Goal: Book appointment/travel/reservation

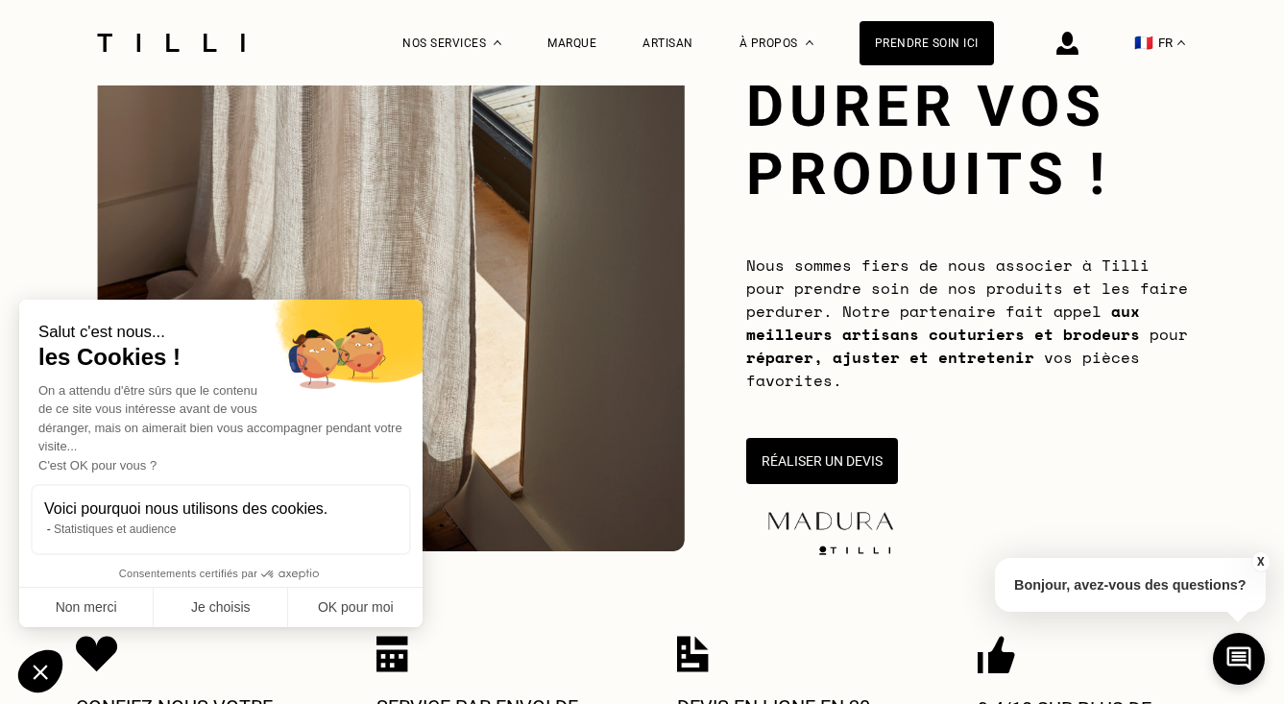
scroll to position [206, 0]
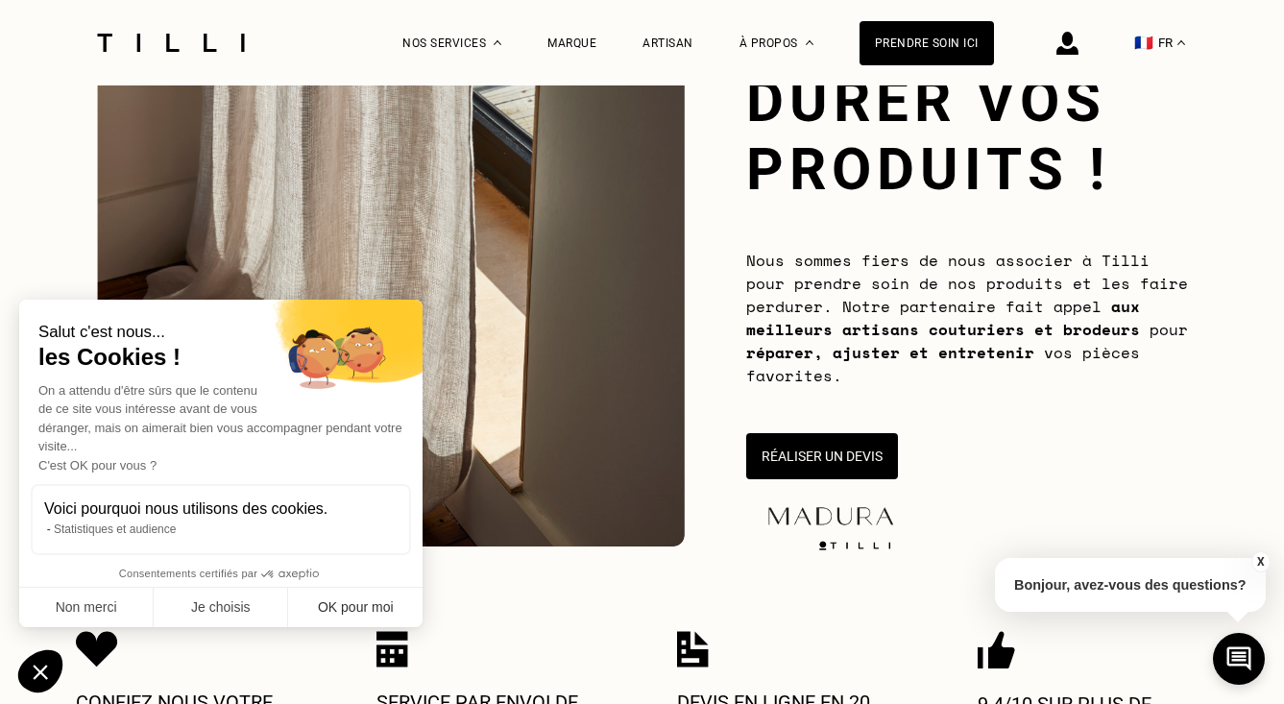
click at [306, 603] on button "OK pour moi" at bounding box center [355, 608] width 134 height 40
checkbox input "true"
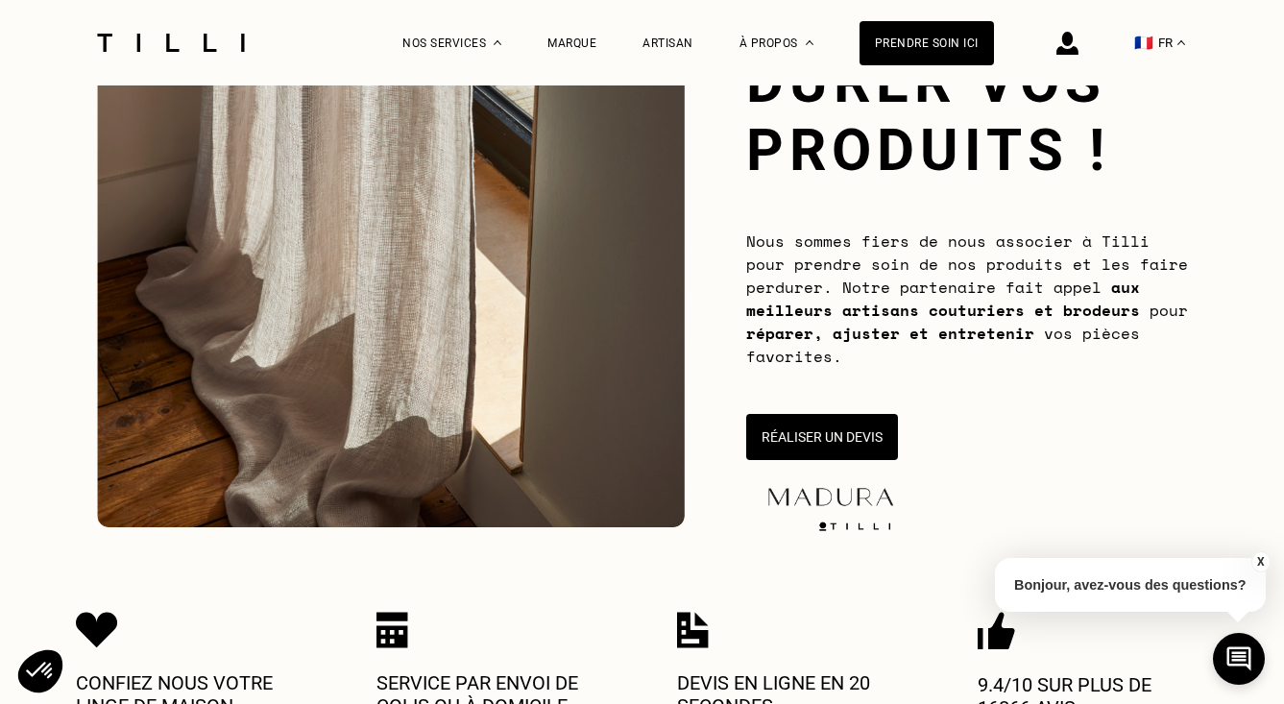
scroll to position [232, 0]
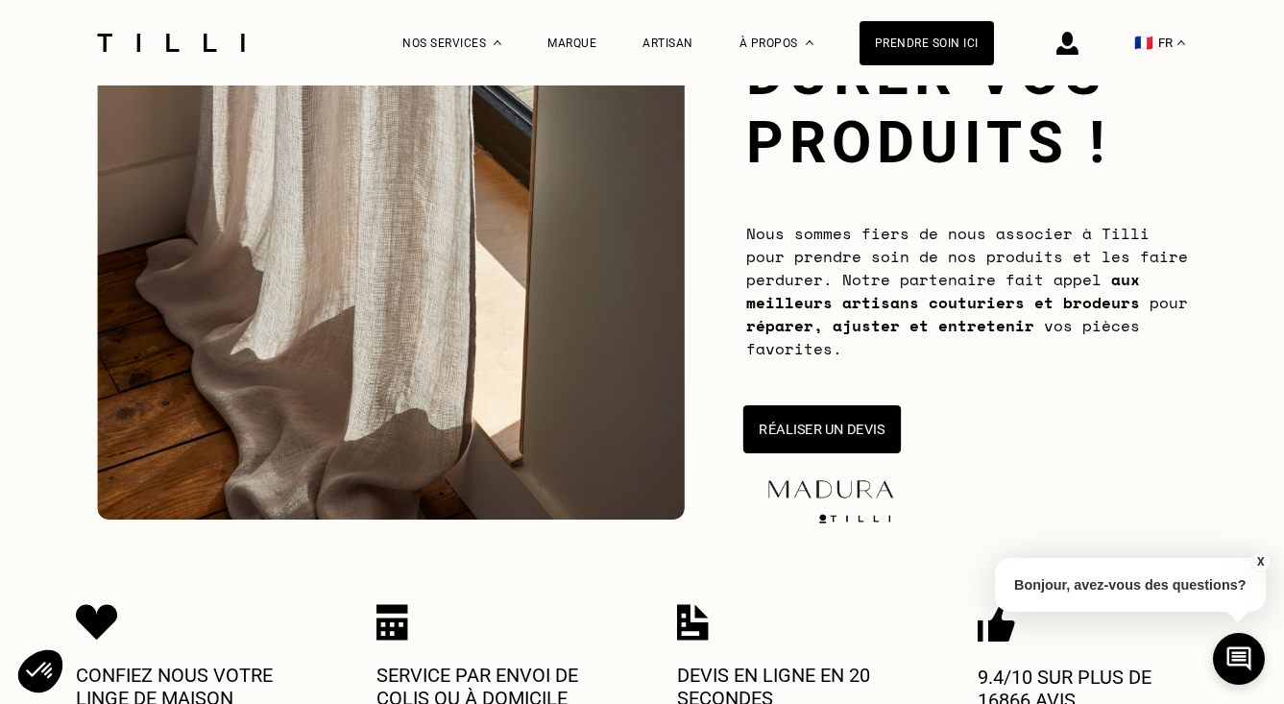
click at [799, 438] on button "Réaliser un devis" at bounding box center [822, 429] width 158 height 48
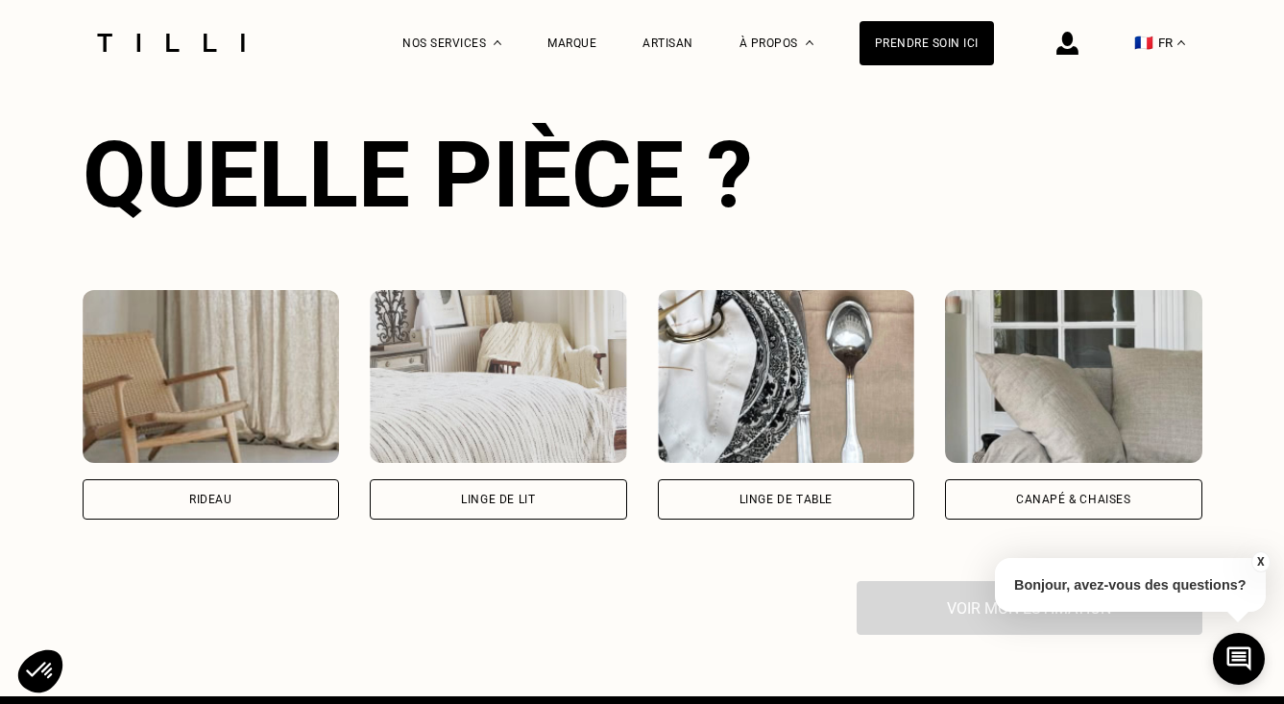
scroll to position [1252, 0]
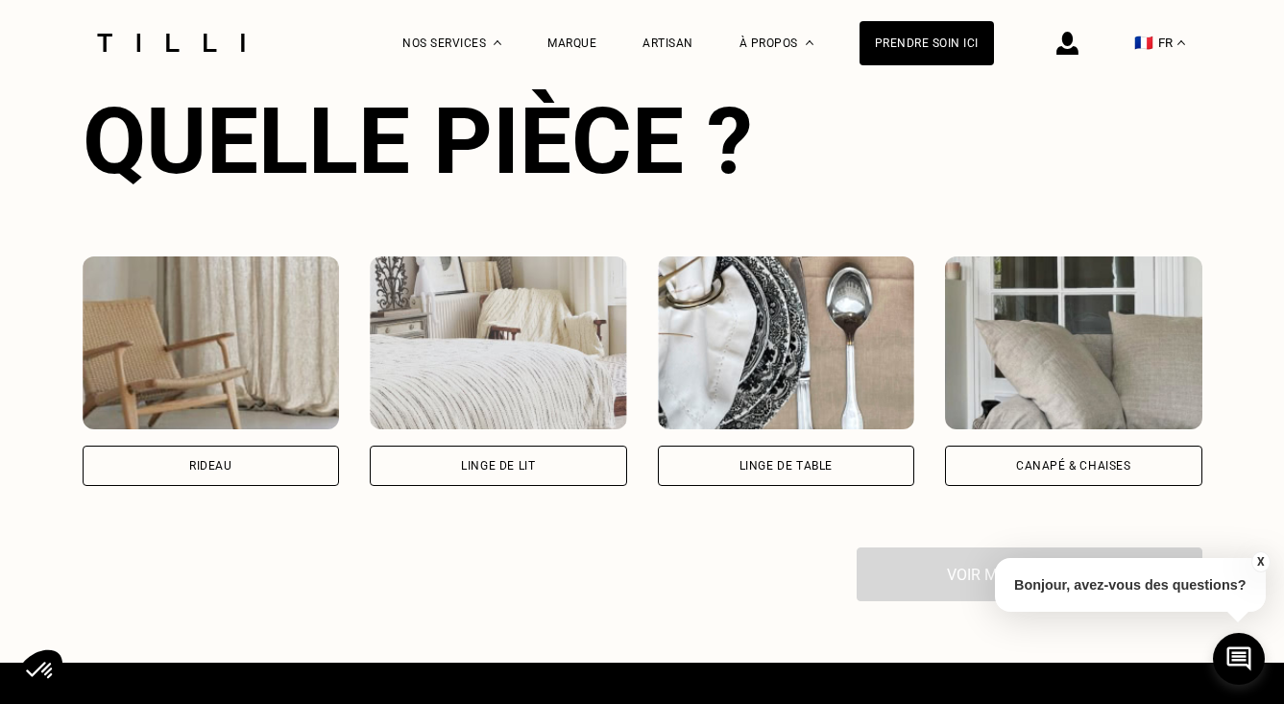
click at [247, 470] on div "Rideau" at bounding box center [211, 466] width 257 height 40
select select "FR"
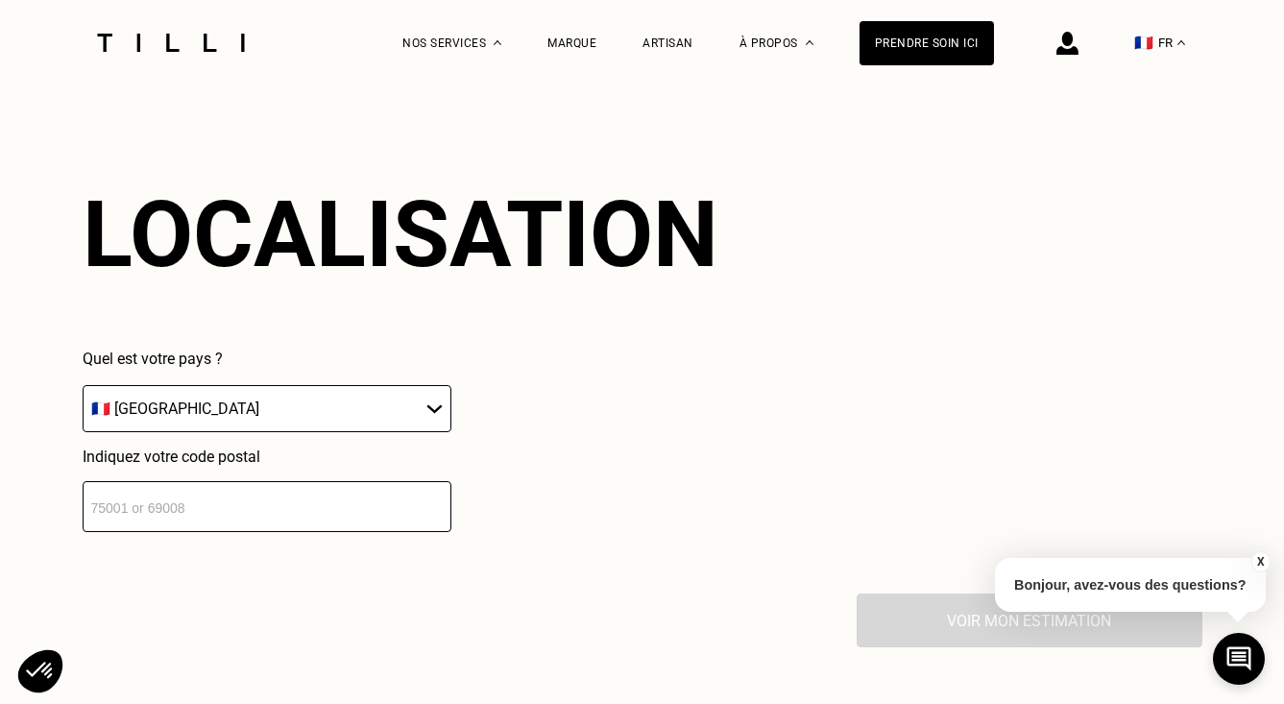
scroll to position [1695, 0]
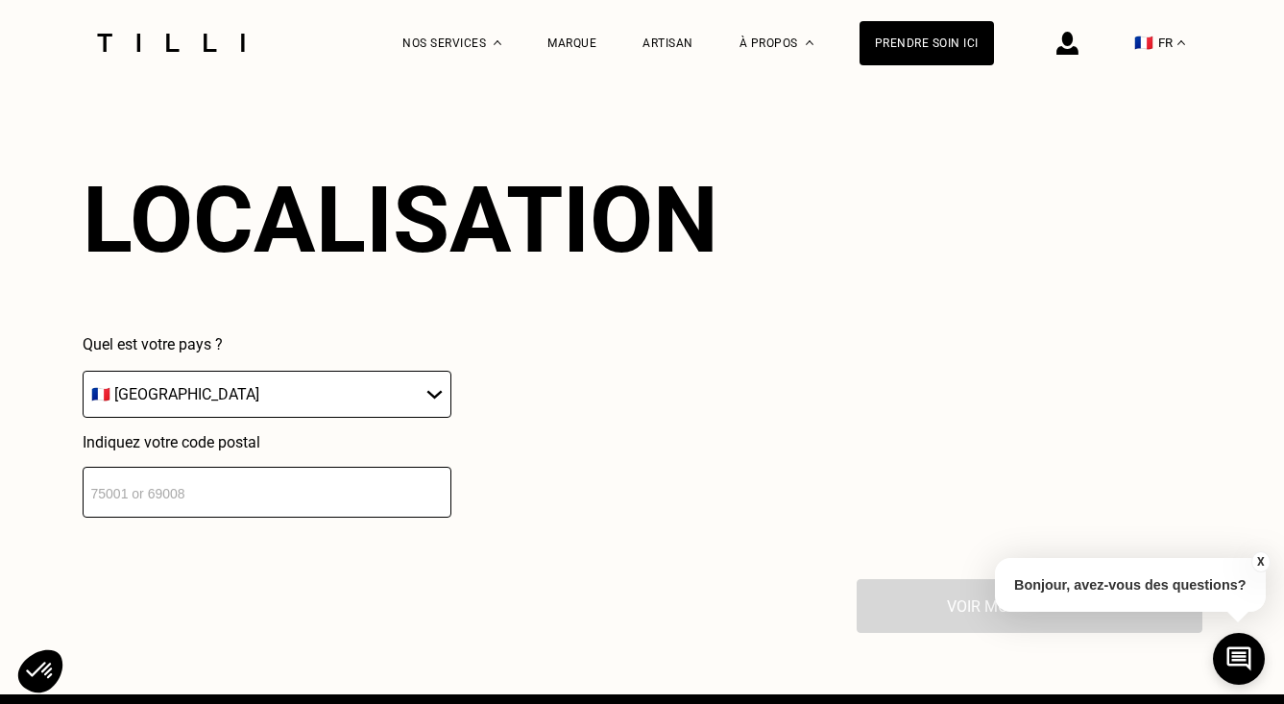
click at [256, 473] on div "Indiquez votre code postal" at bounding box center [267, 475] width 369 height 85
click at [261, 493] on input "number" at bounding box center [267, 492] width 369 height 51
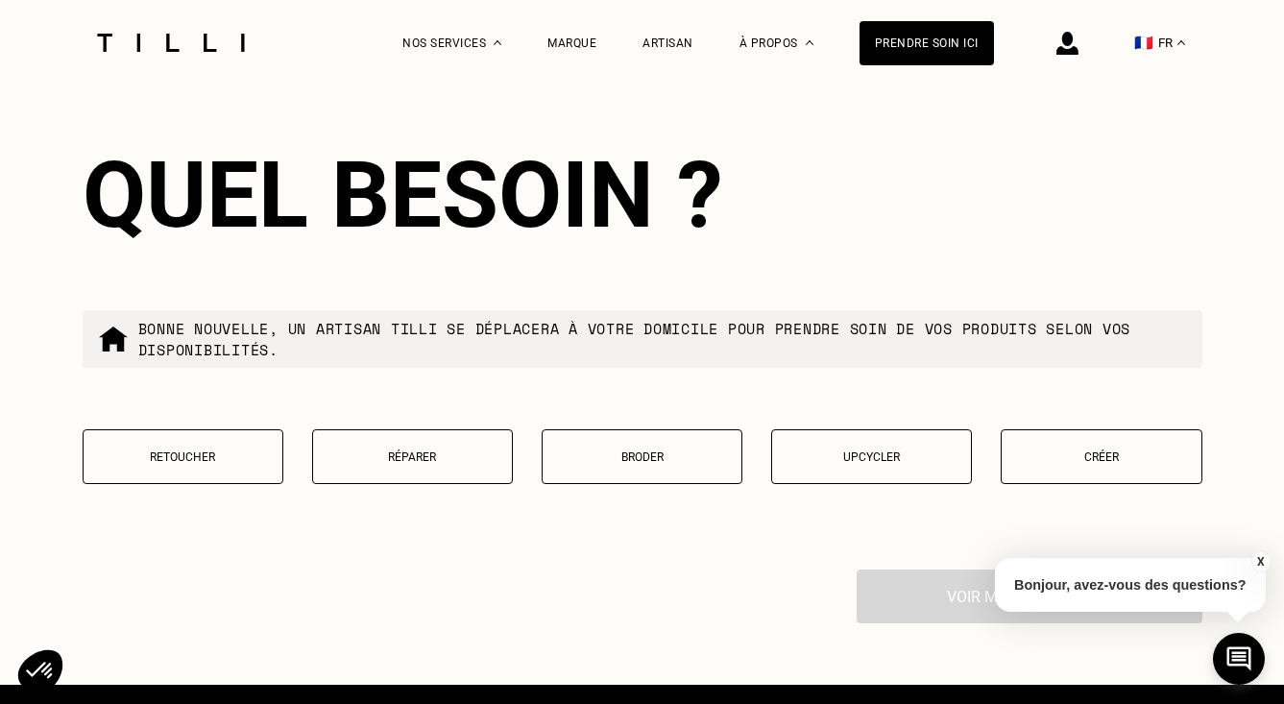
scroll to position [2201, 0]
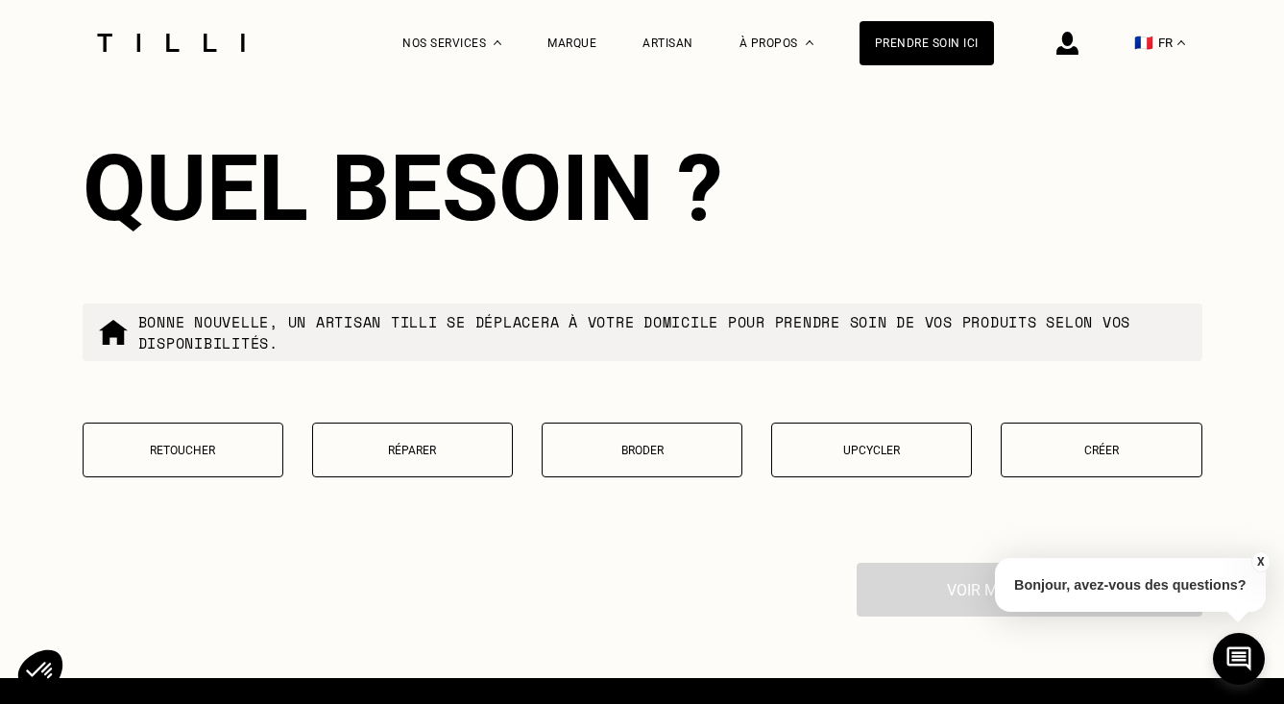
type input "13100"
click at [232, 457] on p "Retoucher" at bounding box center [183, 450] width 180 height 13
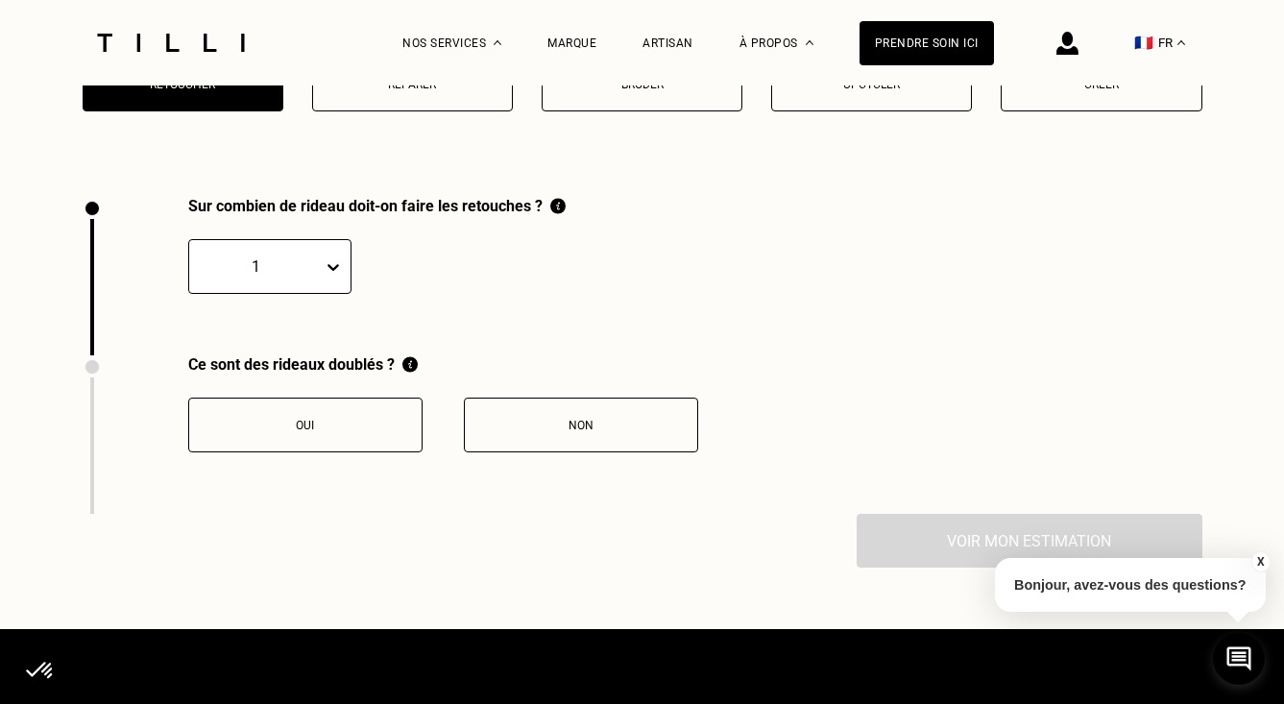
scroll to position [2651, 0]
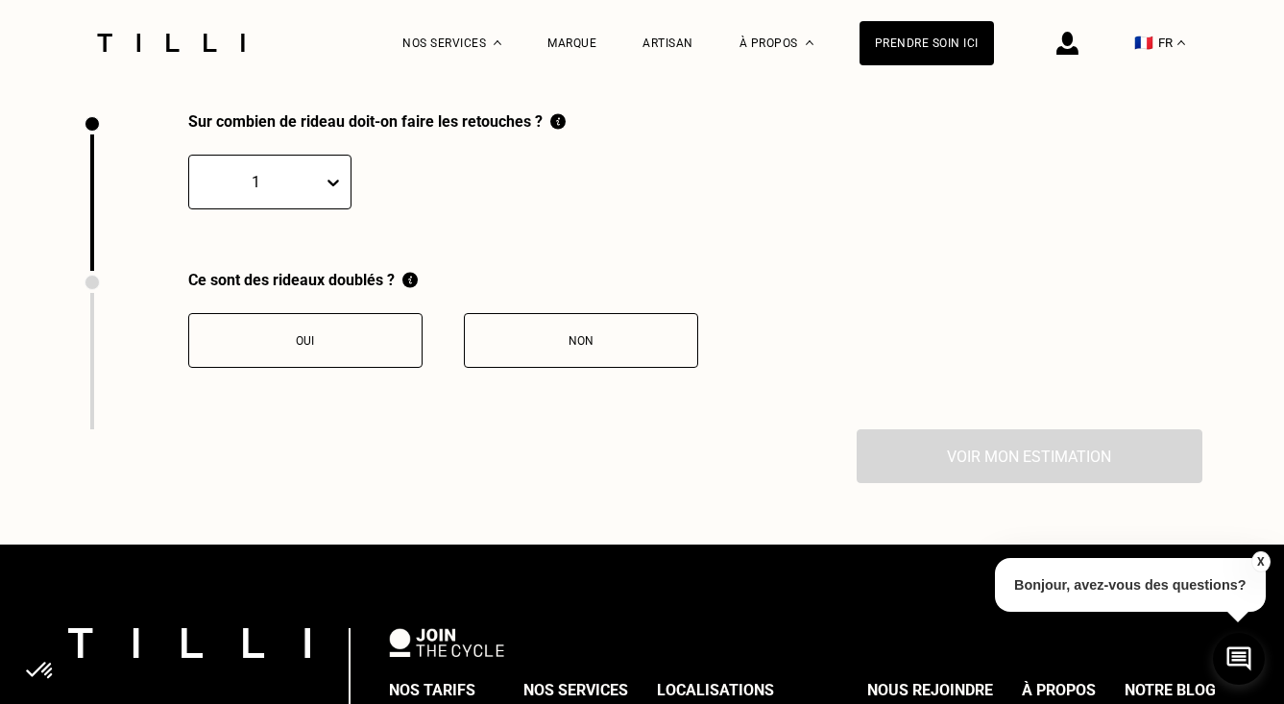
click at [327, 192] on icon at bounding box center [333, 182] width 19 height 19
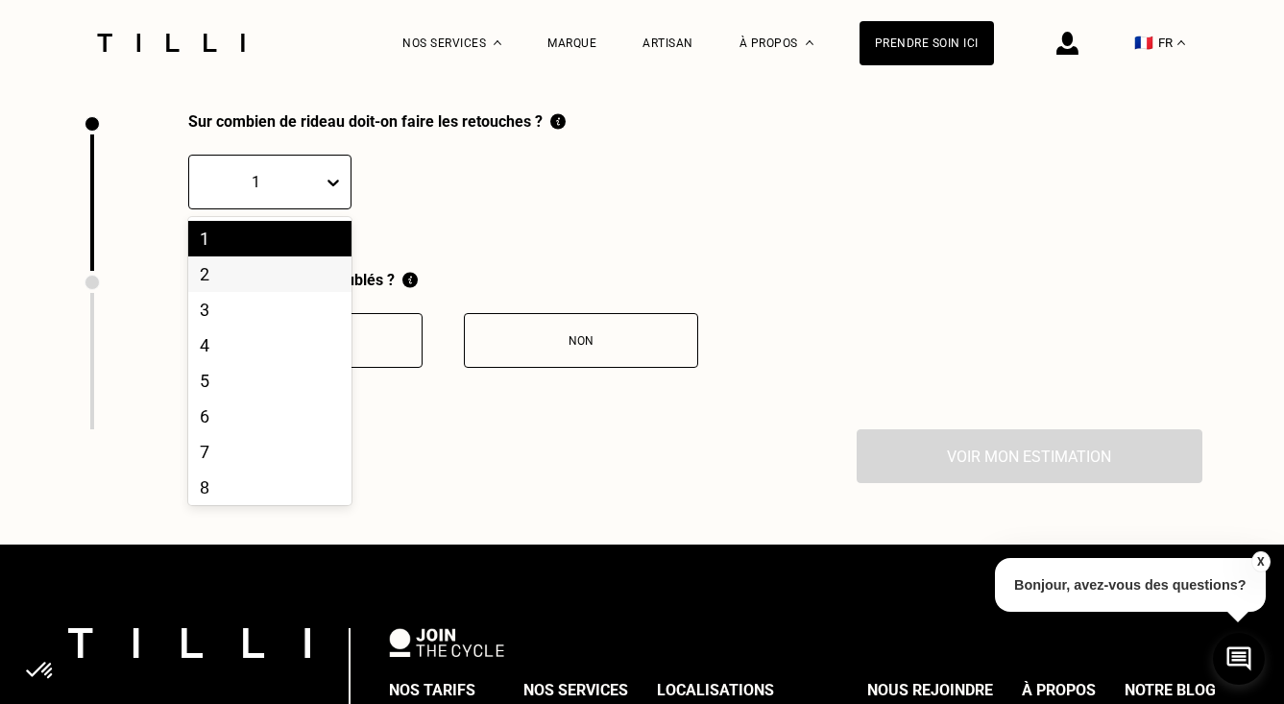
click at [279, 285] on div "2" at bounding box center [269, 275] width 163 height 36
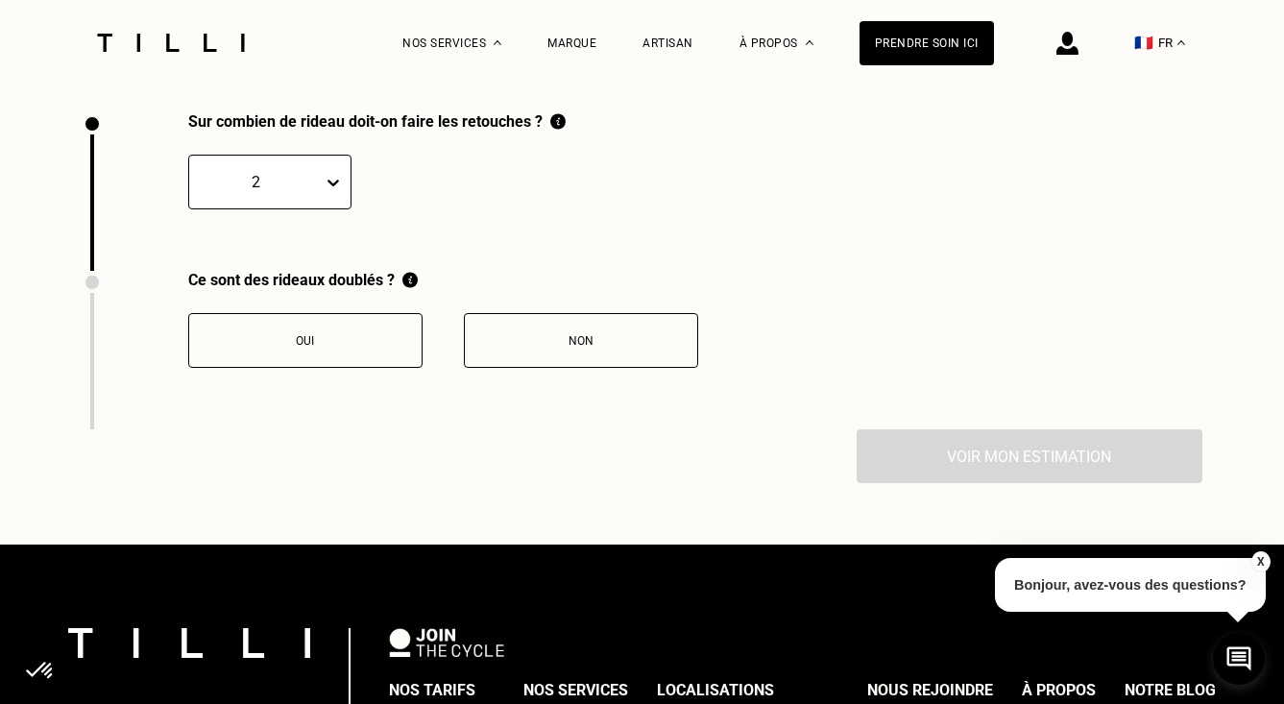
click at [606, 365] on button "Non" at bounding box center [581, 340] width 234 height 55
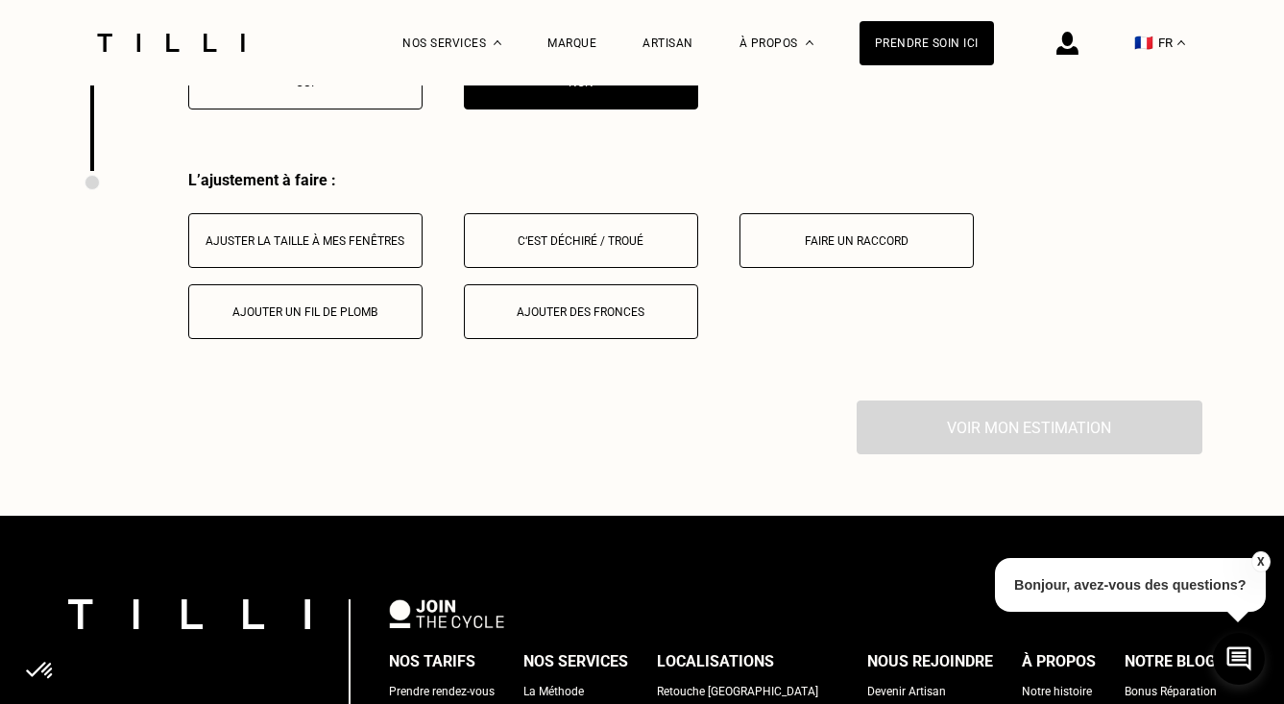
scroll to position [2969, 0]
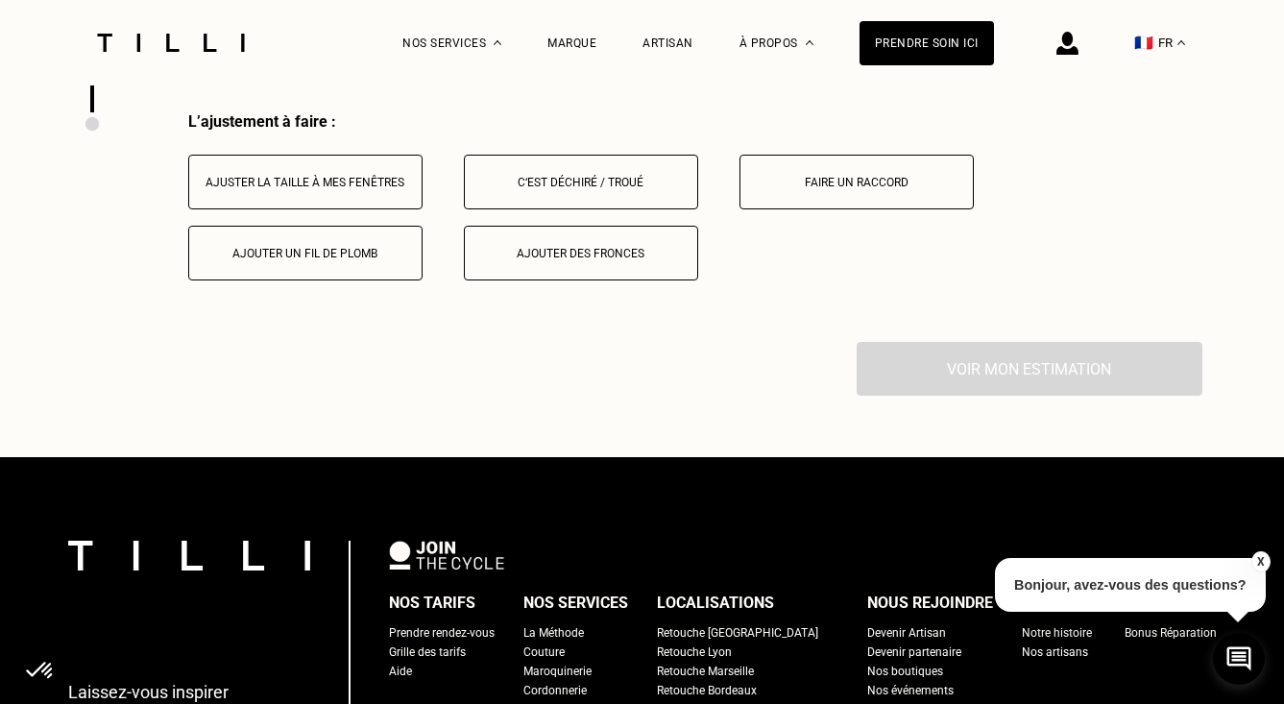
click at [384, 199] on button "Ajuster la taille à mes fenêtres" at bounding box center [305, 182] width 234 height 55
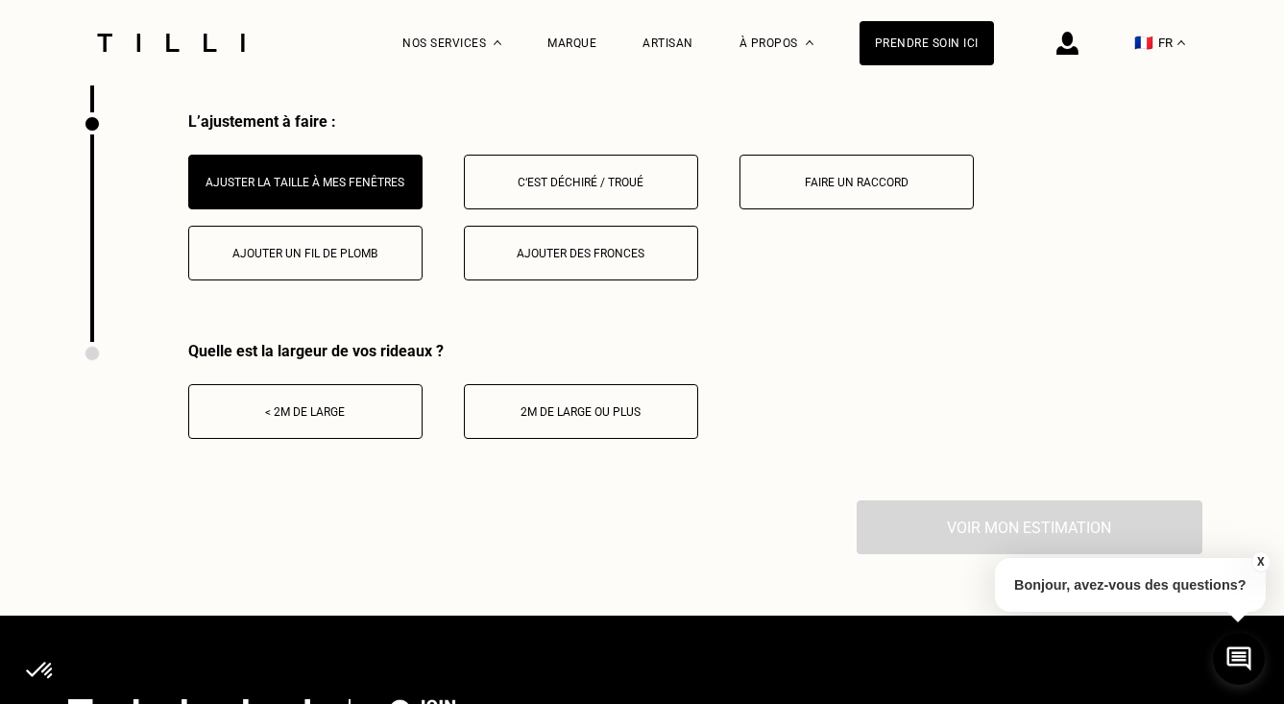
click at [568, 411] on div "2m de large ou plus" at bounding box center [581, 411] width 213 height 13
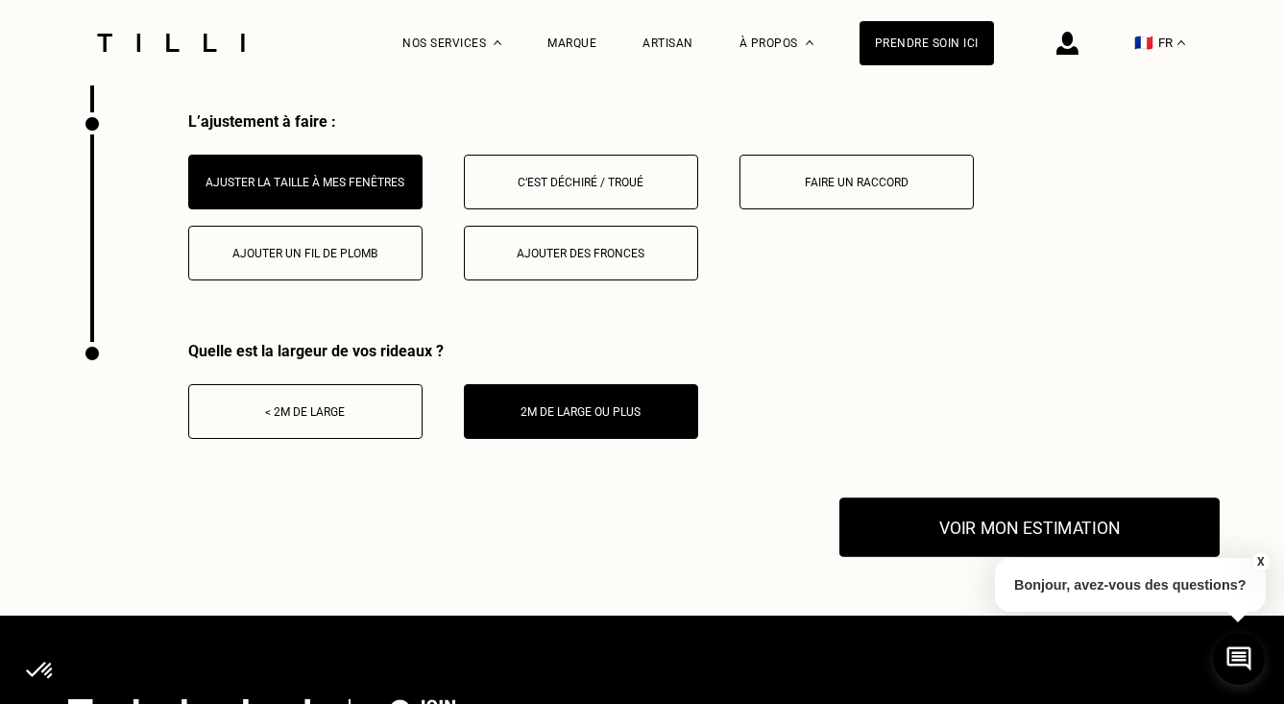
click at [936, 535] on button "Voir mon estimation" at bounding box center [1030, 528] width 380 height 60
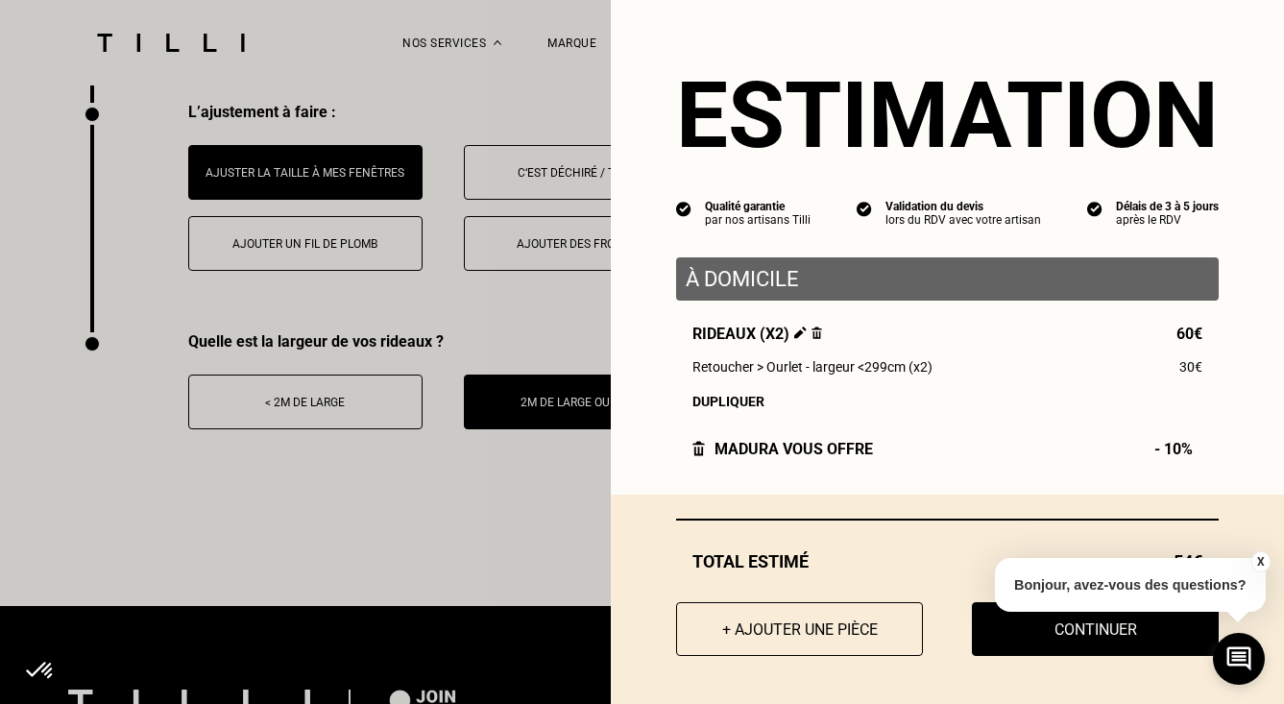
scroll to position [2982, 0]
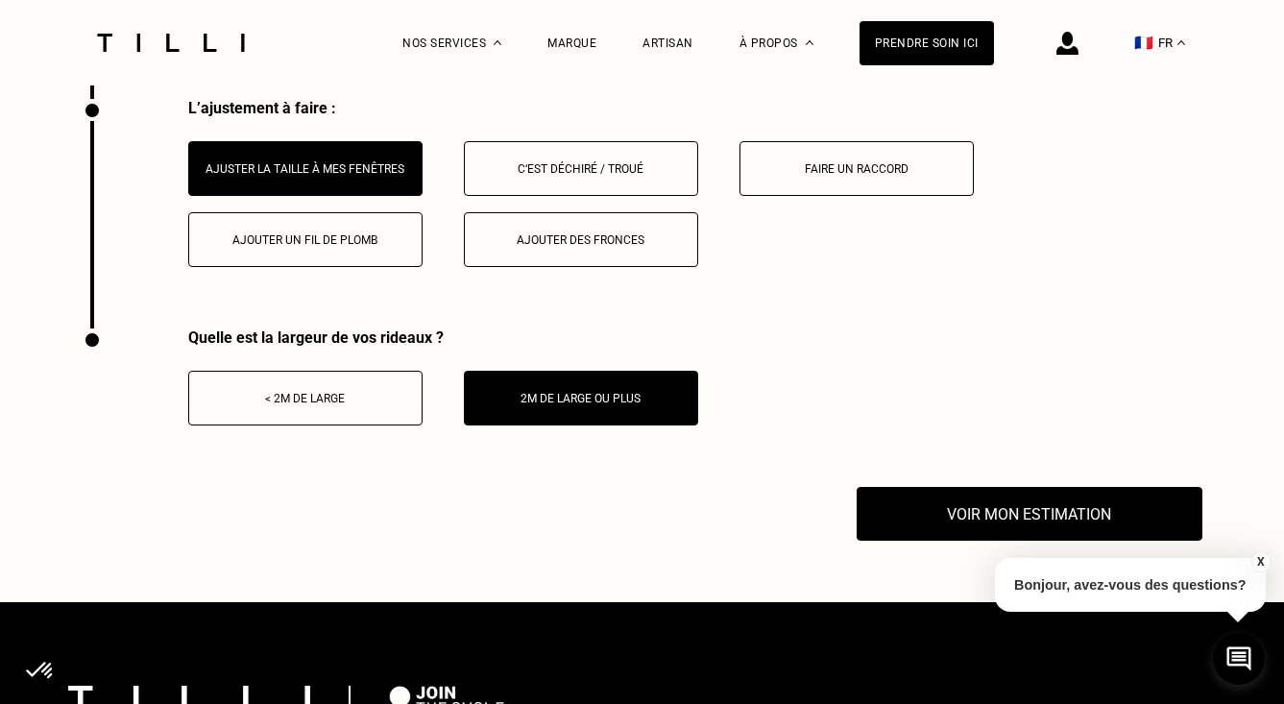
click at [1256, 563] on button "X" at bounding box center [1260, 561] width 19 height 21
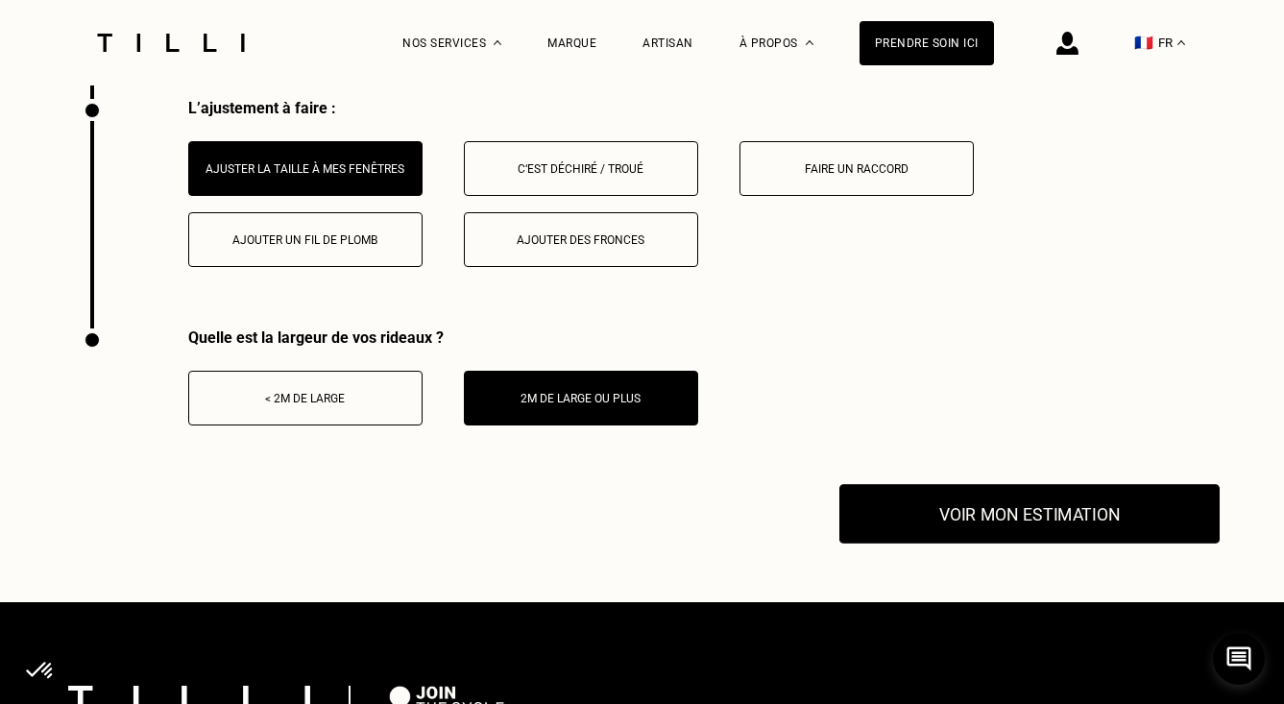
click at [1025, 522] on button "Voir mon estimation" at bounding box center [1030, 514] width 380 height 60
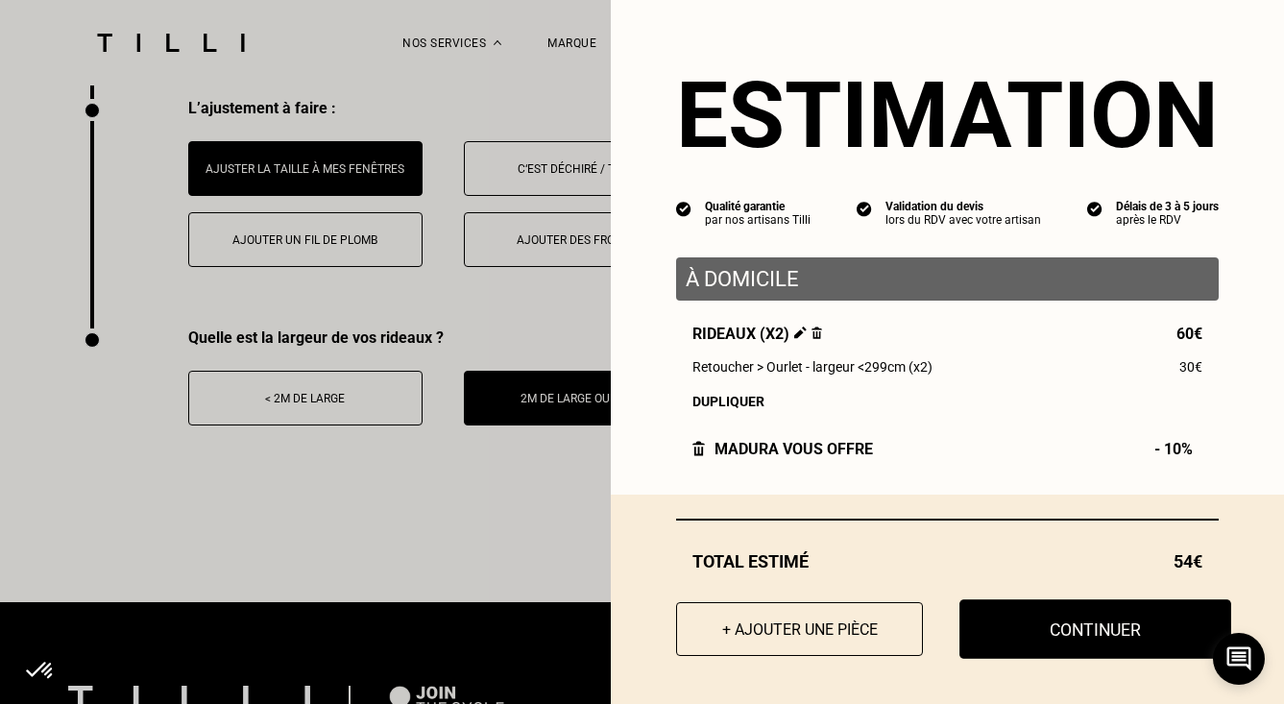
click at [1012, 630] on button "Continuer" at bounding box center [1096, 629] width 272 height 60
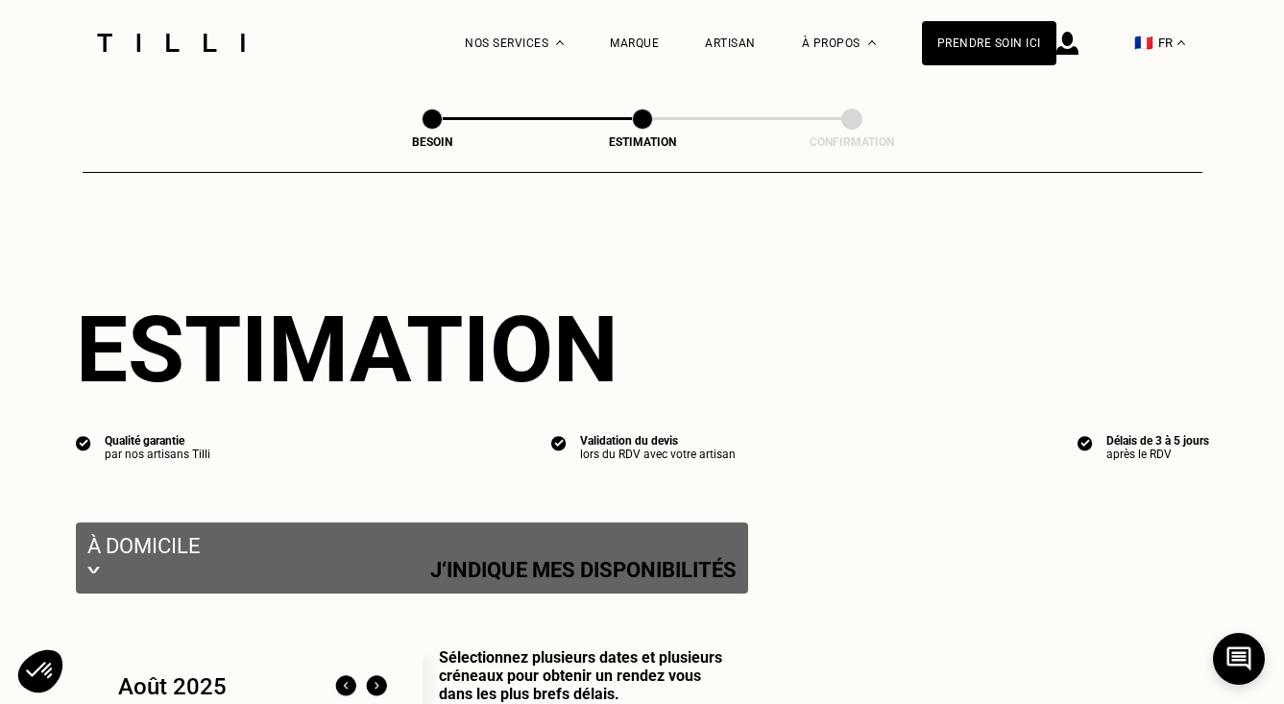
select select "FR"
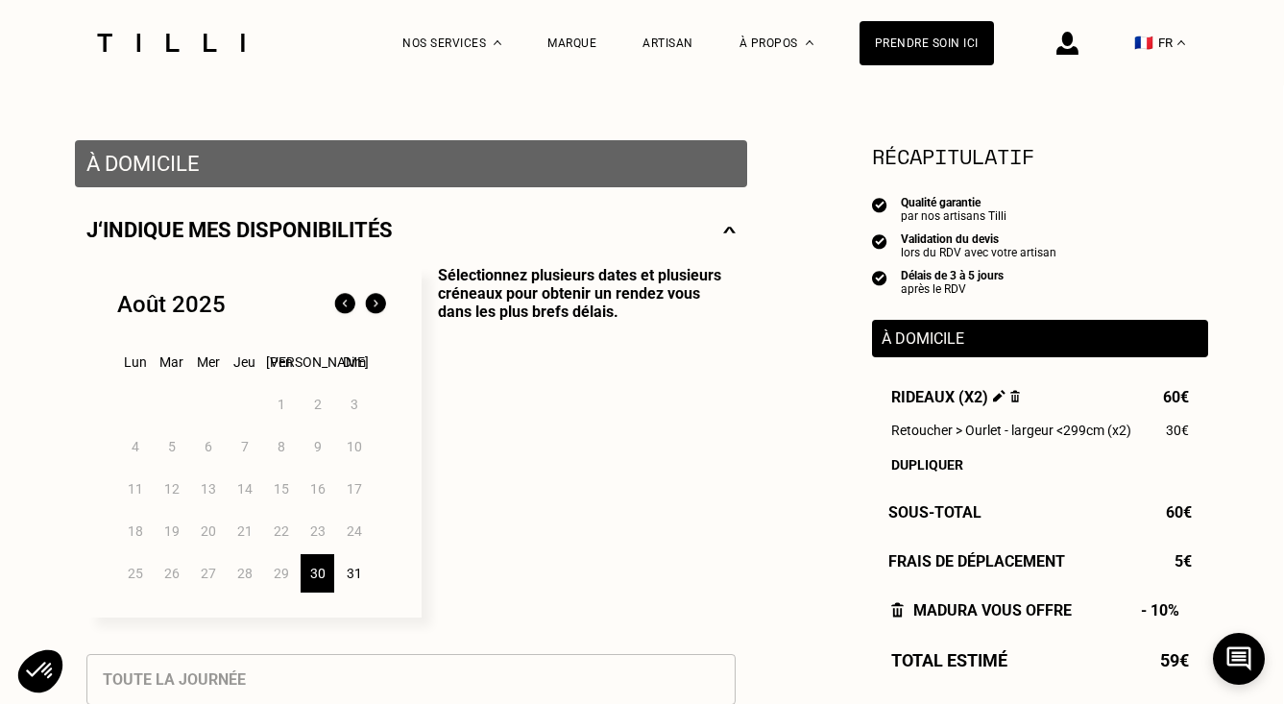
scroll to position [332, 1]
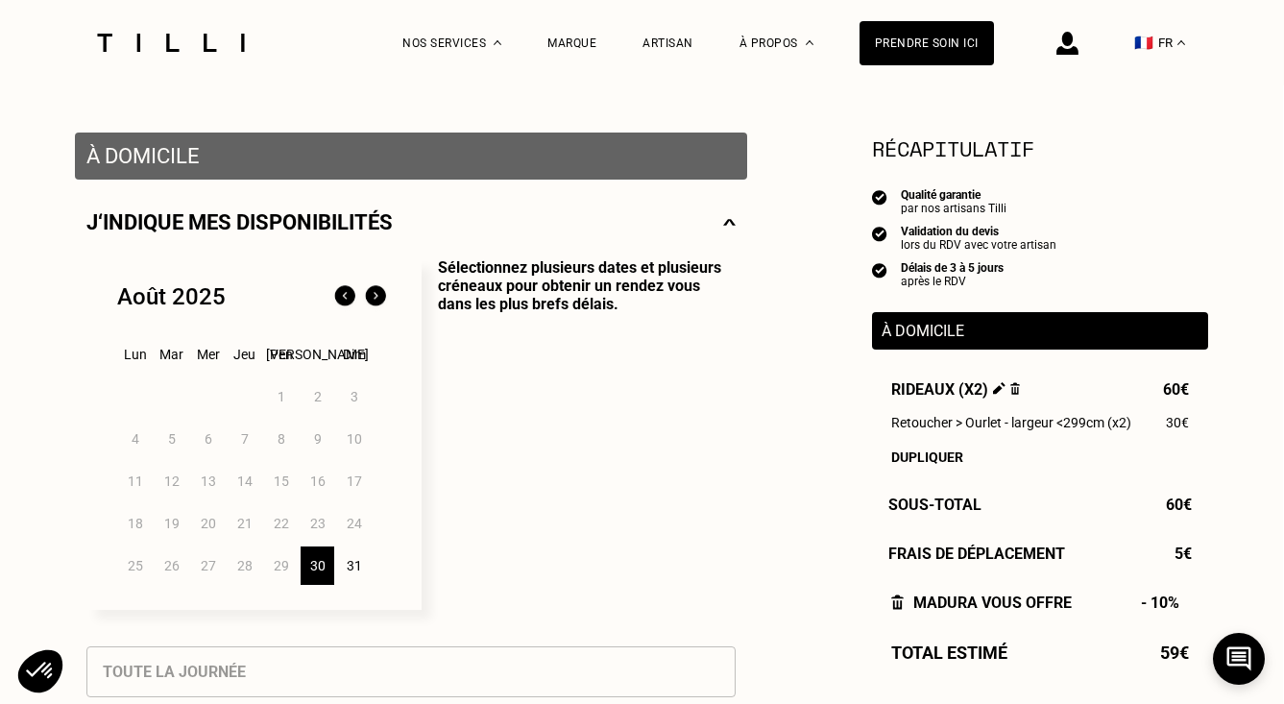
click at [317, 567] on div "30" at bounding box center [318, 566] width 34 height 38
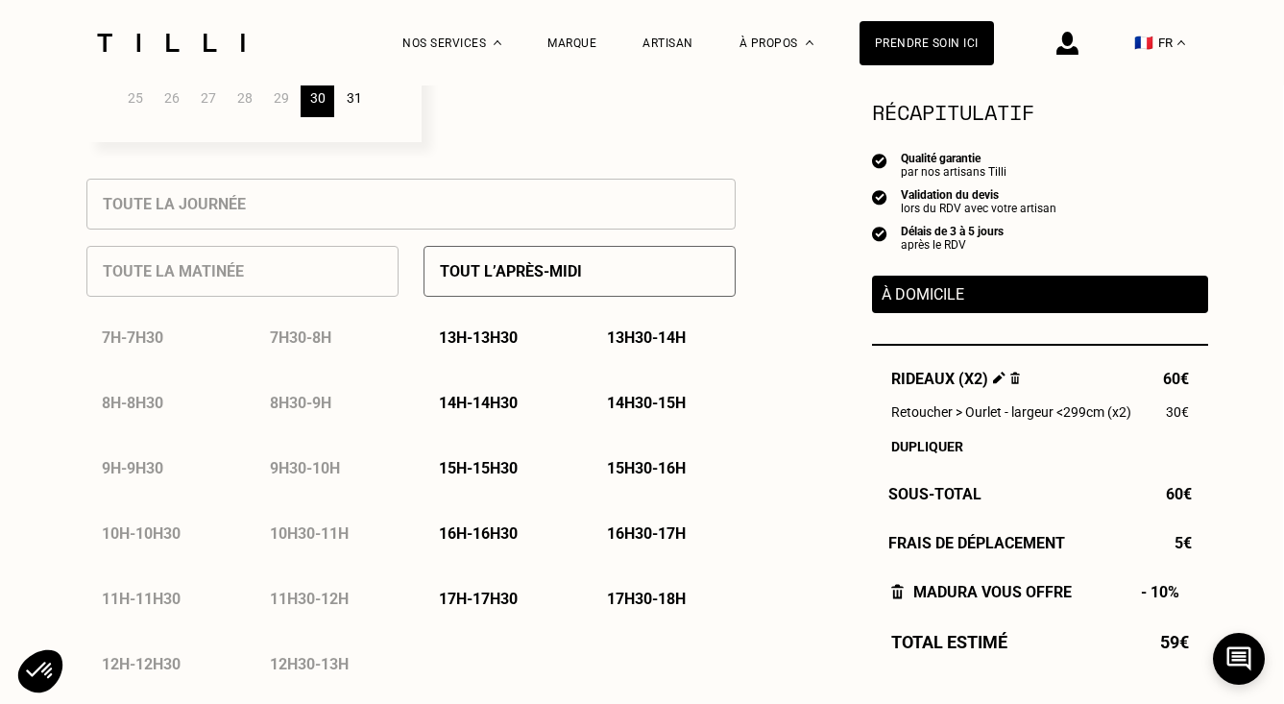
scroll to position [800, 0]
click at [501, 335] on p "13h - 13h30" at bounding box center [479, 338] width 79 height 18
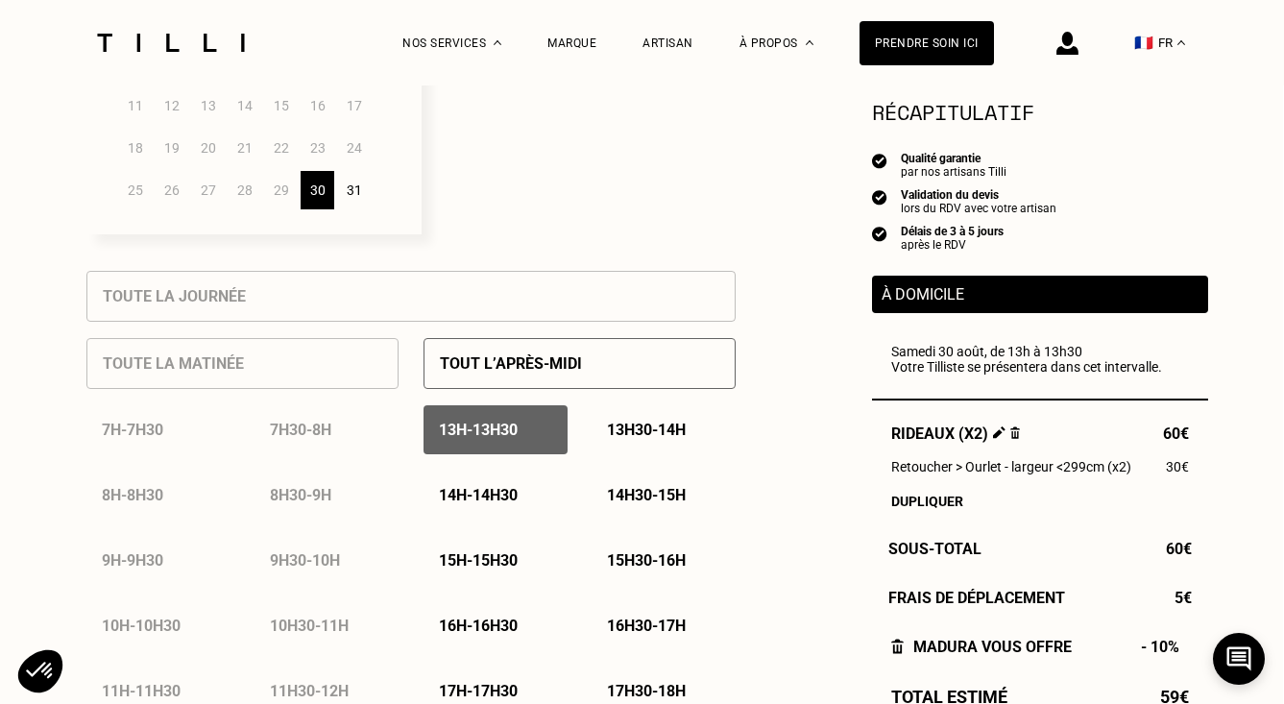
scroll to position [671, 1]
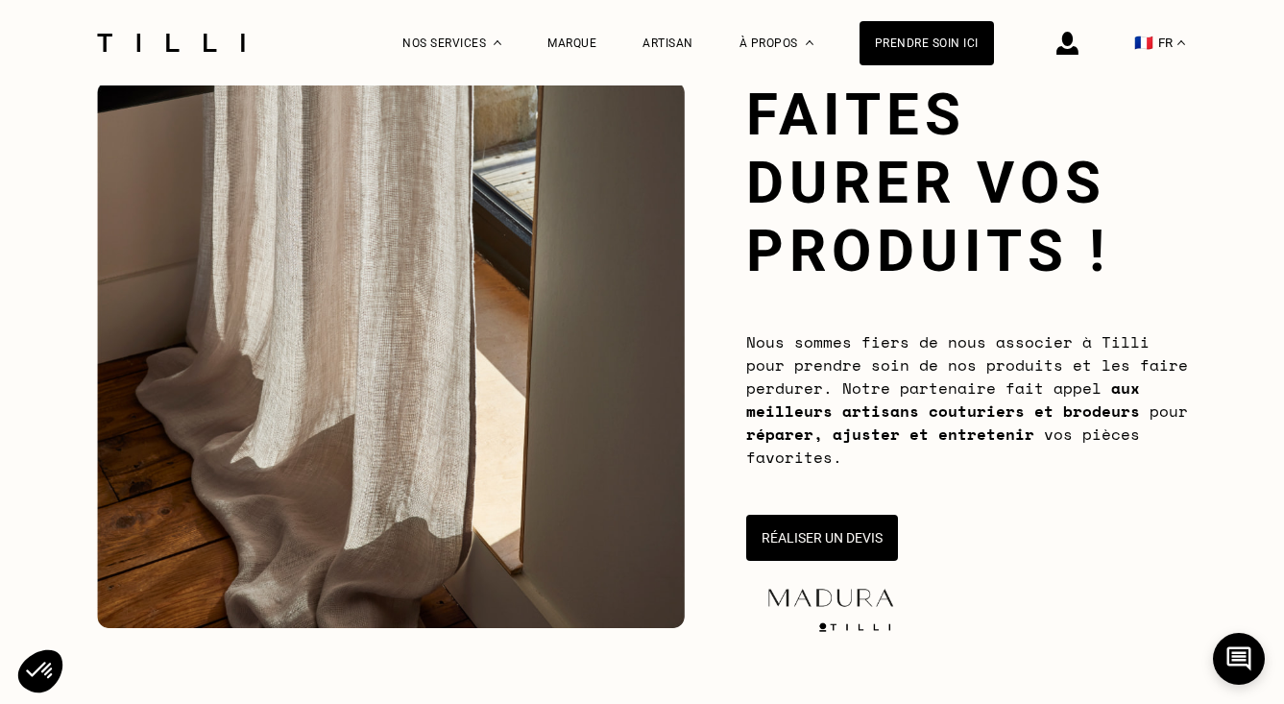
scroll to position [126, 0]
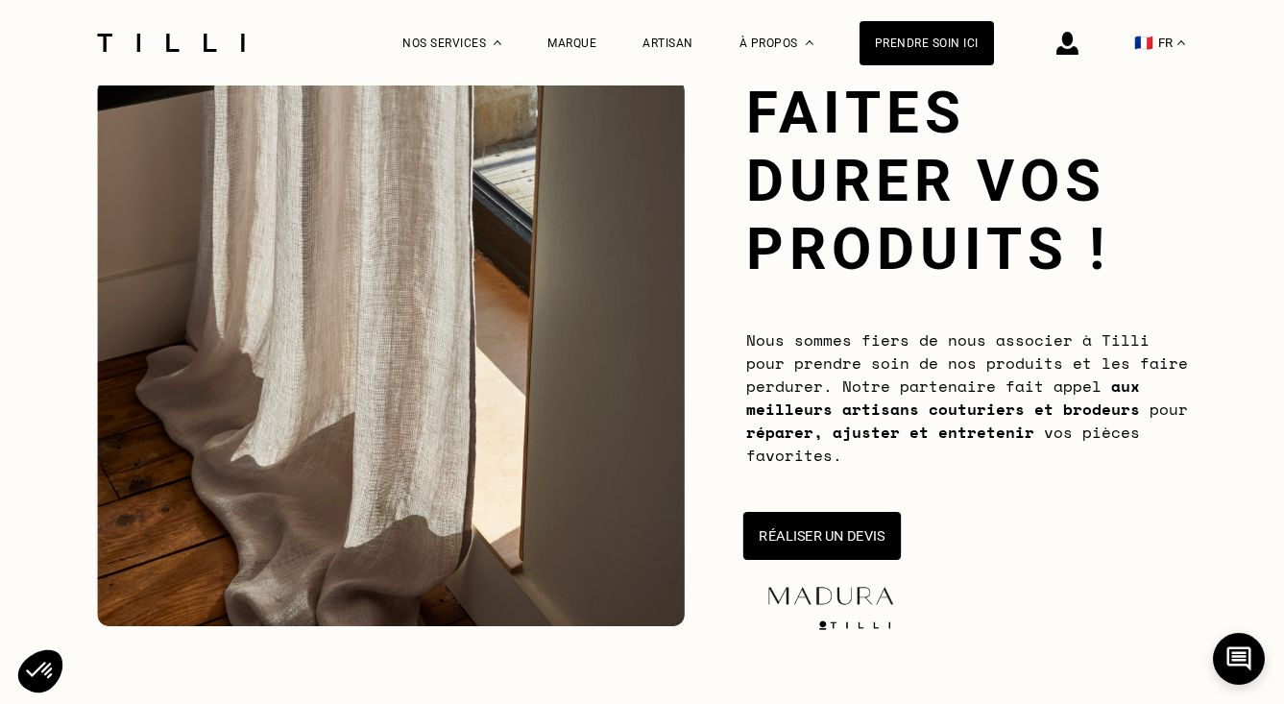
click at [852, 538] on button "Réaliser un devis" at bounding box center [822, 536] width 158 height 48
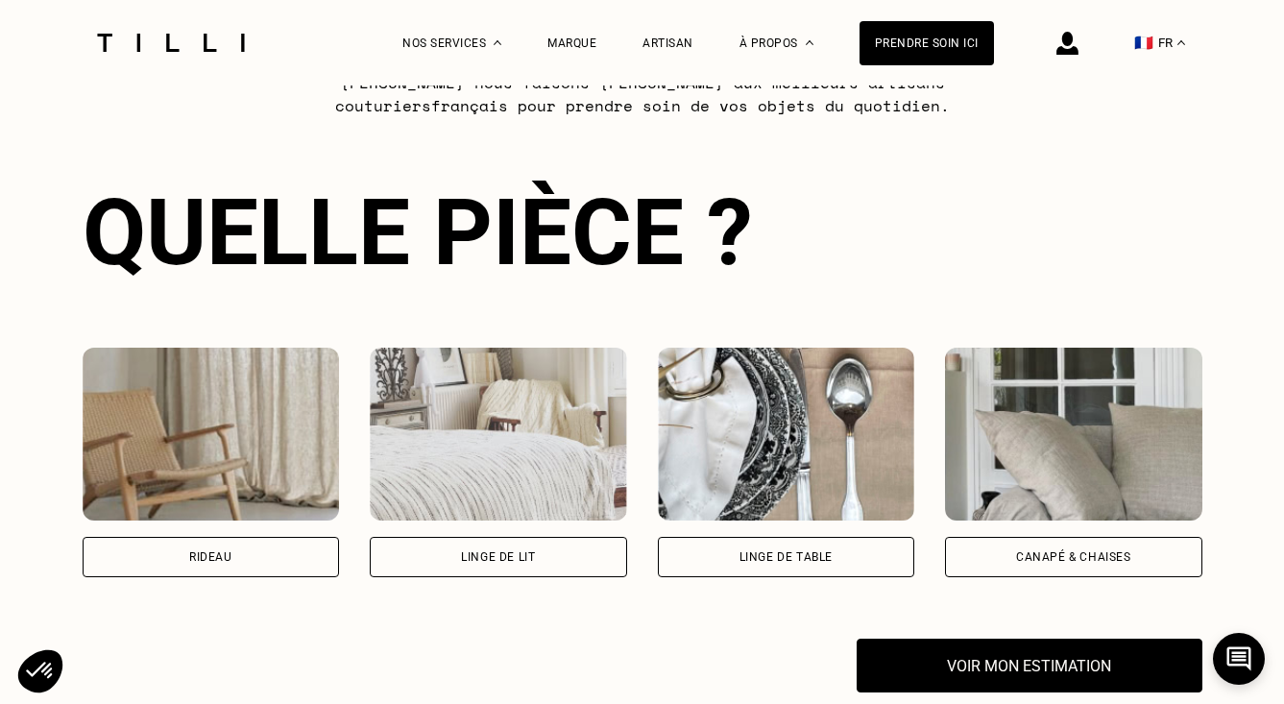
scroll to position [1172, 0]
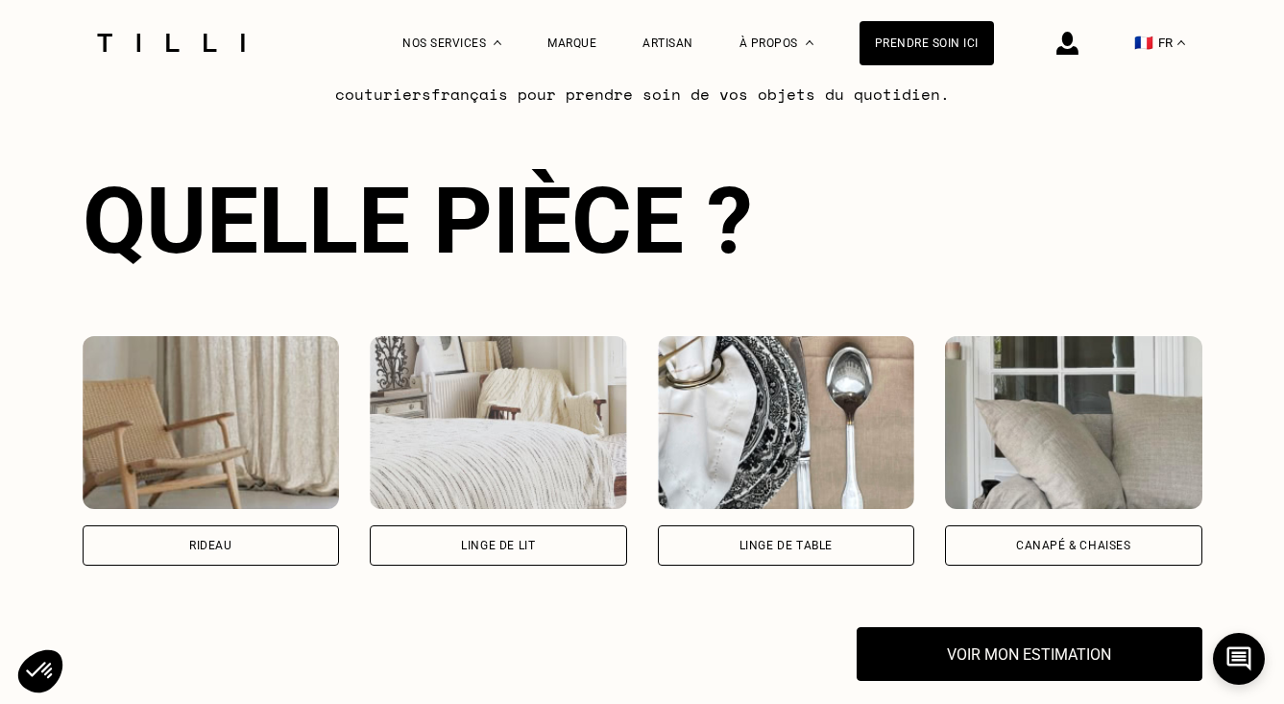
click at [281, 538] on div "Rideau" at bounding box center [211, 545] width 257 height 40
select select "FR"
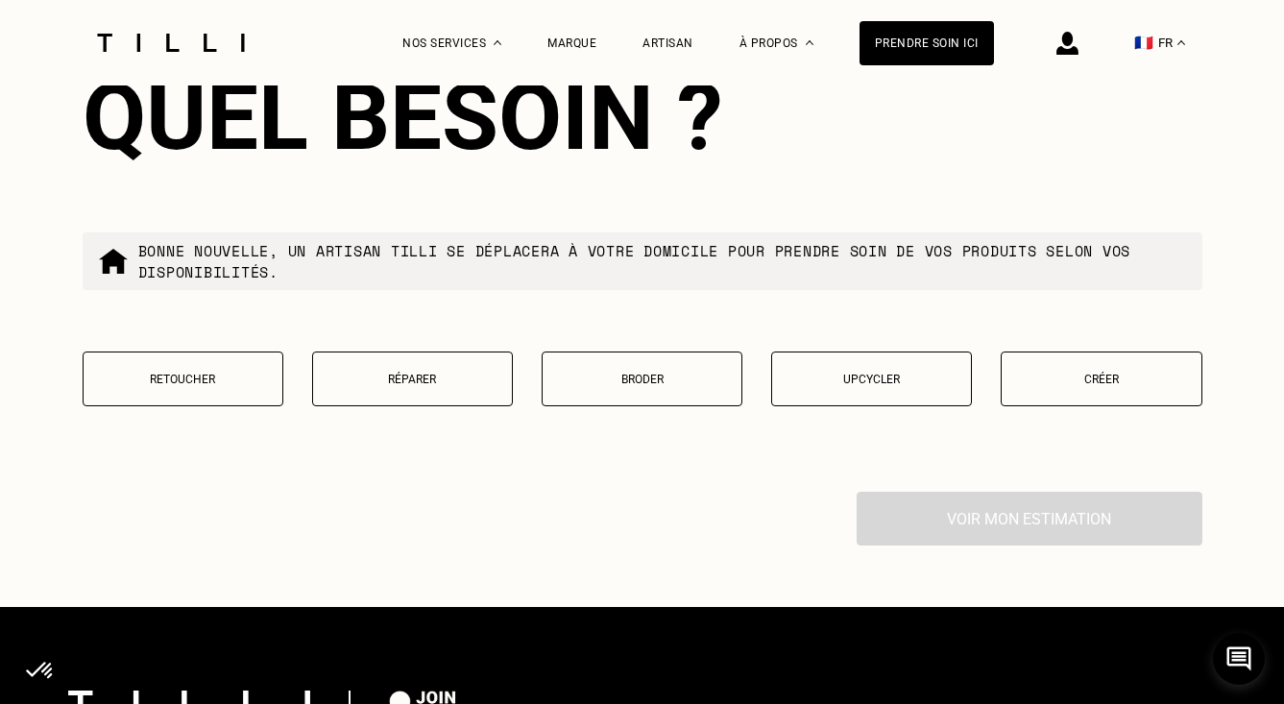
scroll to position [2320, 0]
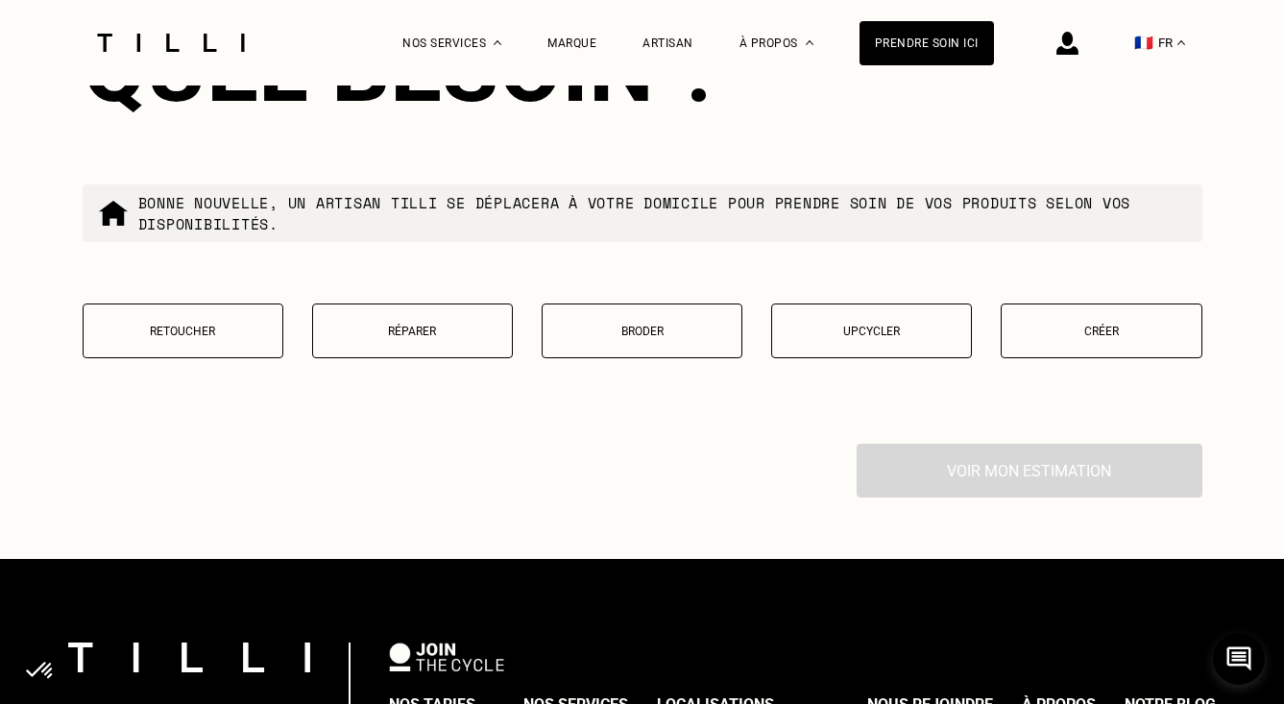
click at [251, 338] on p "Retoucher" at bounding box center [183, 331] width 180 height 13
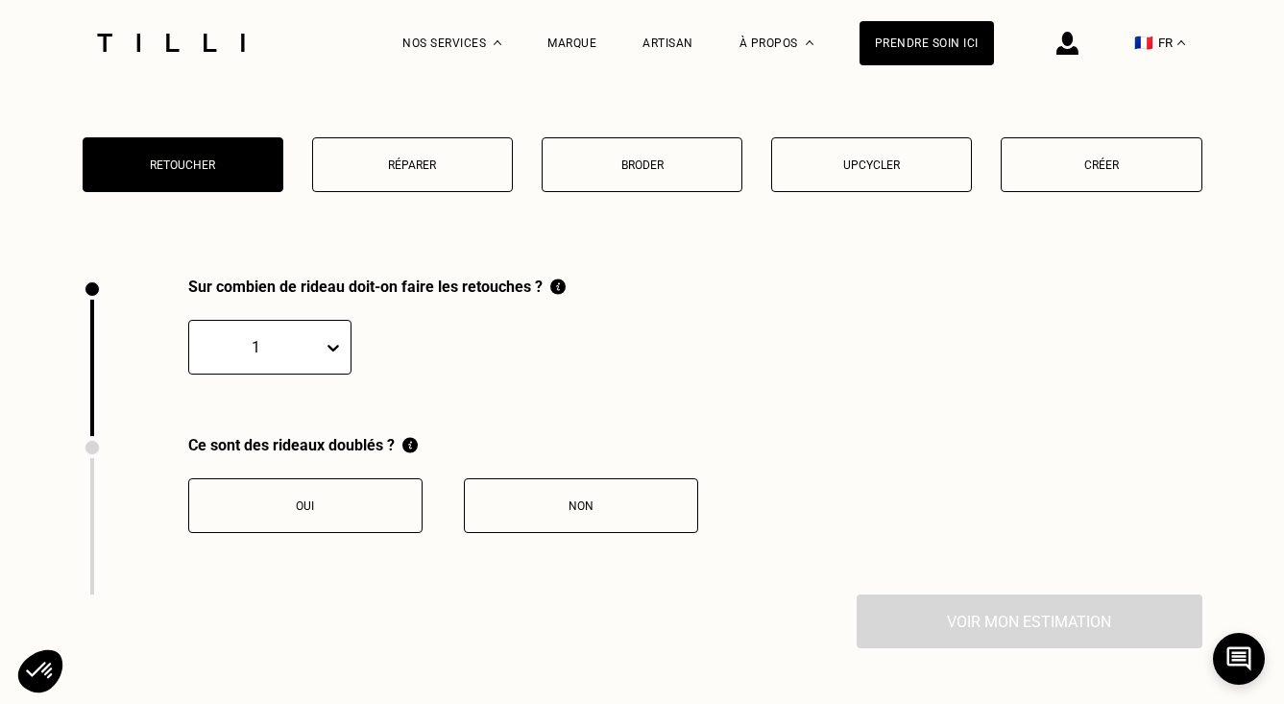
scroll to position [2489, 0]
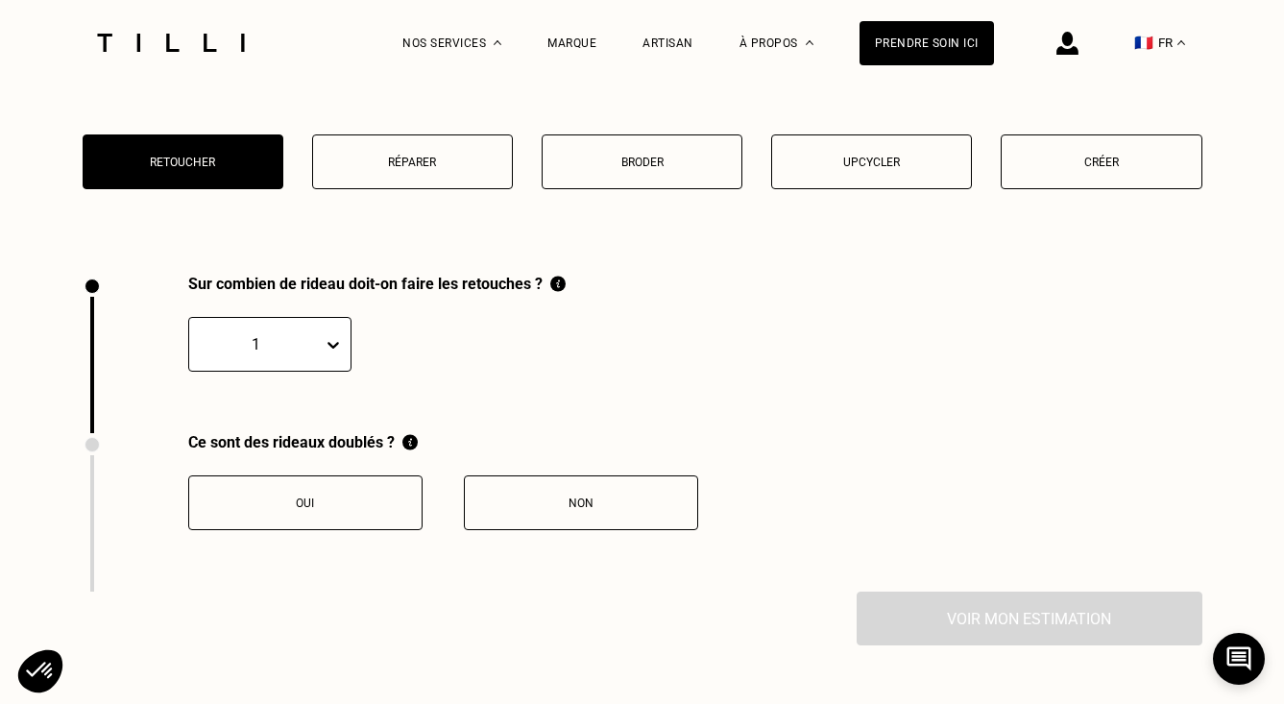
click at [294, 350] on div at bounding box center [256, 344] width 114 height 22
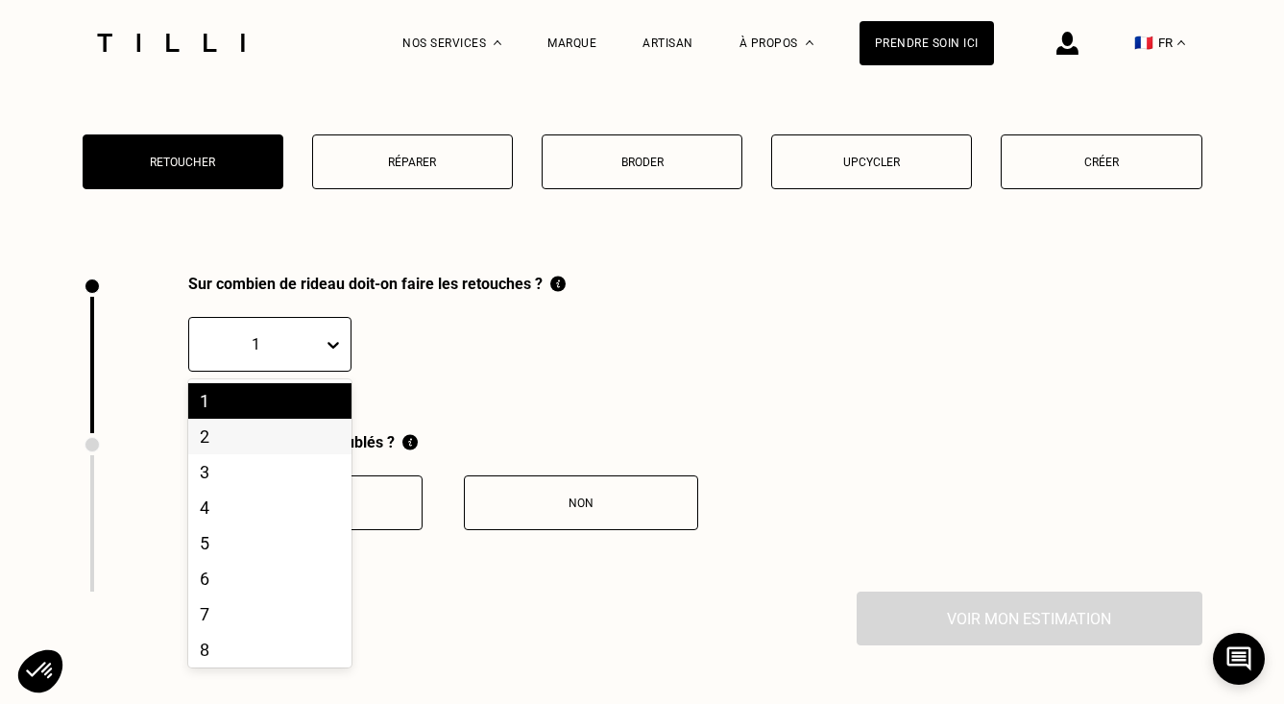
click at [275, 448] on div "2" at bounding box center [269, 437] width 163 height 36
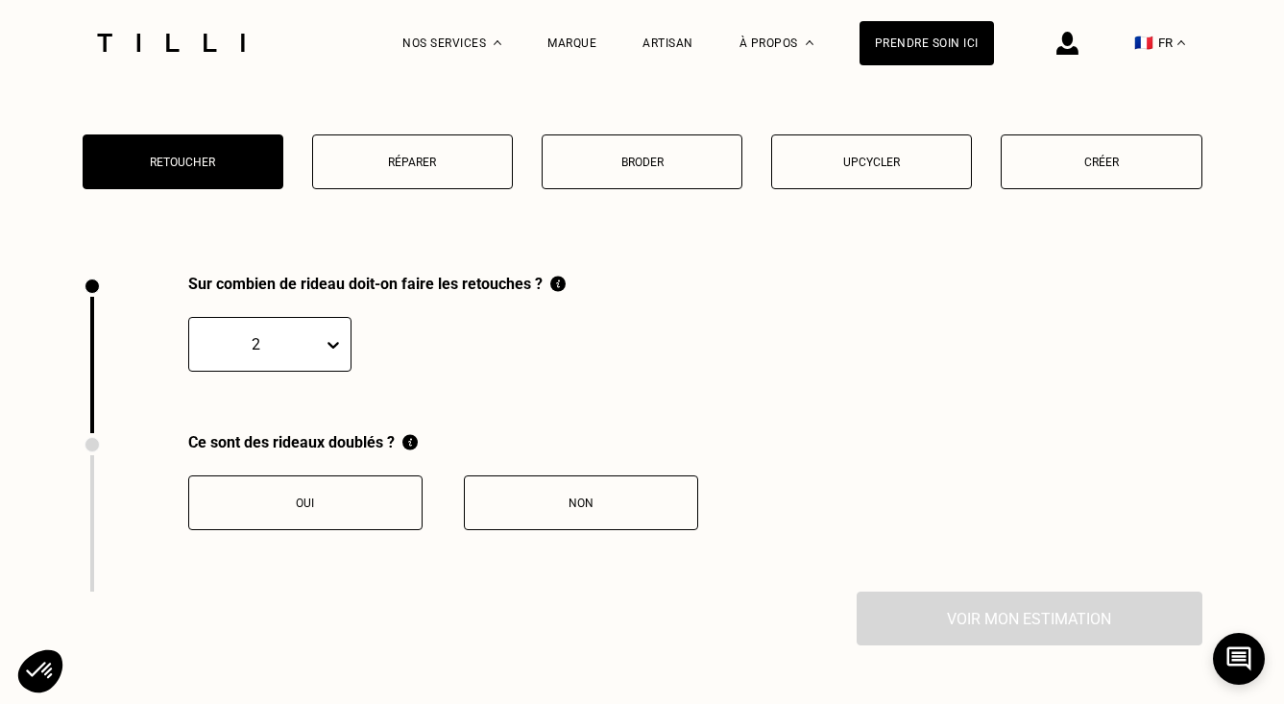
click at [559, 508] on div "Non" at bounding box center [581, 503] width 213 height 13
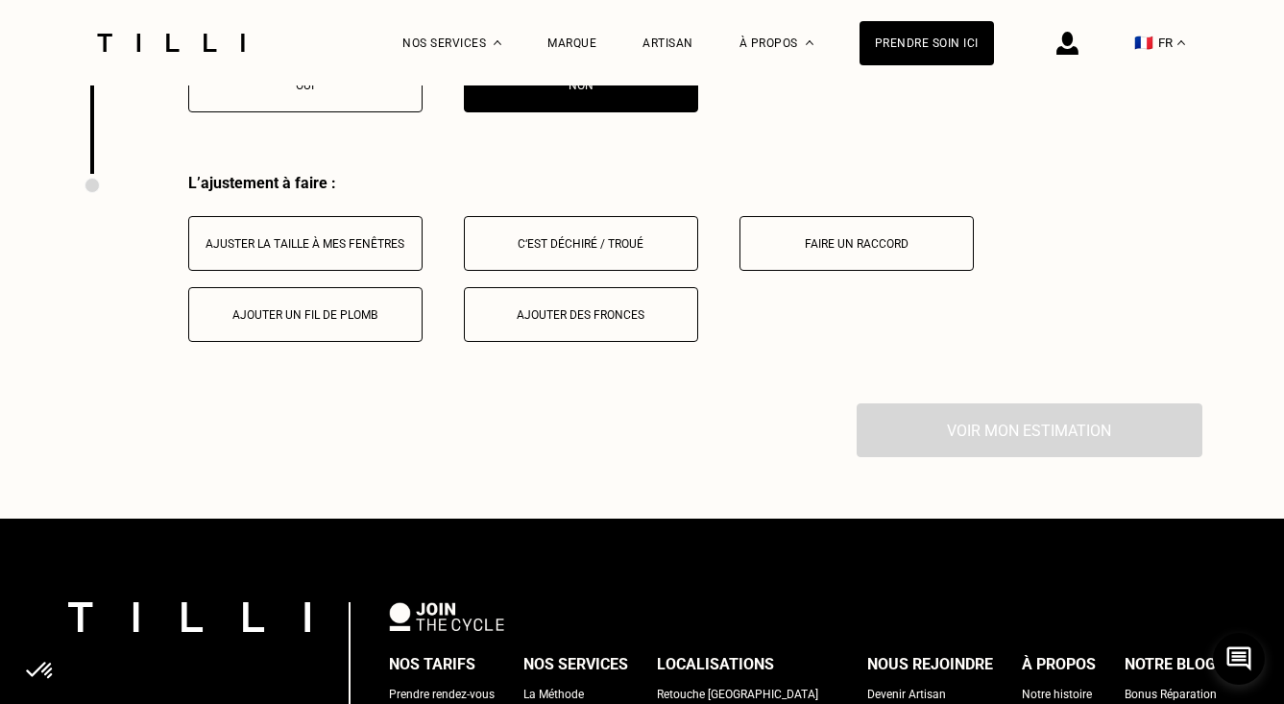
scroll to position [2896, 0]
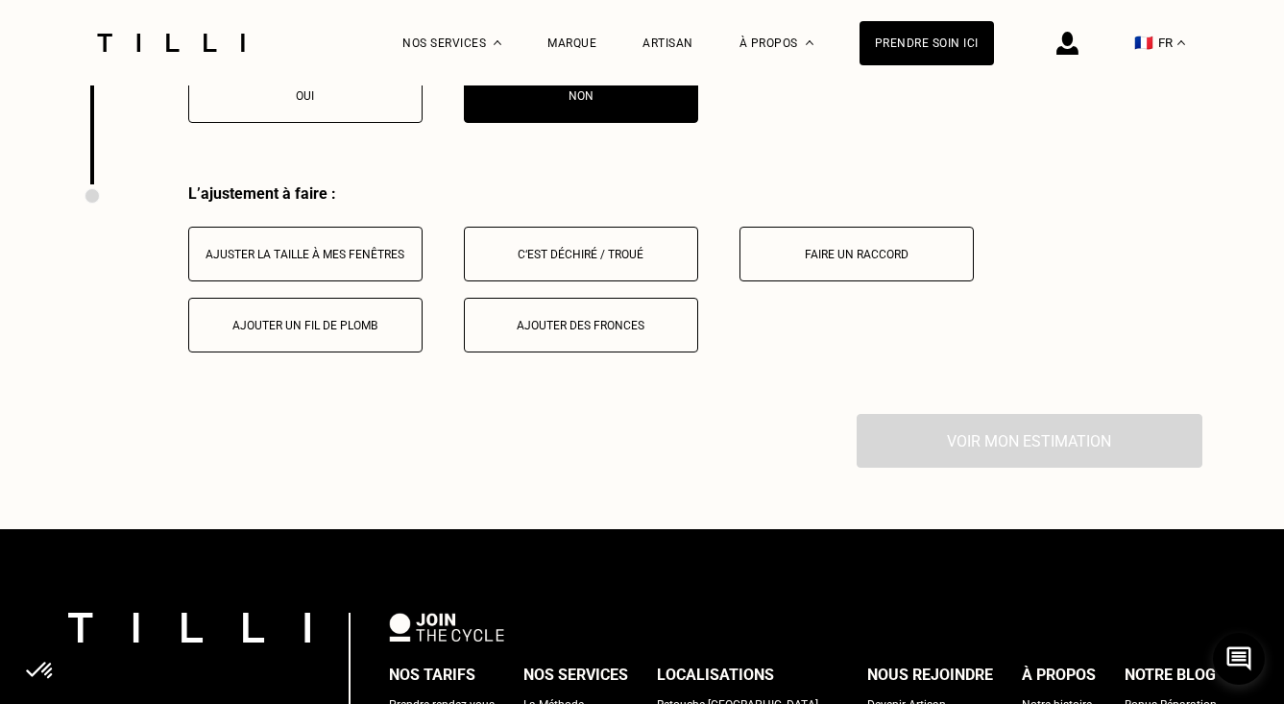
click at [379, 273] on button "Ajuster la taille à mes fenêtres" at bounding box center [305, 254] width 234 height 55
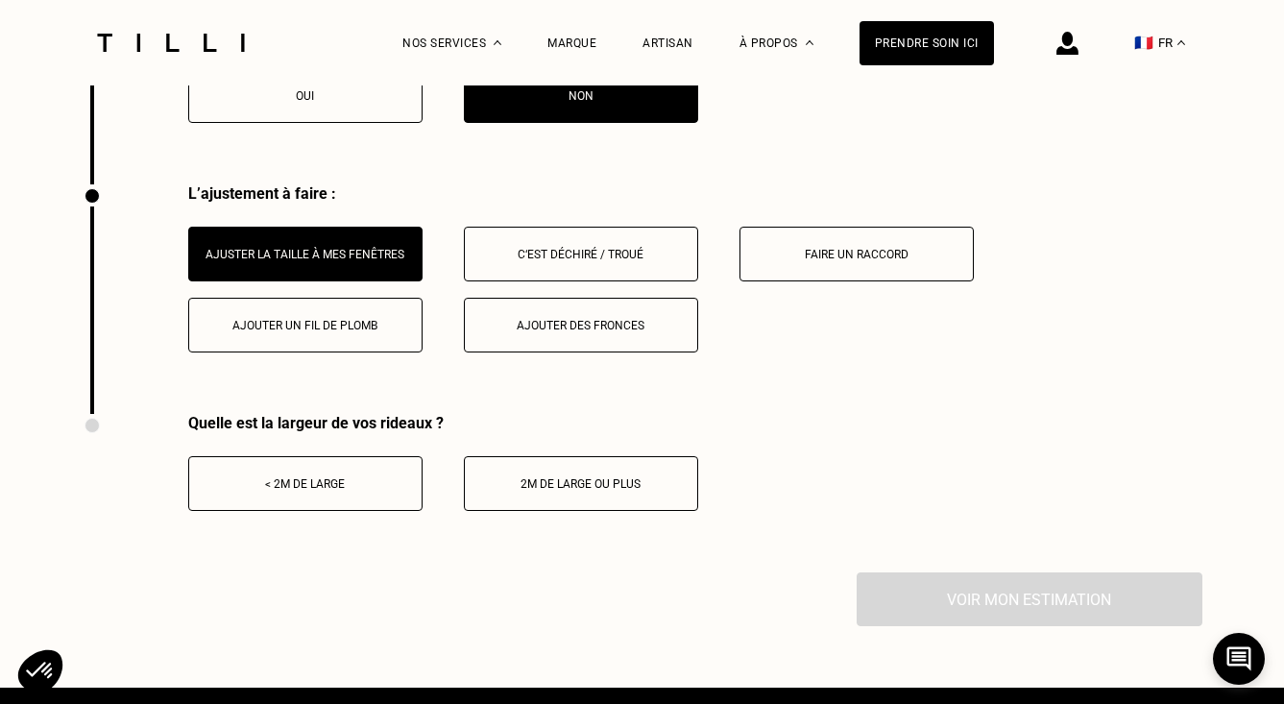
click at [559, 499] on button "2m de large ou plus" at bounding box center [581, 483] width 234 height 55
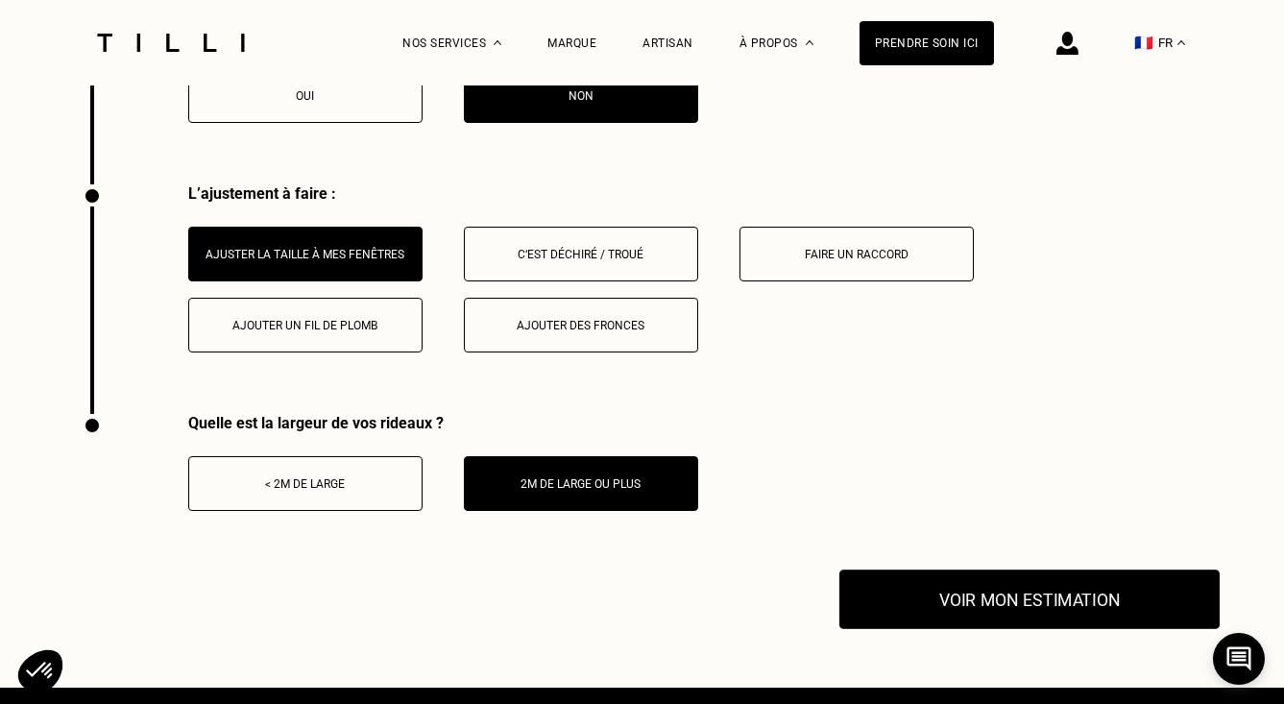
click at [978, 608] on button "Voir mon estimation" at bounding box center [1030, 600] width 380 height 60
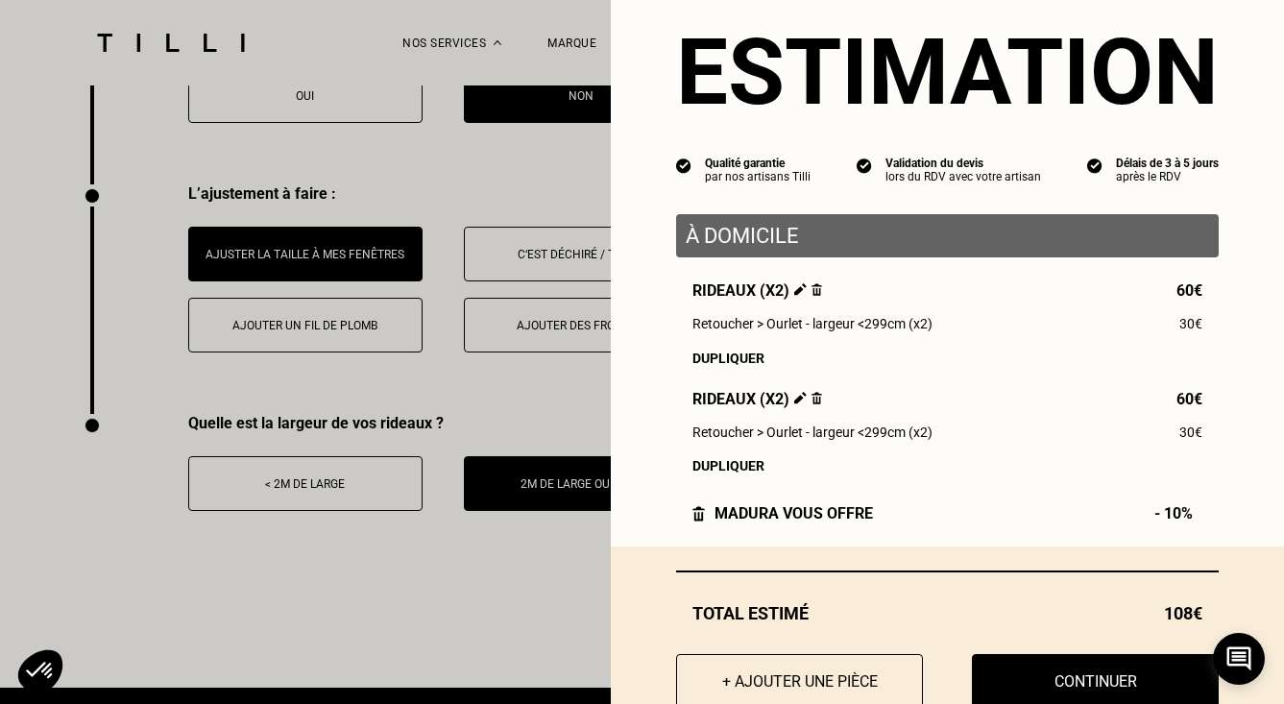
scroll to position [44, 0]
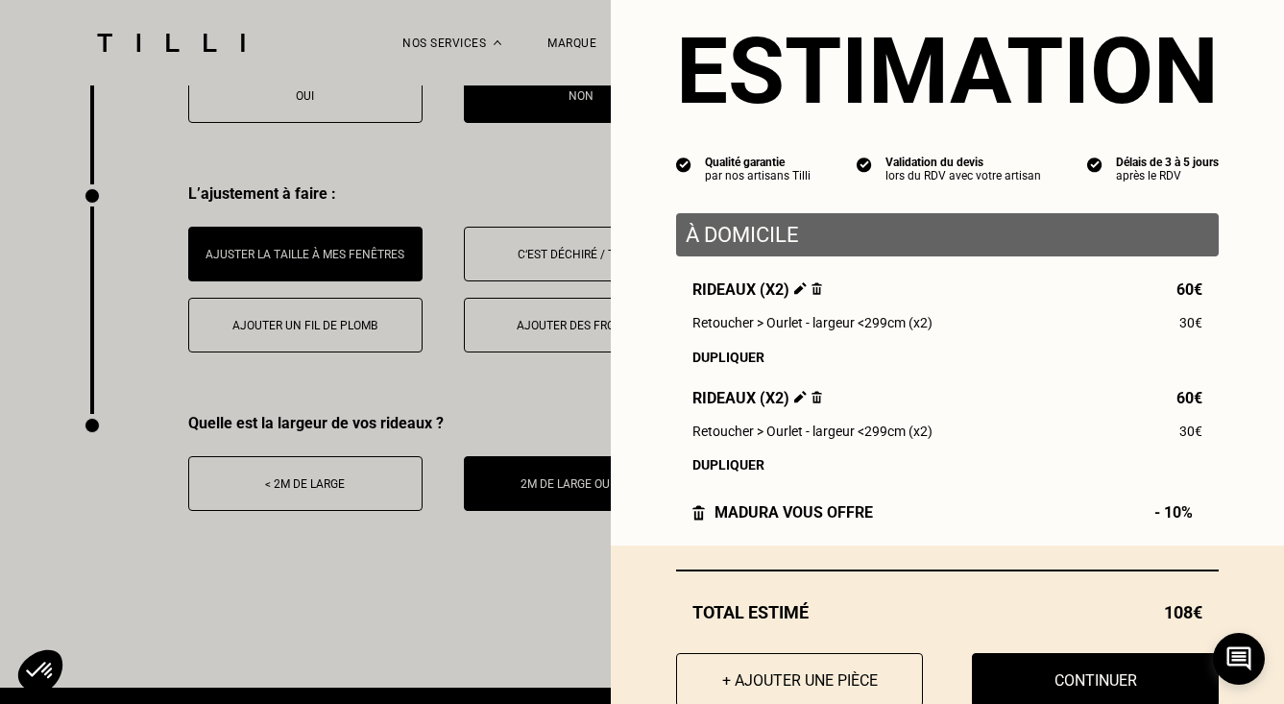
click at [815, 287] on img at bounding box center [817, 288] width 11 height 12
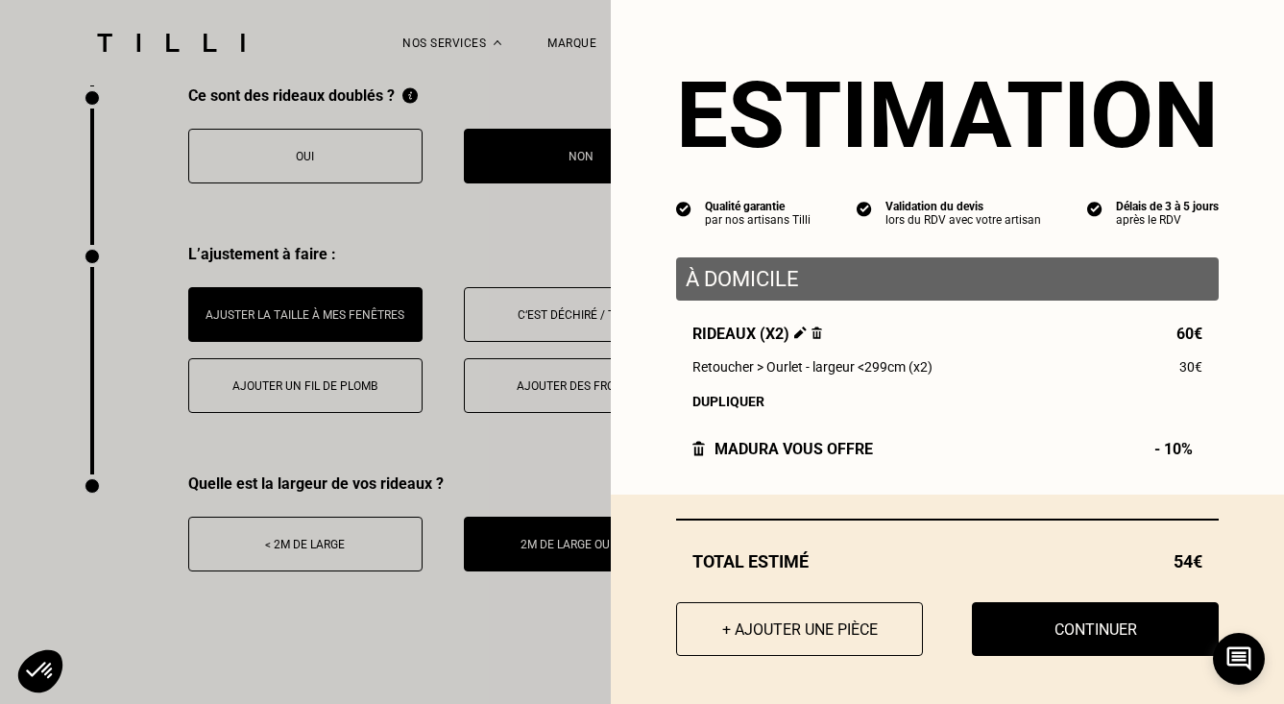
scroll to position [2783, 0]
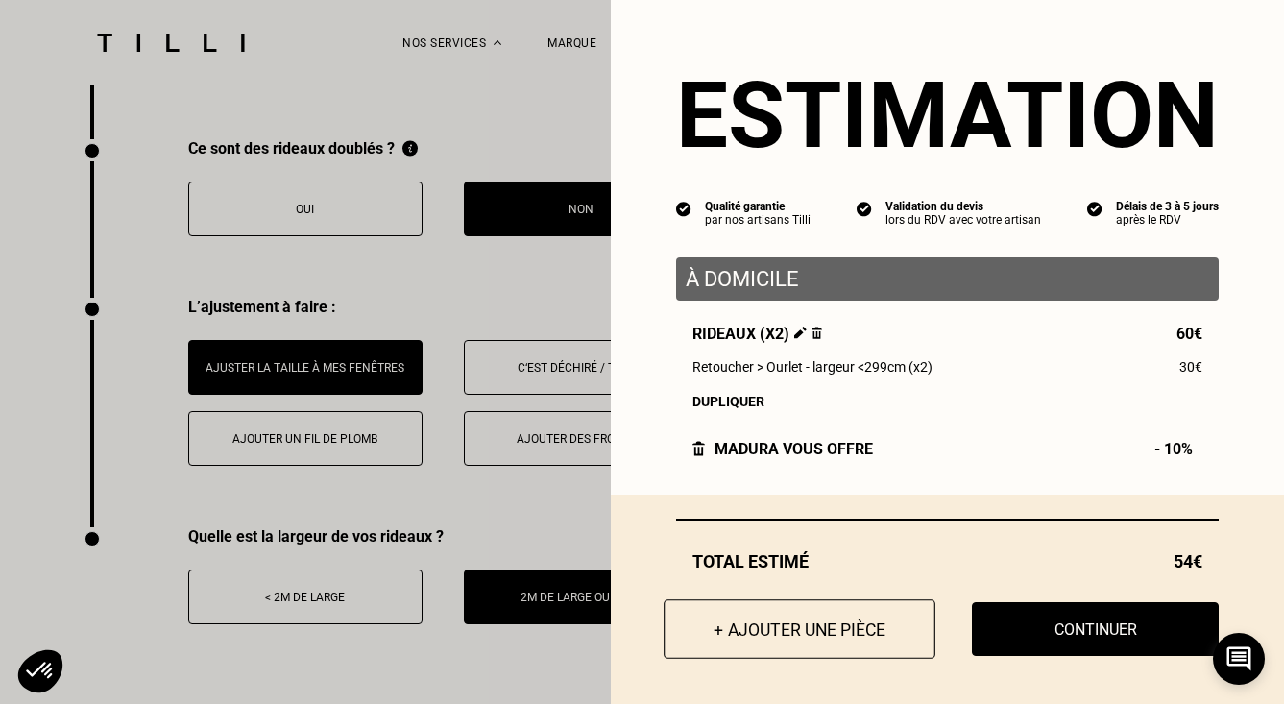
click at [776, 623] on button "+ Ajouter une pièce" at bounding box center [800, 629] width 272 height 60
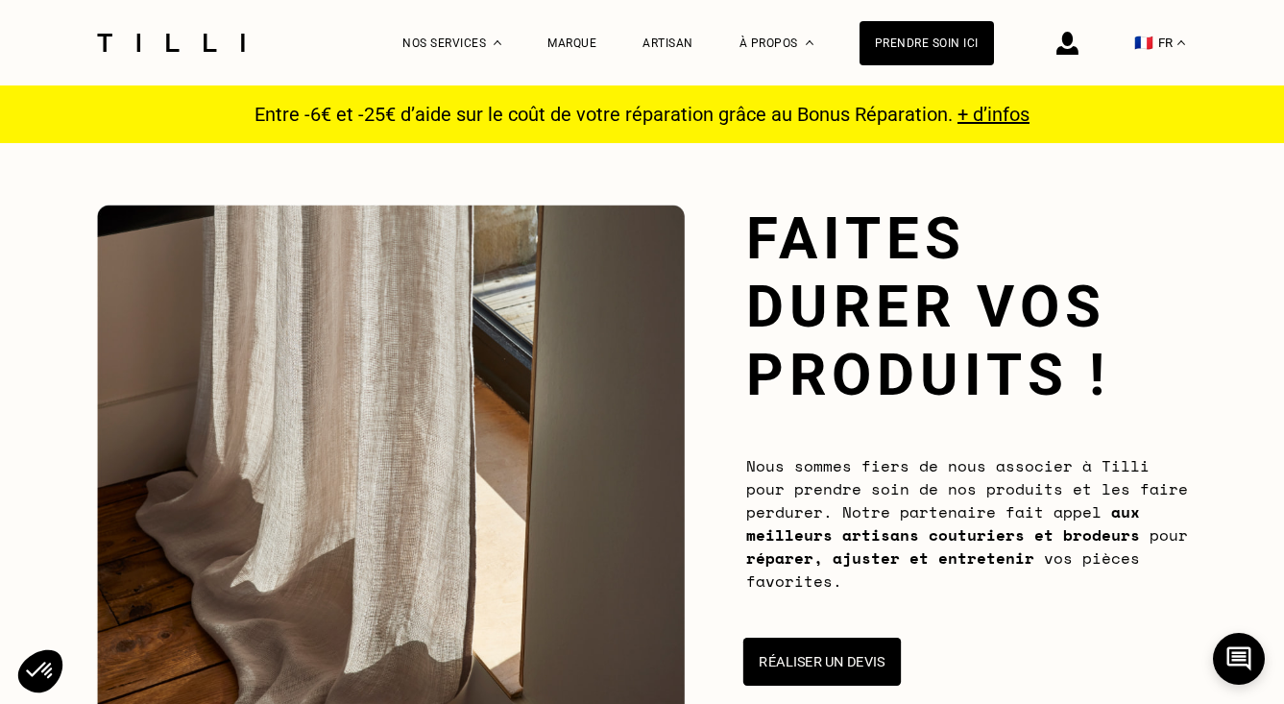
scroll to position [0, 0]
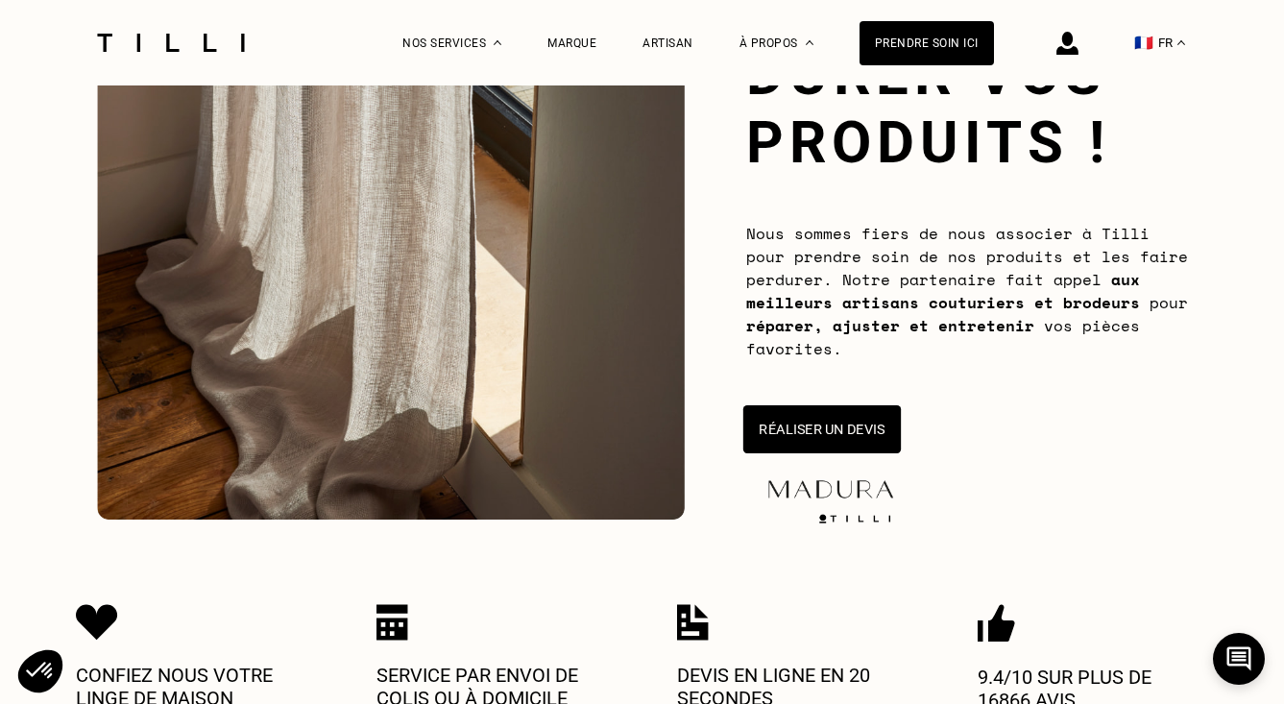
click at [810, 424] on button "Réaliser un devis" at bounding box center [822, 429] width 158 height 48
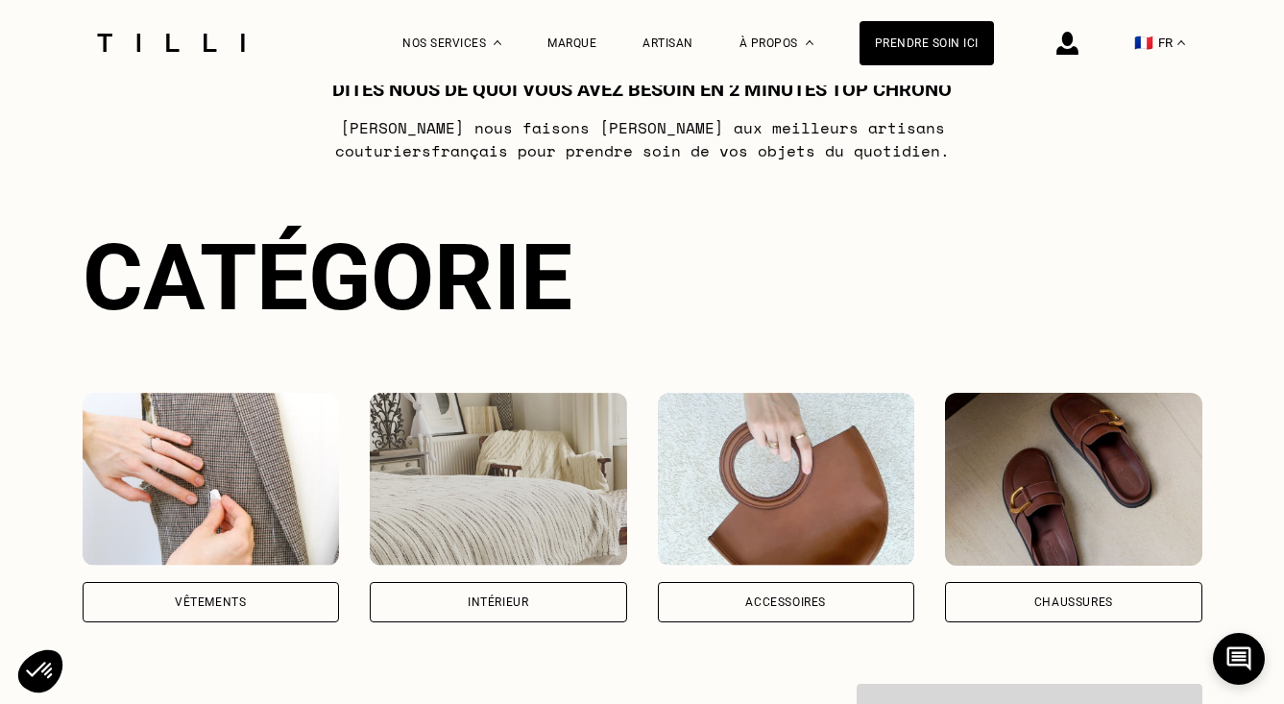
scroll to position [1186, 0]
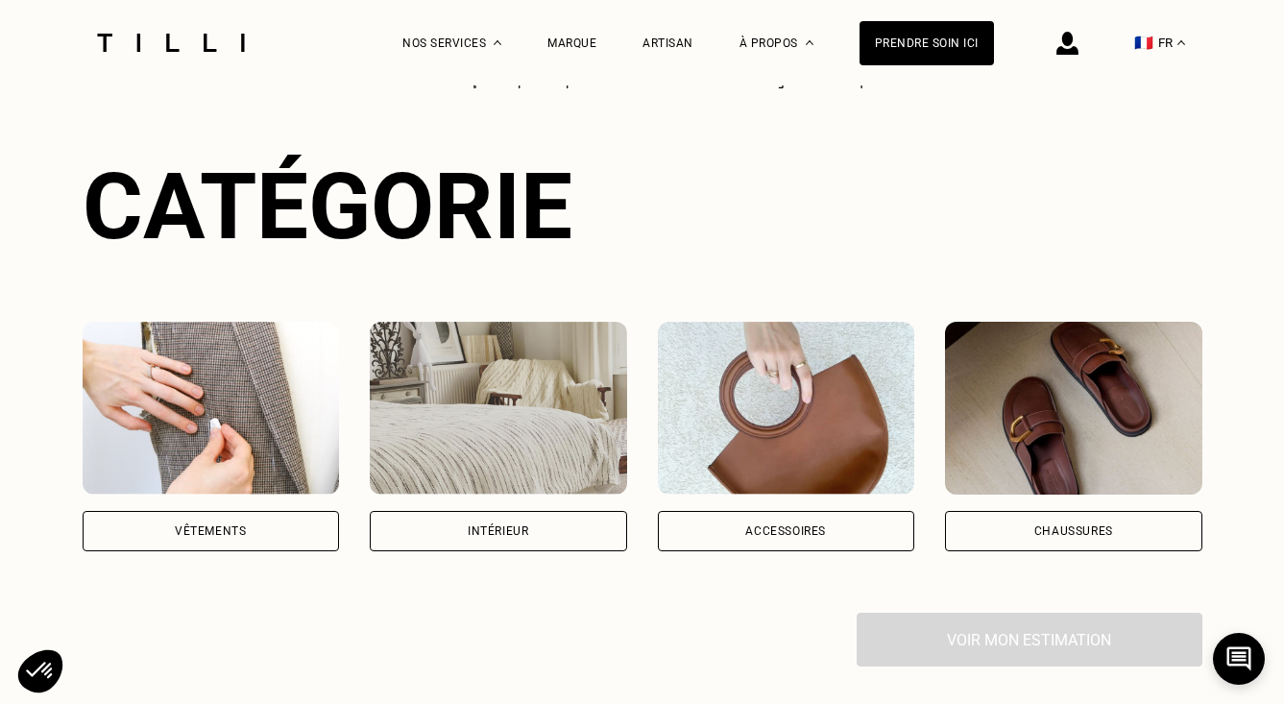
click at [534, 524] on div "Intérieur" at bounding box center [498, 531] width 257 height 40
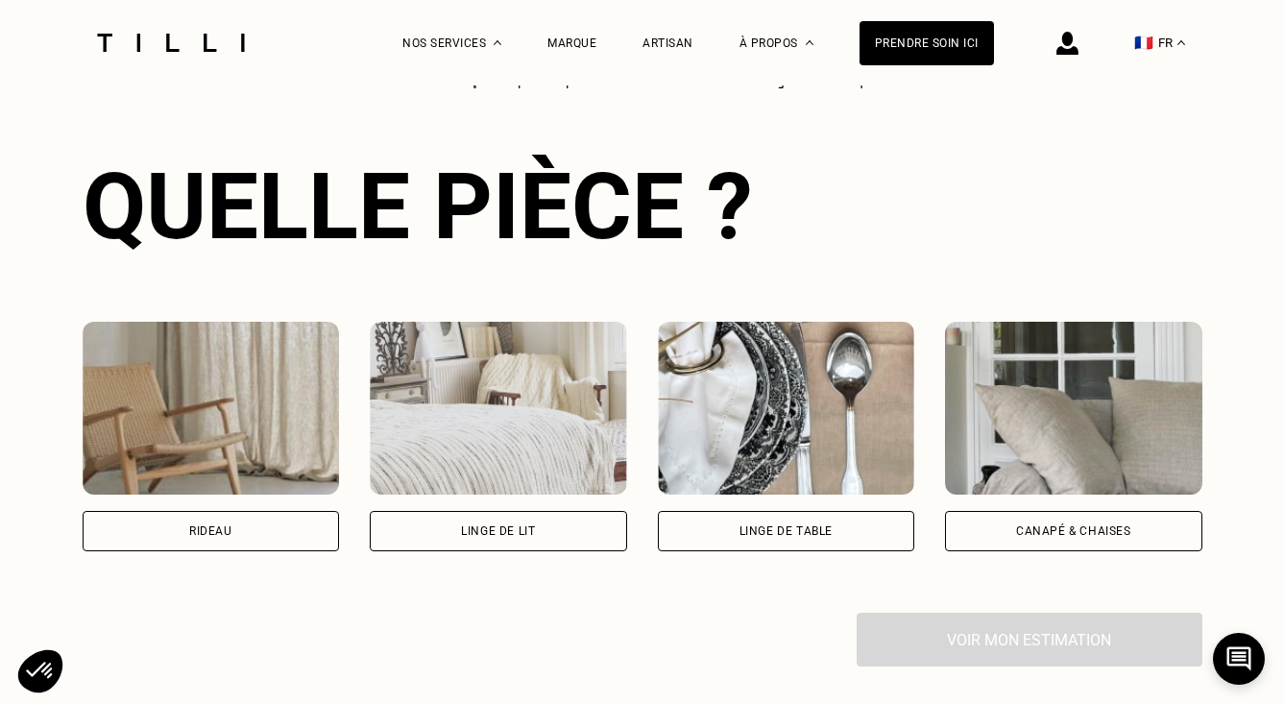
scroll to position [1159, 0]
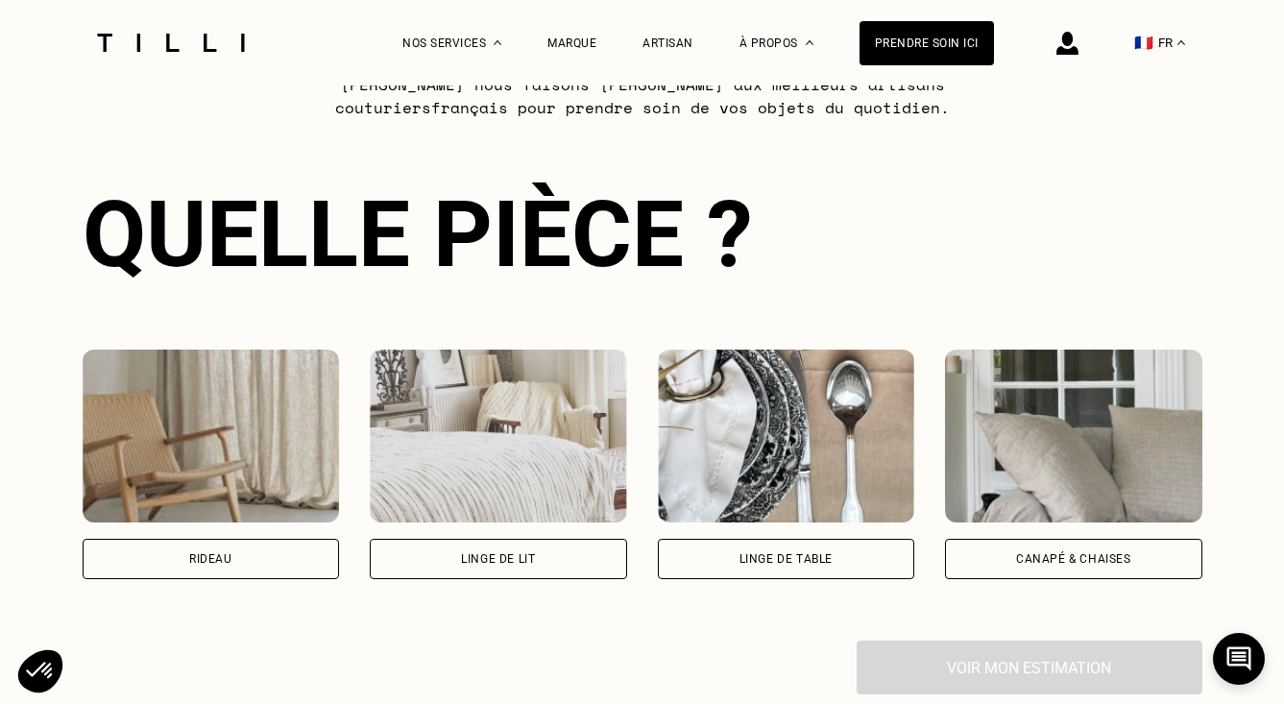
click at [281, 562] on div "Rideau" at bounding box center [211, 559] width 257 height 40
select select "FR"
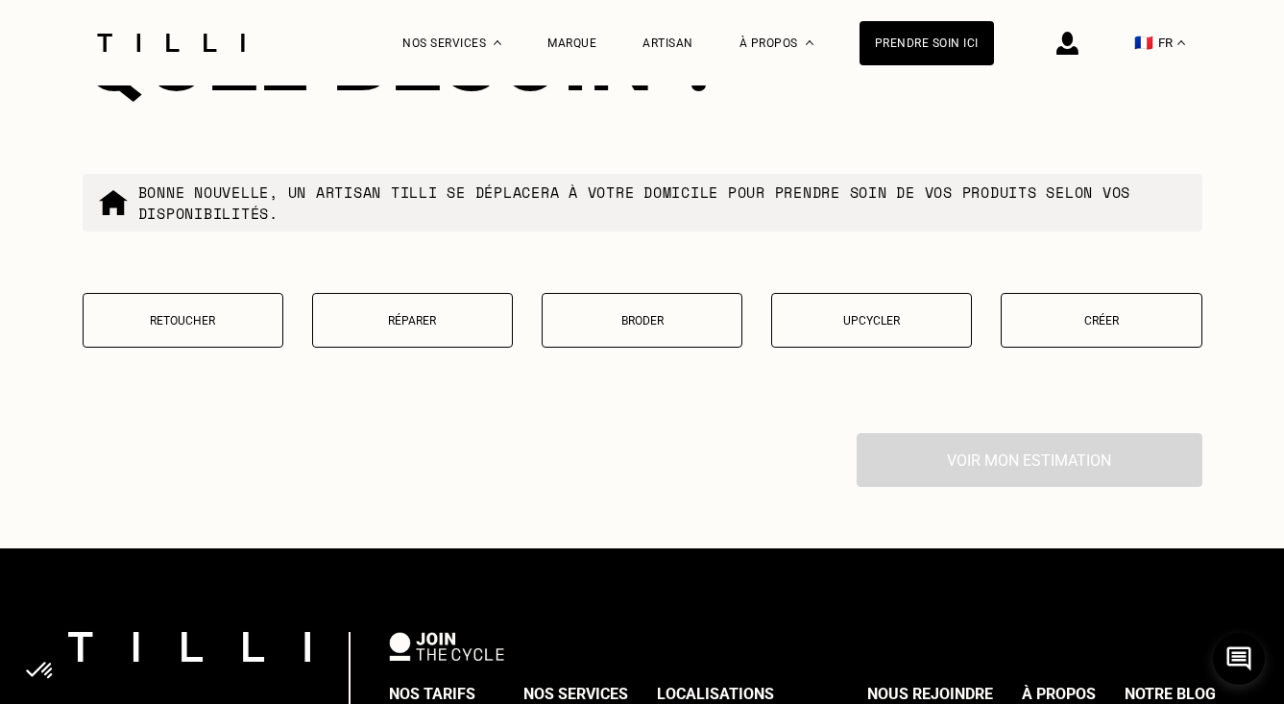
scroll to position [2339, 0]
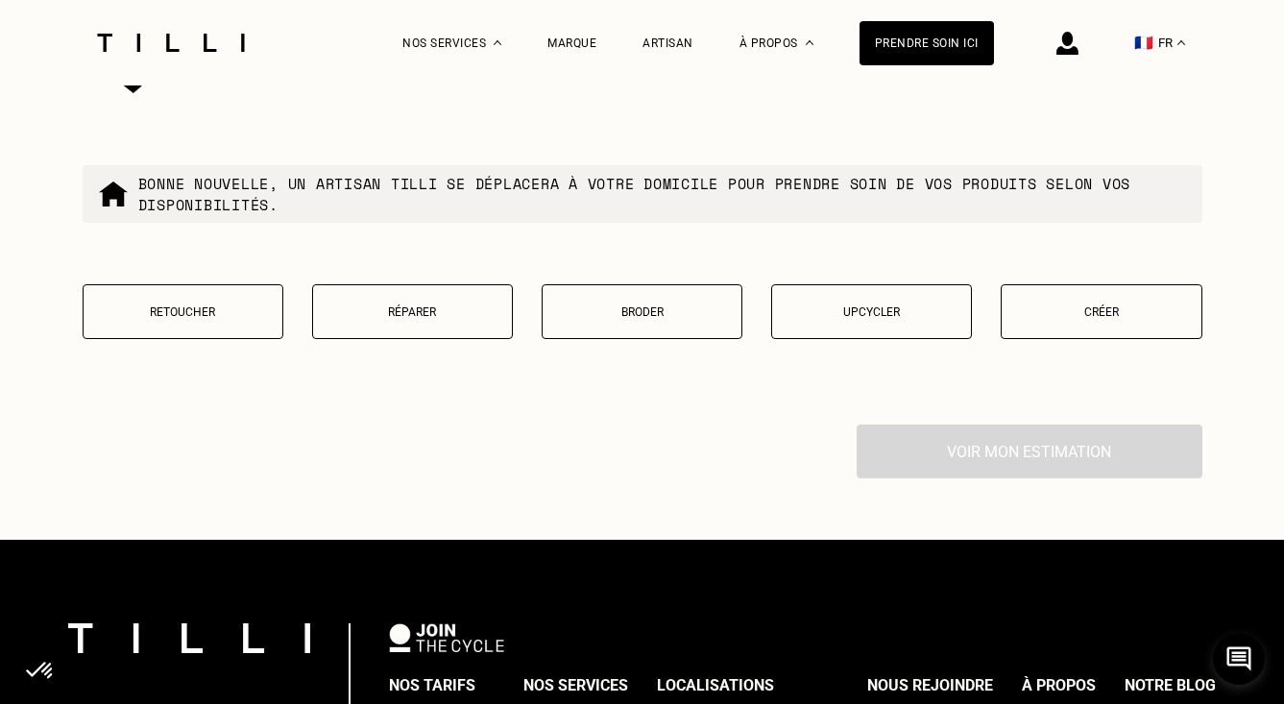
click at [221, 300] on button "Retoucher" at bounding box center [183, 311] width 201 height 55
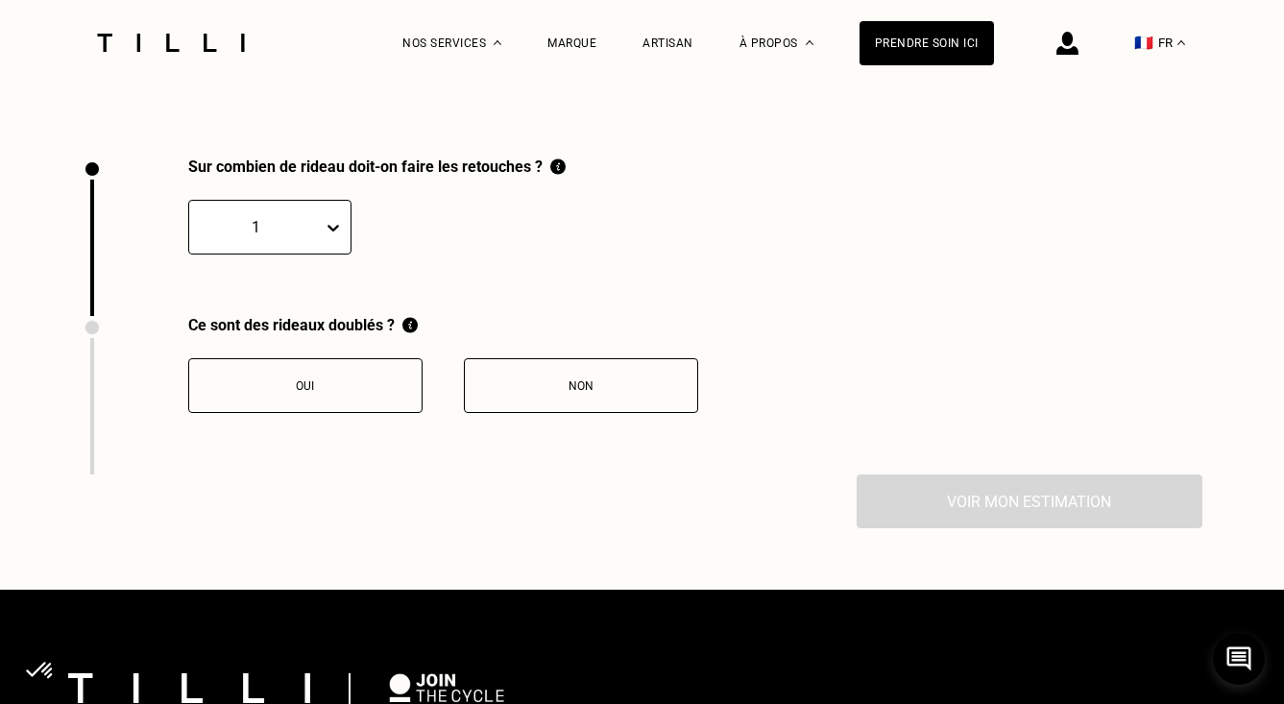
scroll to position [2651, 0]
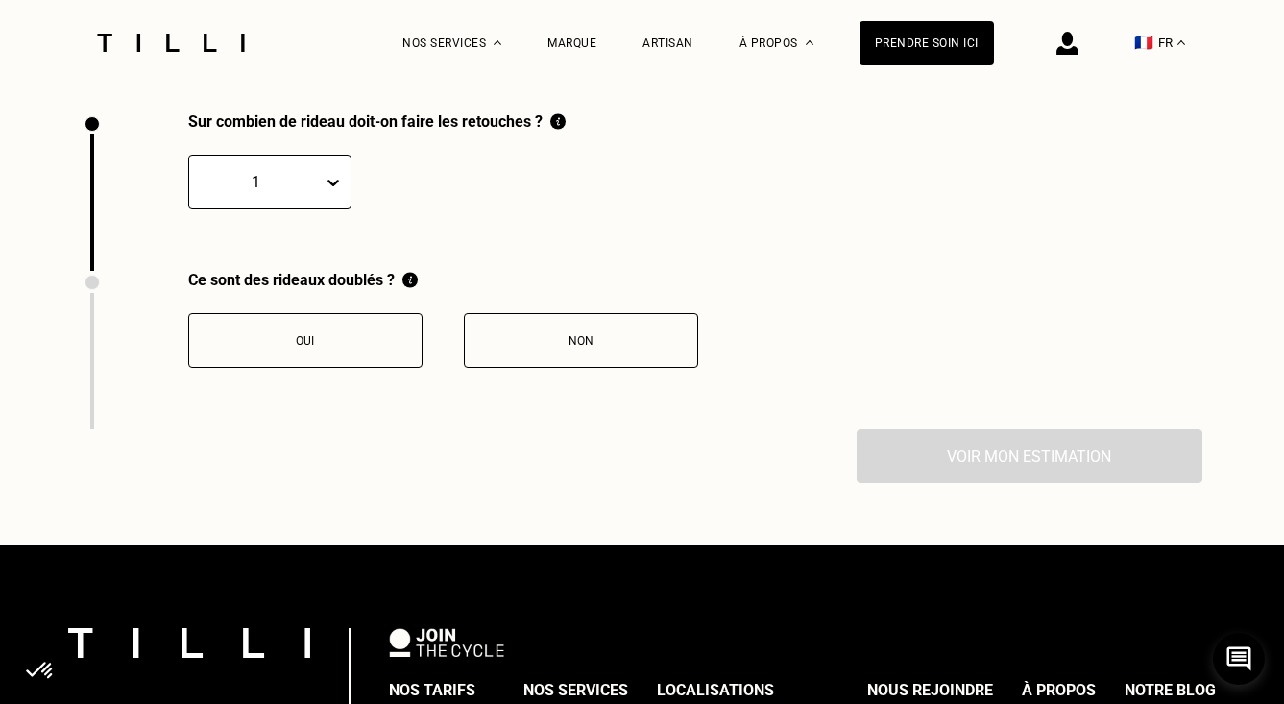
click at [305, 179] on div at bounding box center [256, 182] width 114 height 22
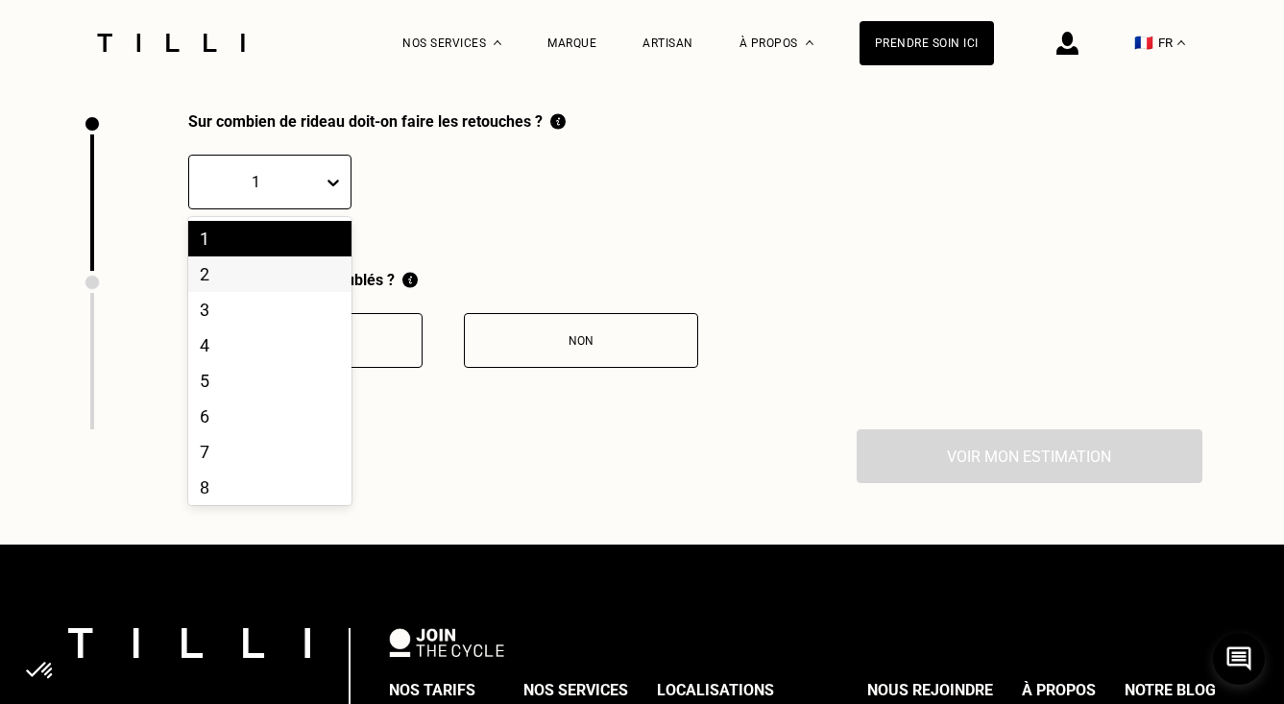
click at [284, 278] on div "2" at bounding box center [269, 275] width 163 height 36
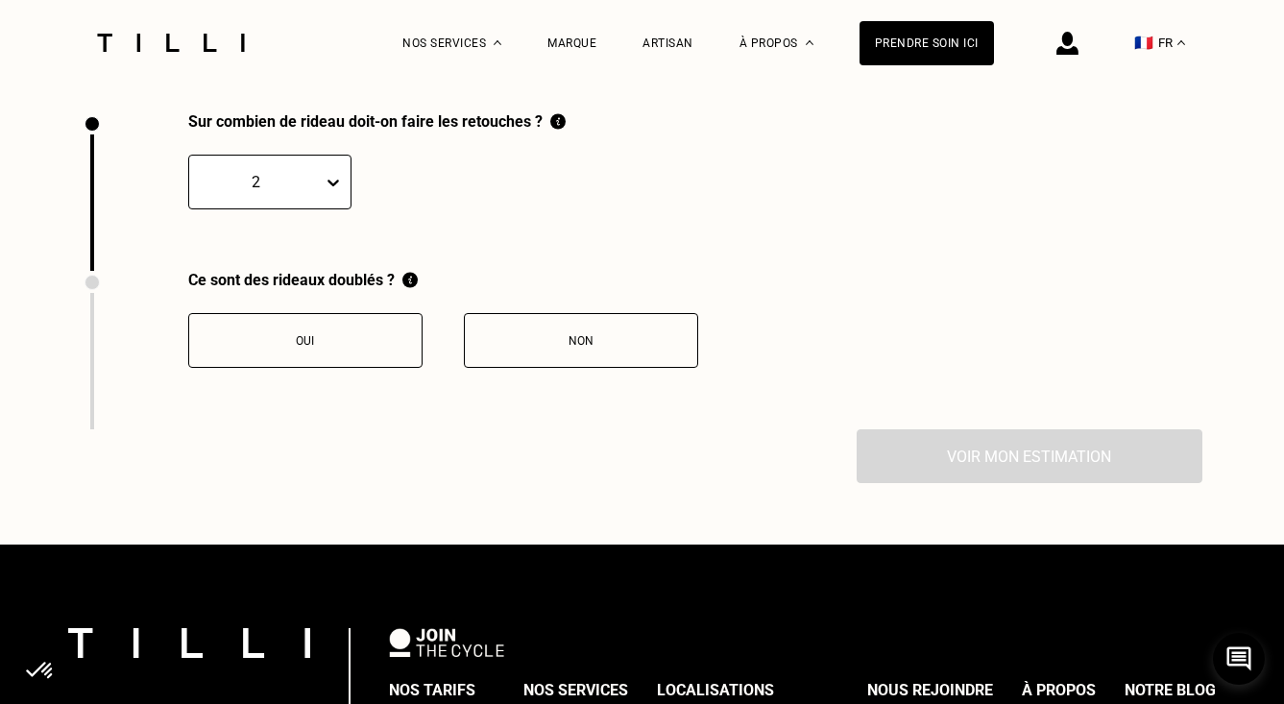
click at [505, 357] on button "Non" at bounding box center [581, 340] width 234 height 55
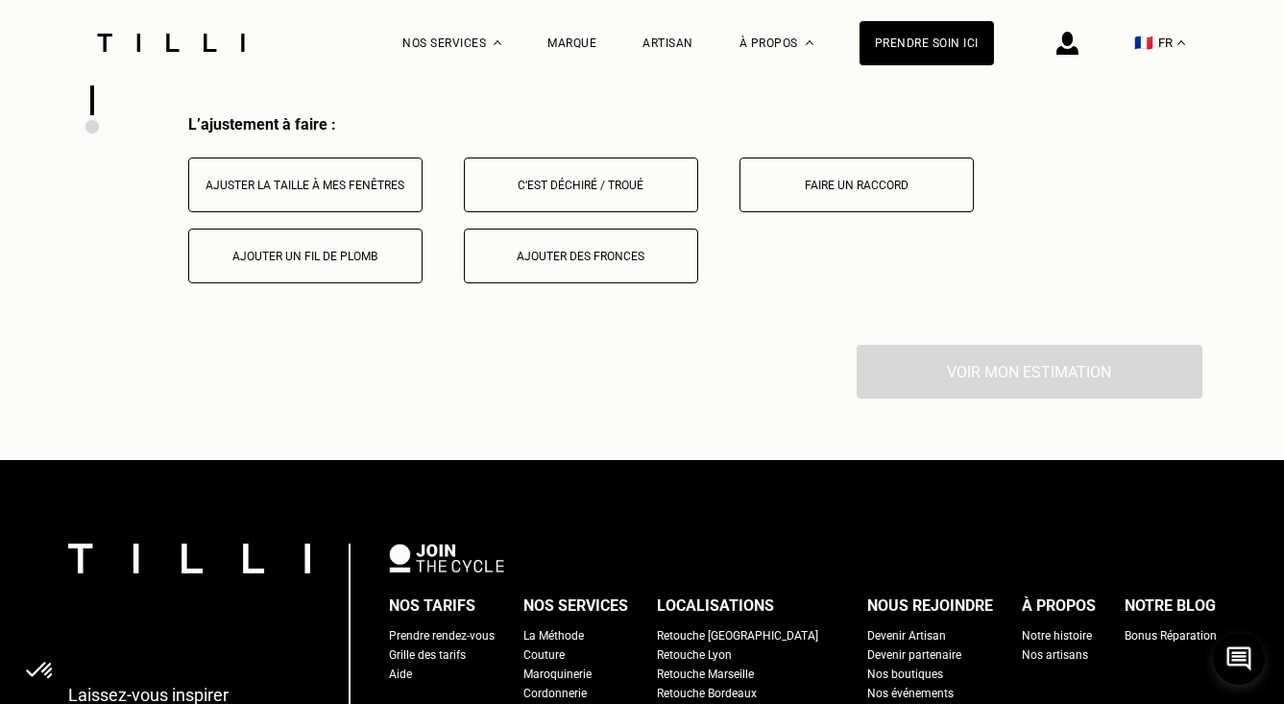
scroll to position [2952, 0]
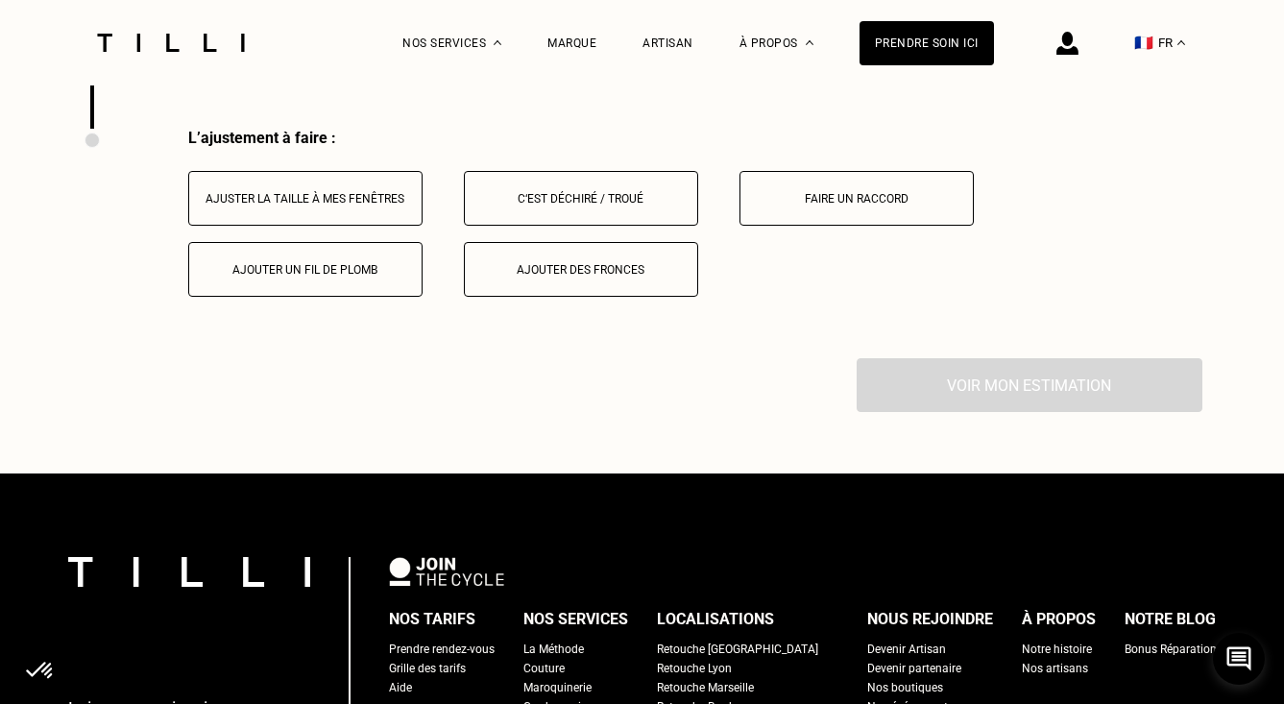
click at [341, 226] on button "Ajuster la taille à mes fenêtres" at bounding box center [305, 198] width 234 height 55
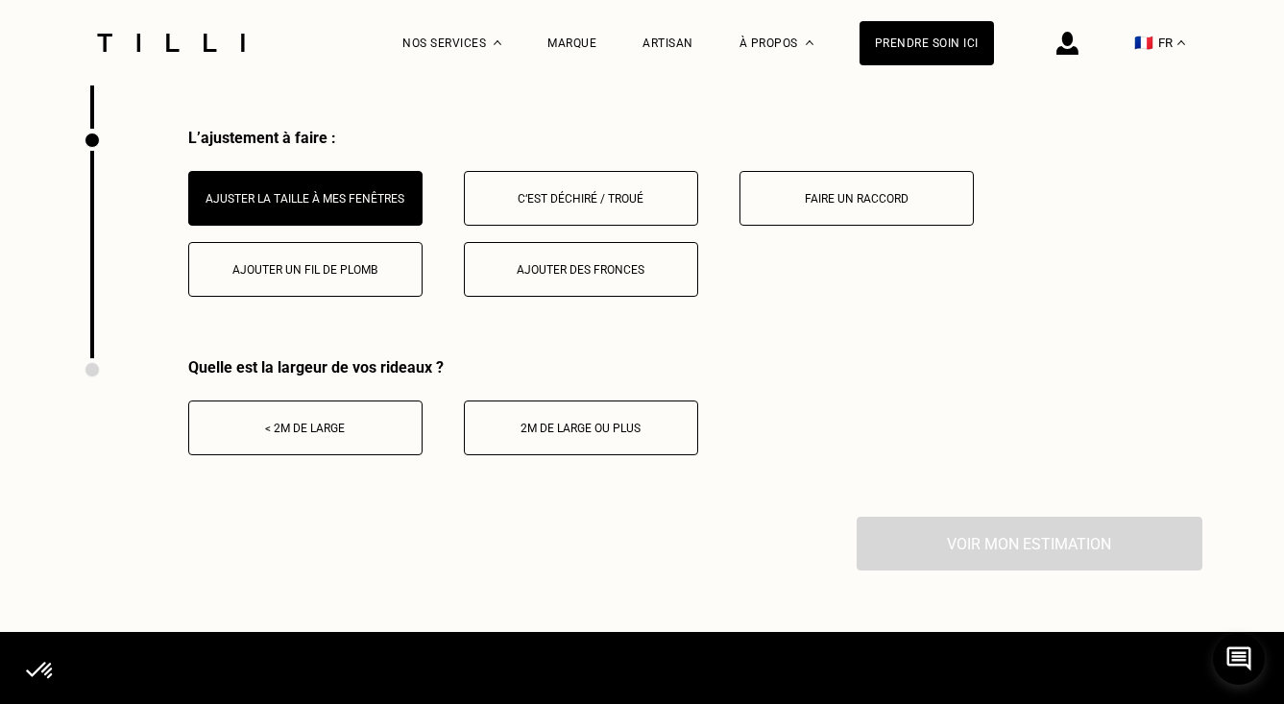
click at [337, 435] on div "< 2m de large" at bounding box center [305, 428] width 213 height 13
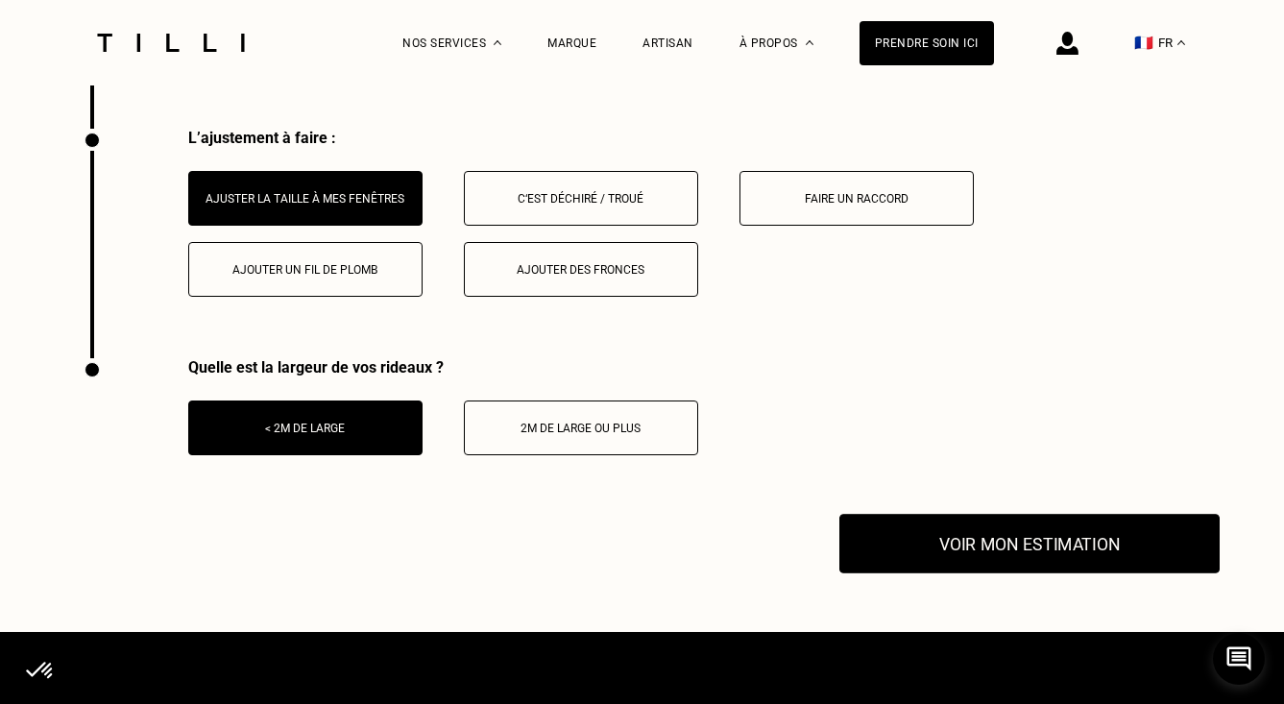
click at [951, 537] on button "Voir mon estimation" at bounding box center [1030, 544] width 380 height 60
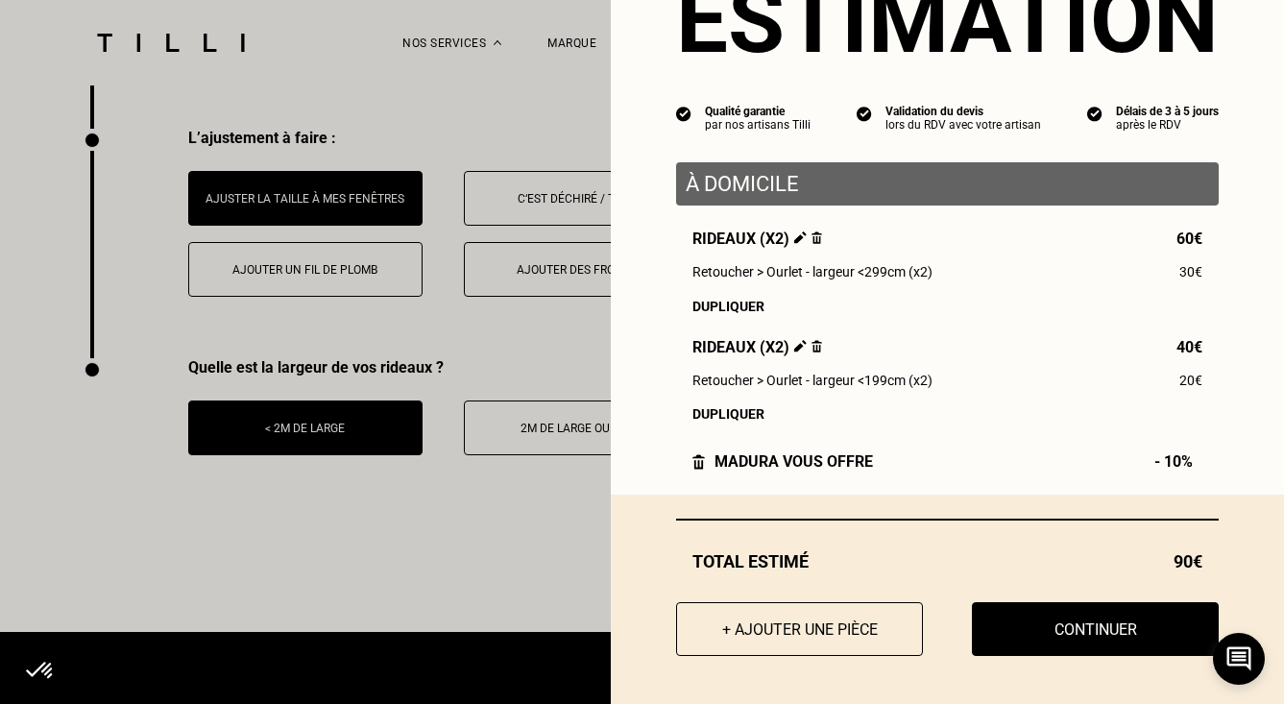
scroll to position [94, 0]
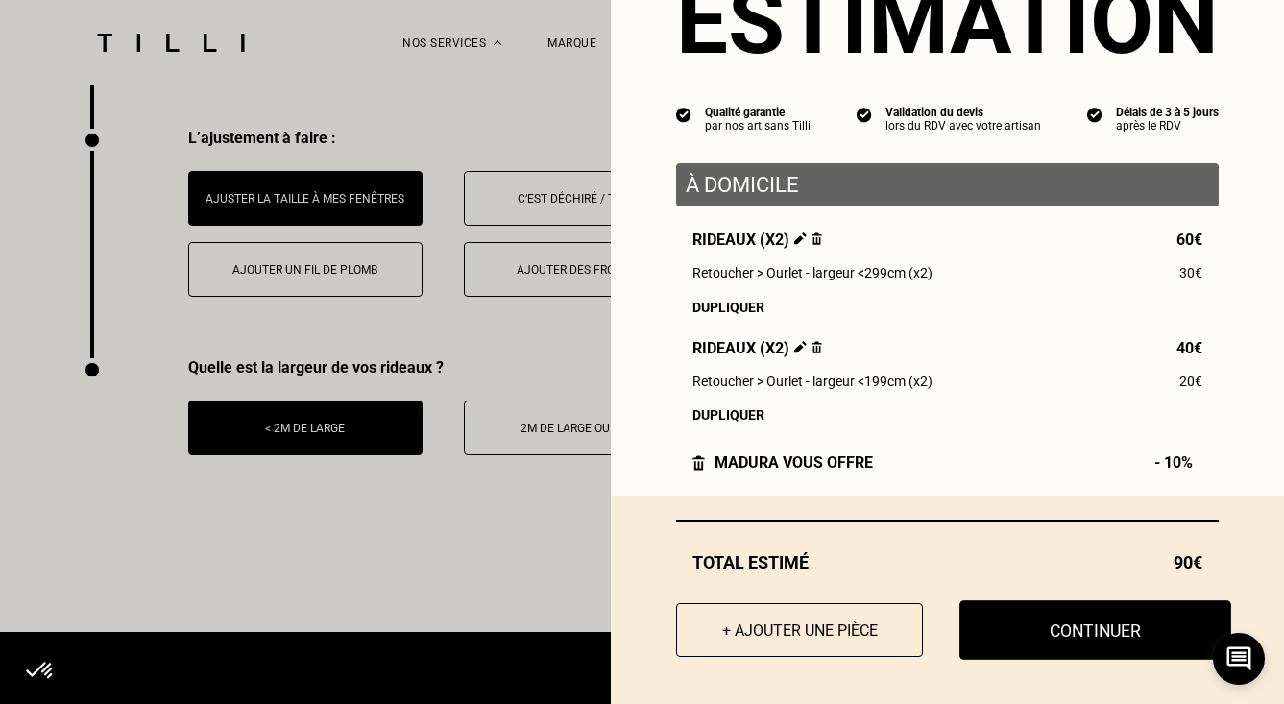
click at [1031, 622] on button "Continuer" at bounding box center [1096, 630] width 272 height 60
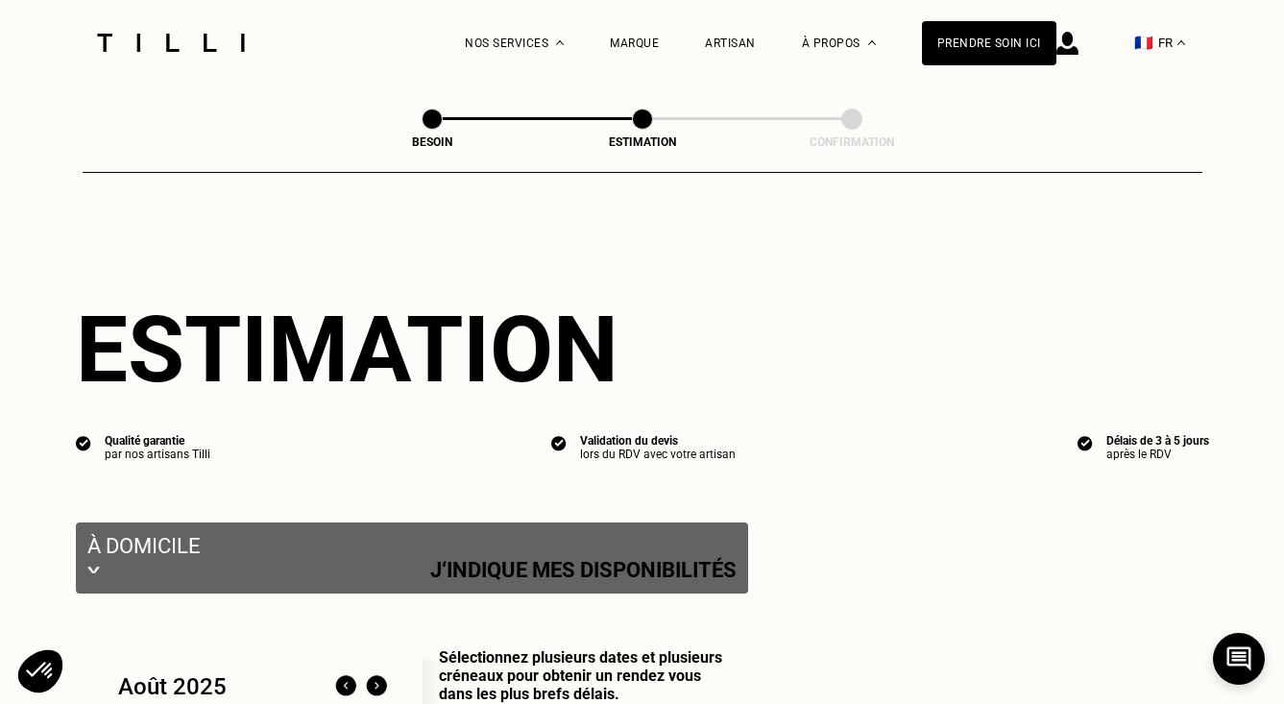
select select "FR"
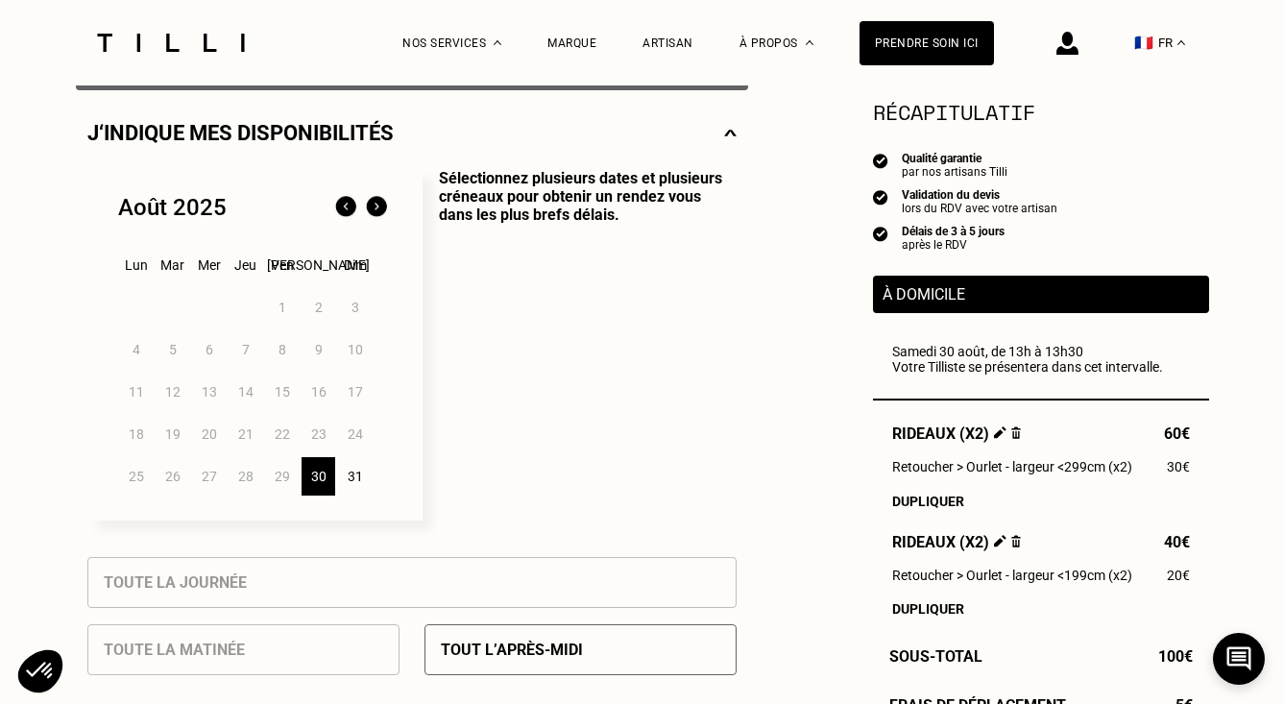
scroll to position [424, 0]
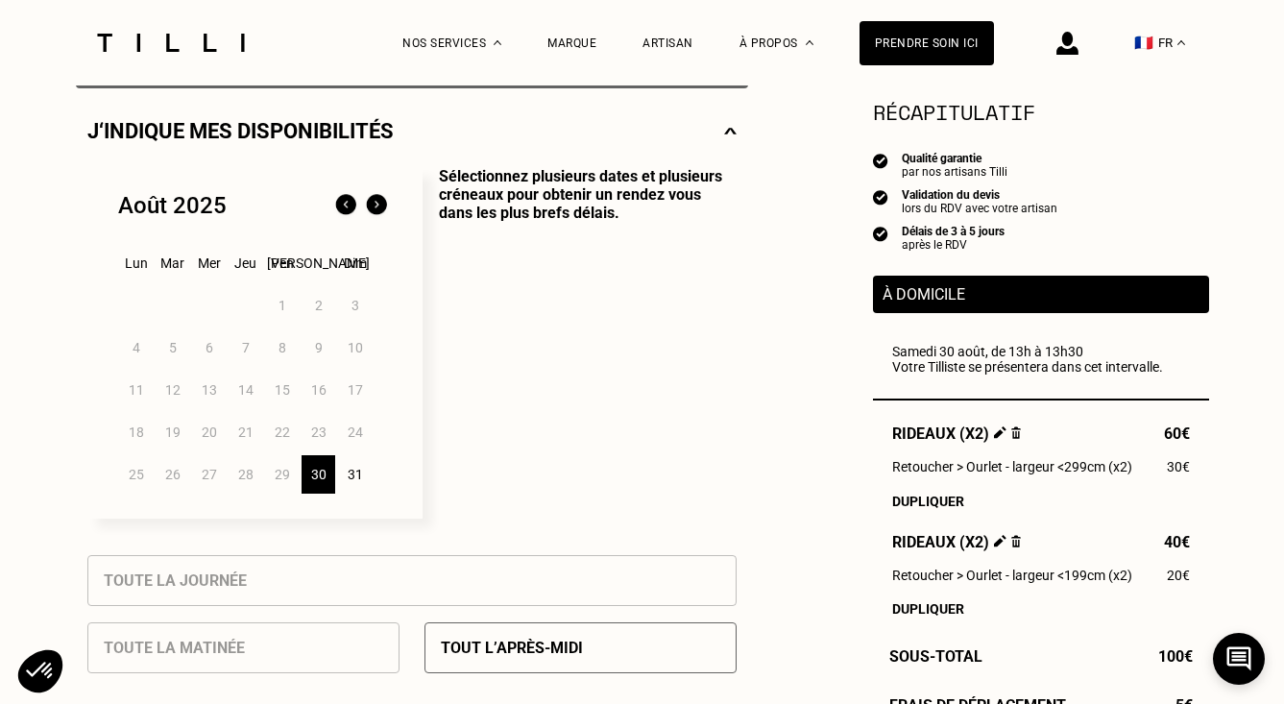
click at [326, 477] on div "30" at bounding box center [319, 474] width 34 height 38
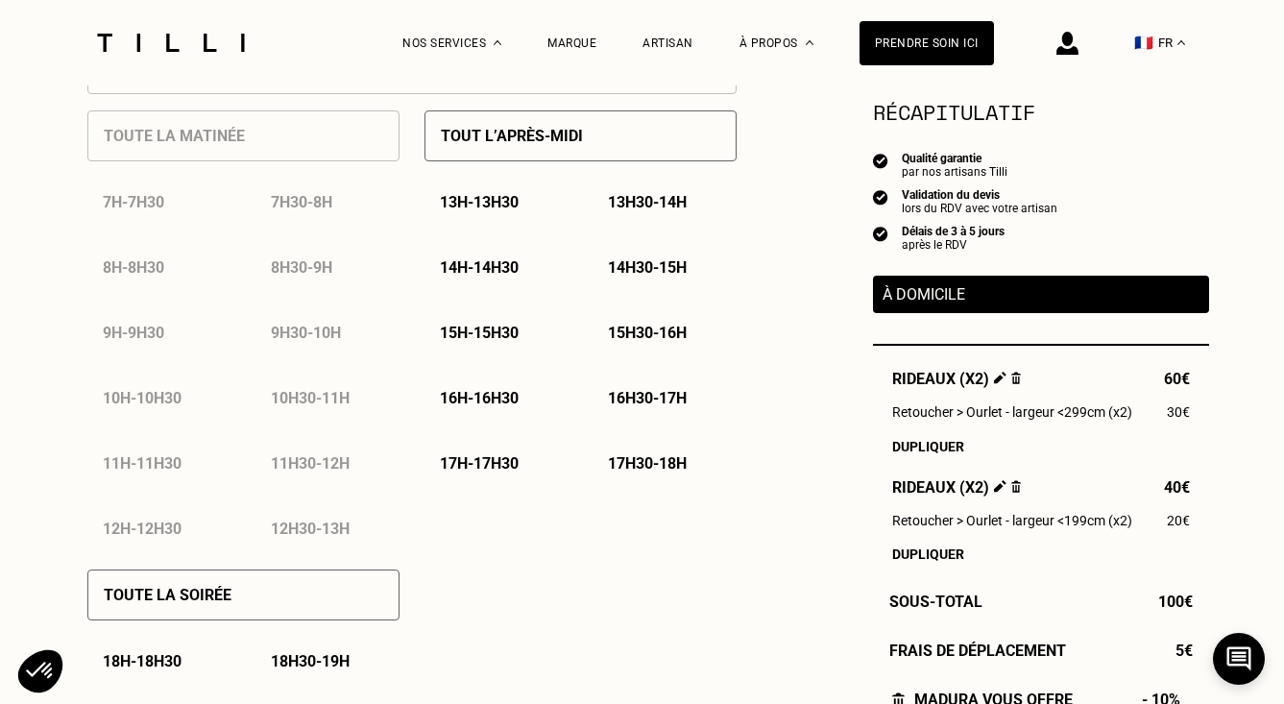
scroll to position [935, 0]
click at [617, 459] on p "17h30 - 18h" at bounding box center [647, 464] width 79 height 18
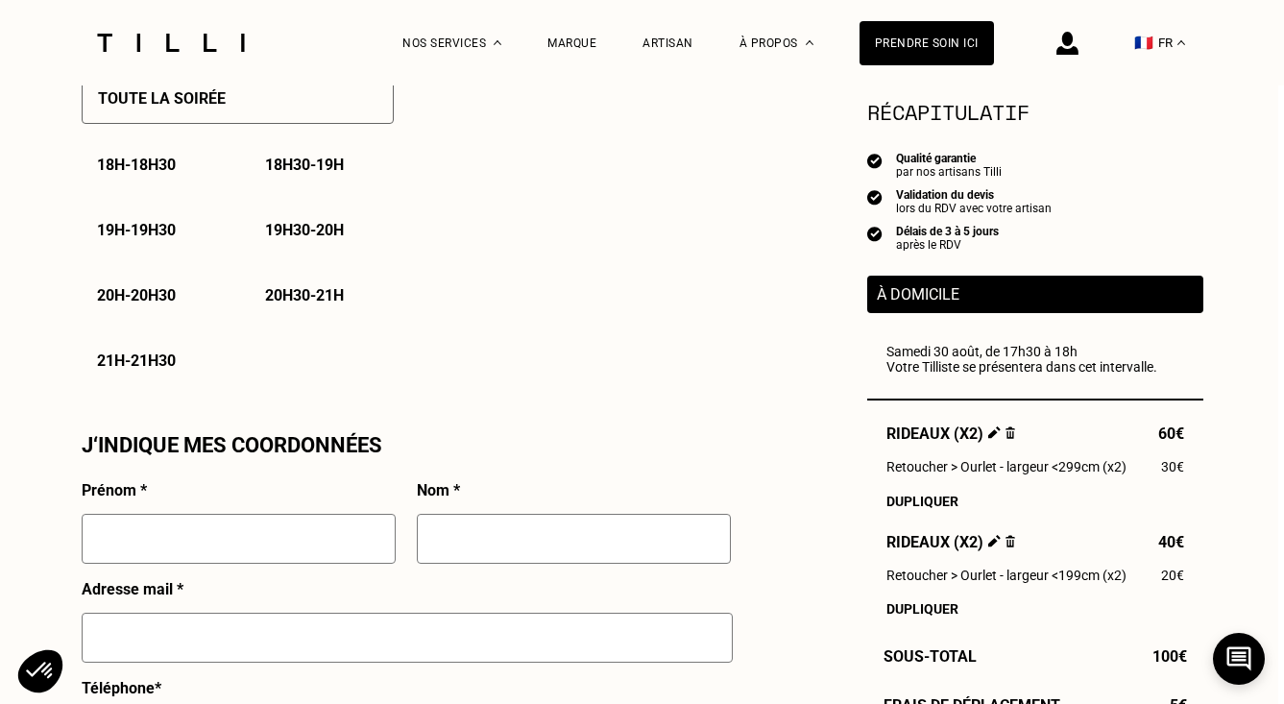
scroll to position [1435, 6]
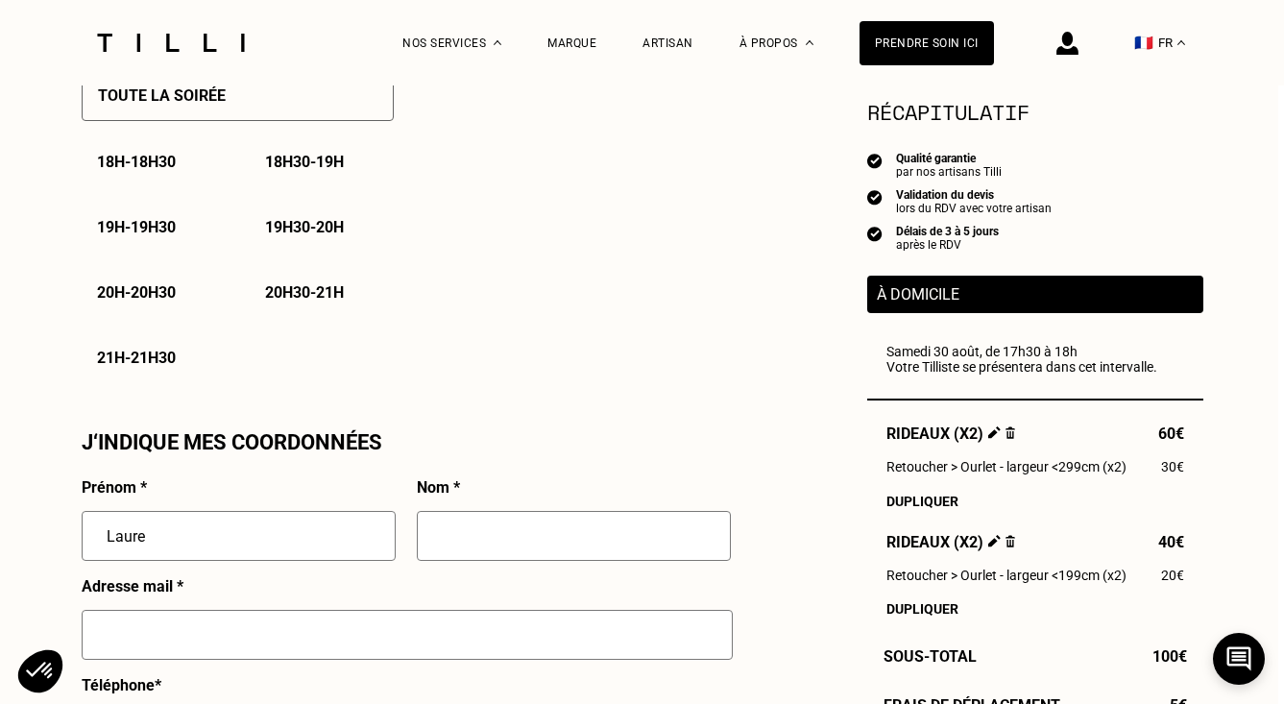
type input "Laure"
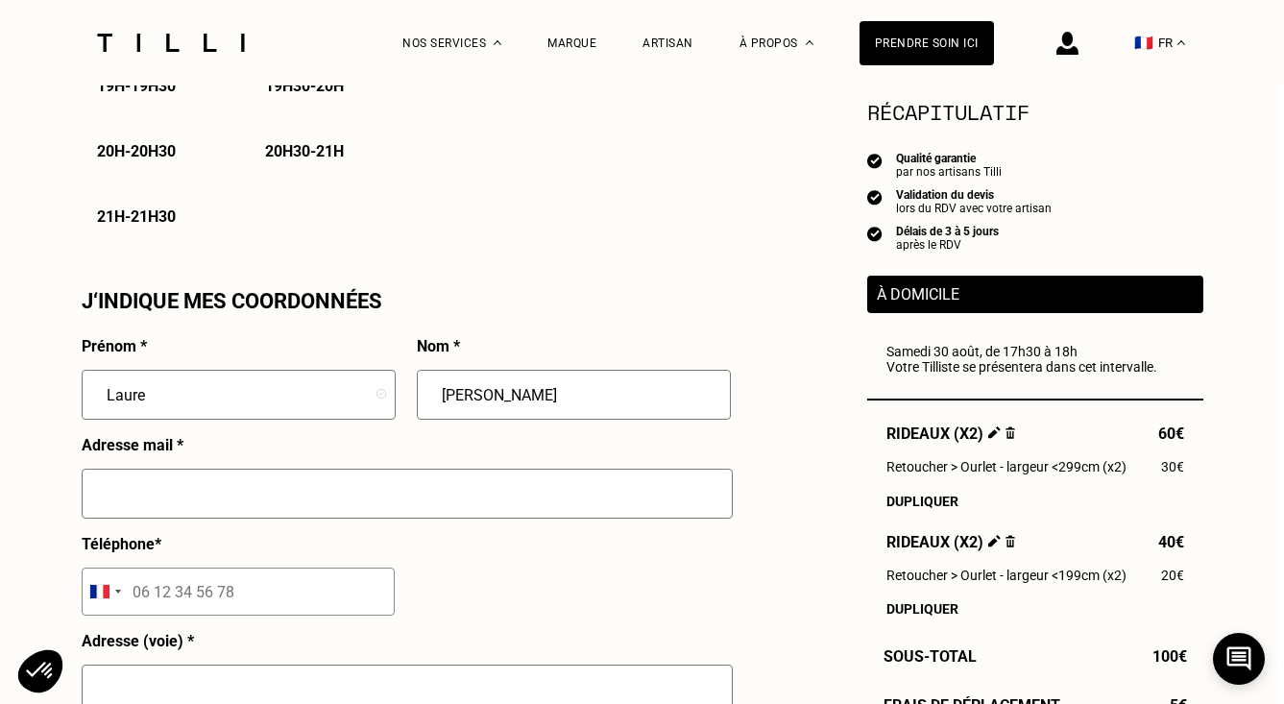
scroll to position [1635, 6]
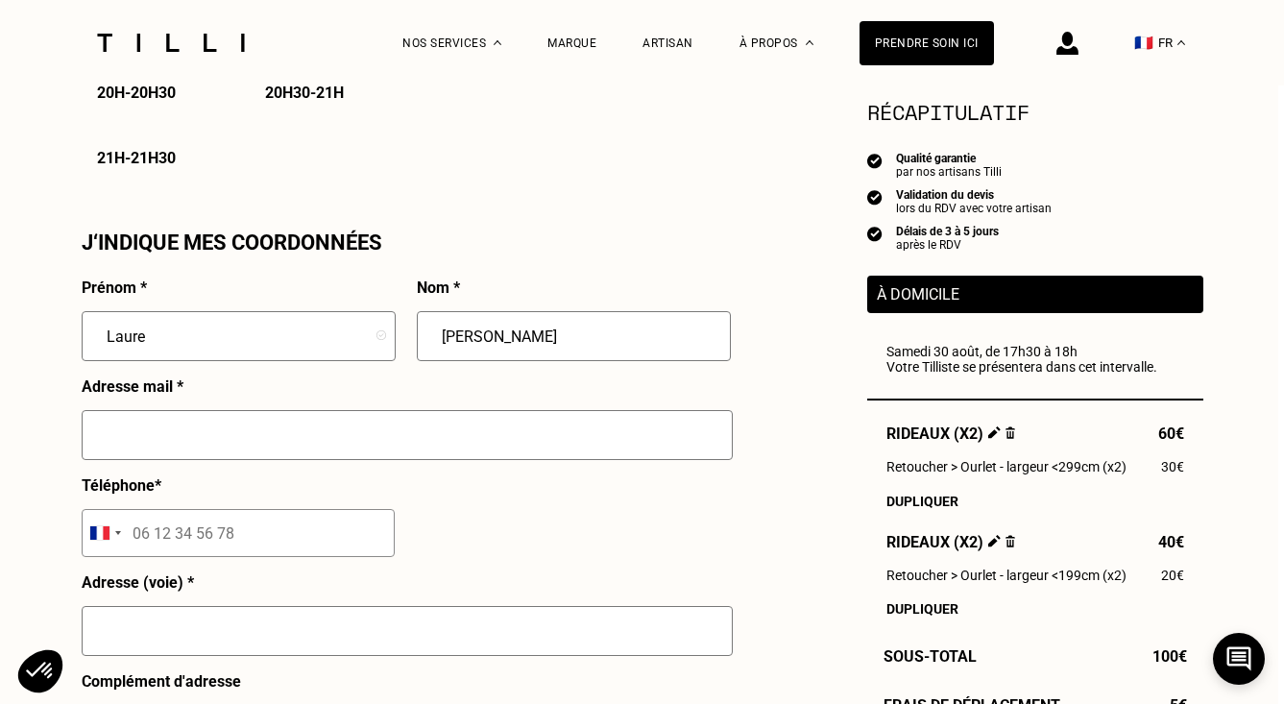
type input "[PERSON_NAME]"
type input "[PERSON_NAME][EMAIL_ADDRESS][PERSON_NAME][DOMAIN_NAME]"
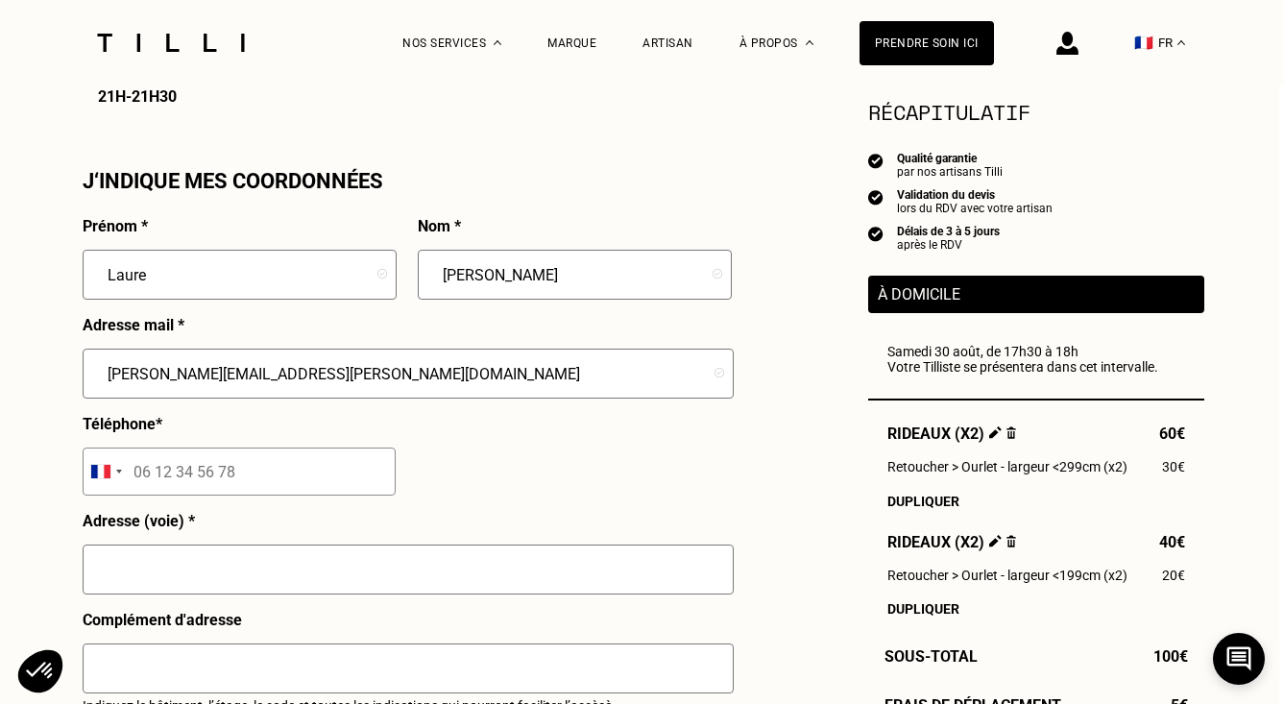
click at [164, 473] on input "tel" at bounding box center [239, 472] width 313 height 48
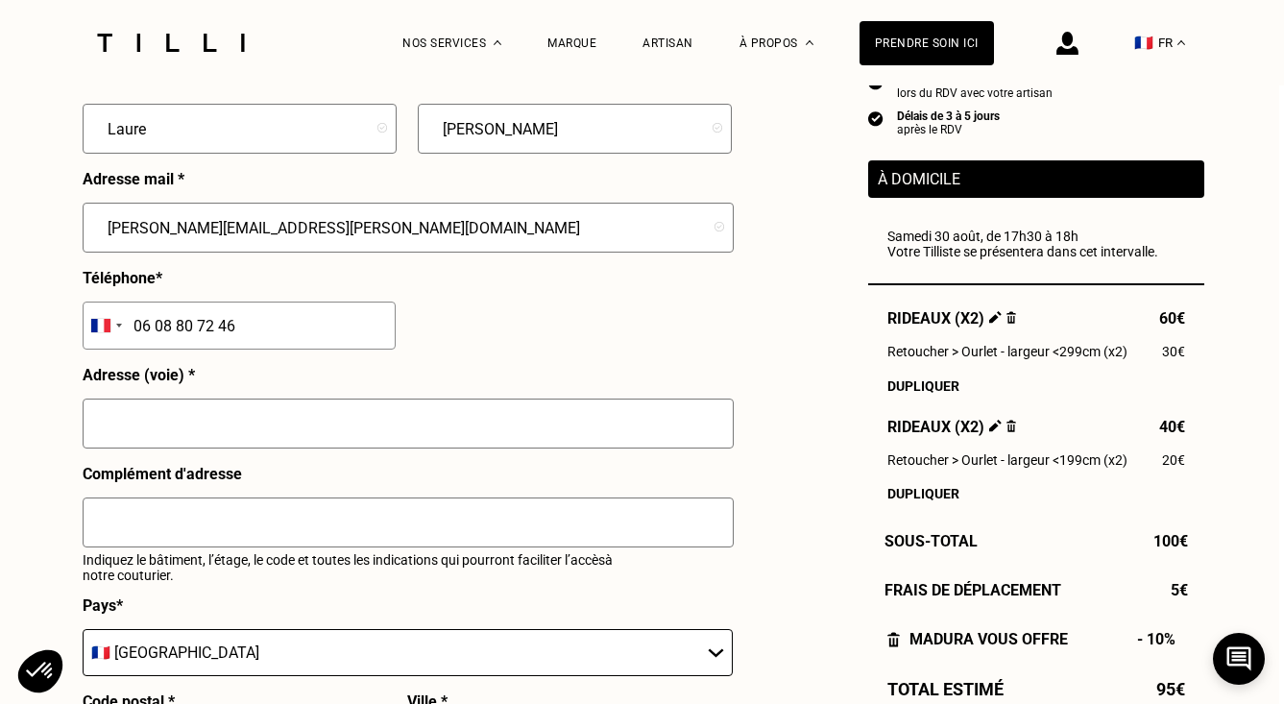
scroll to position [1855, 5]
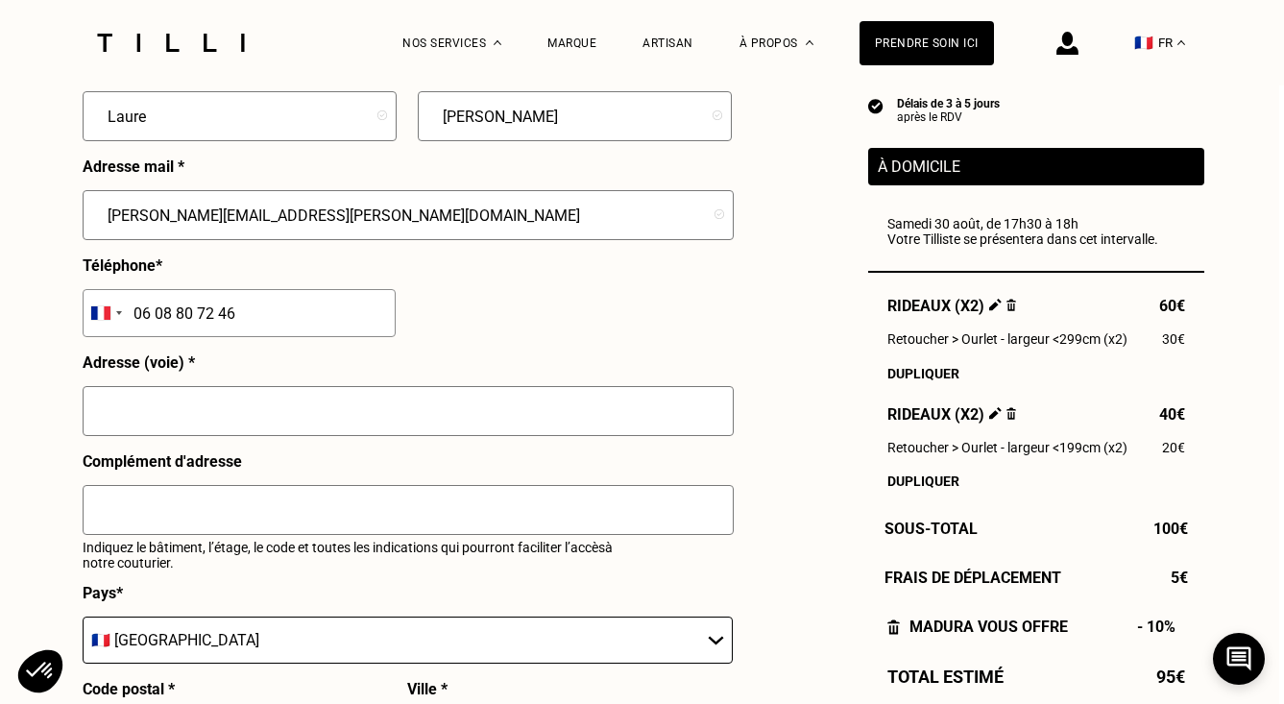
type input "06 08 80 72 46"
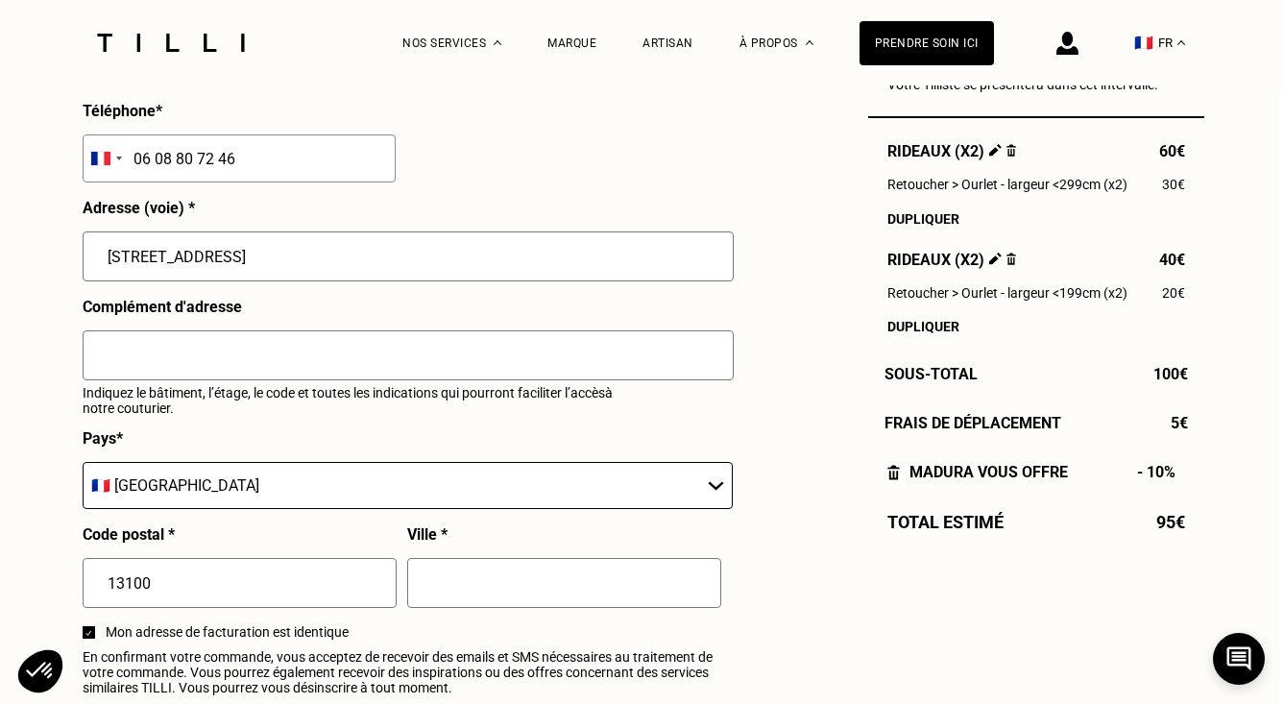
scroll to position [2012, 5]
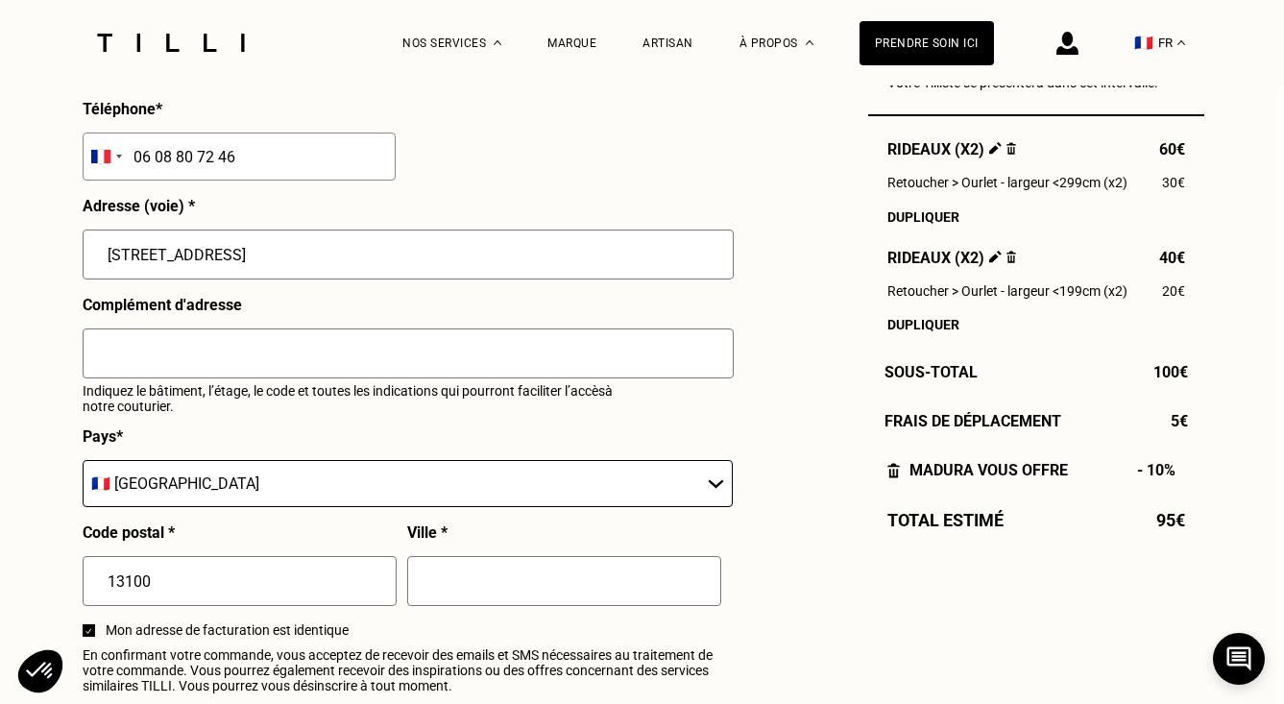
type input "[STREET_ADDRESS]"
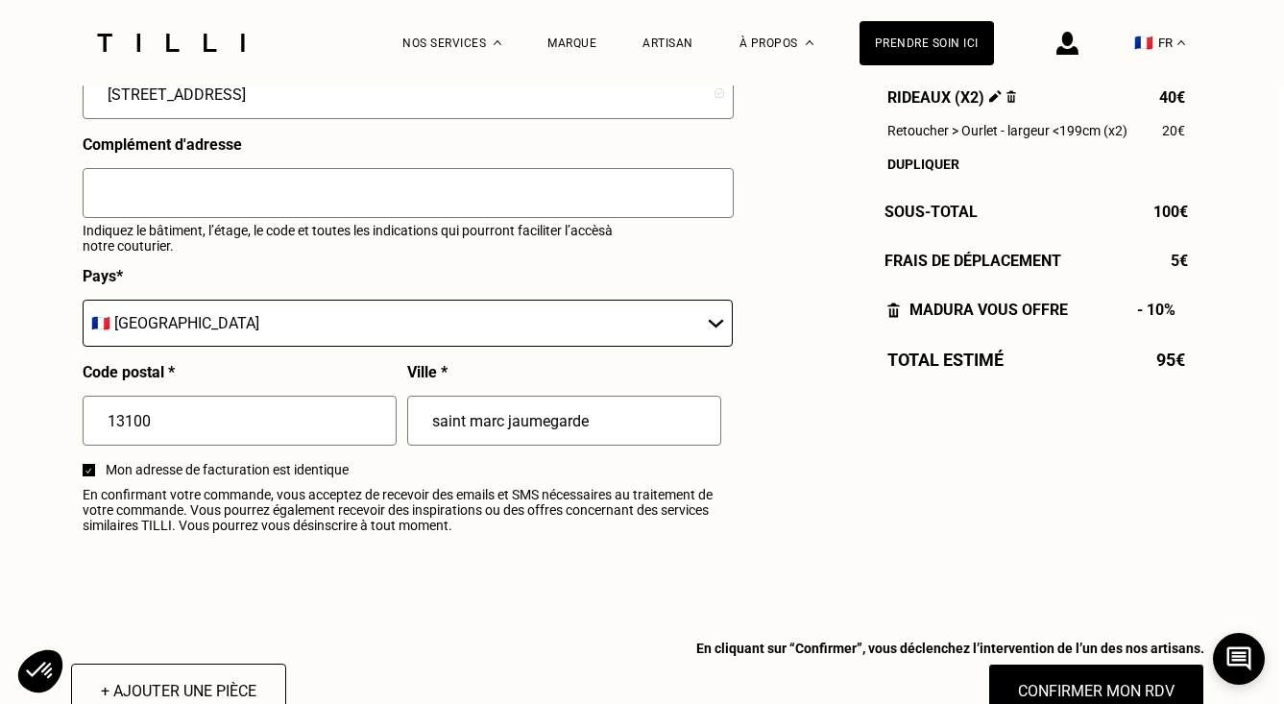
scroll to position [2187, 5]
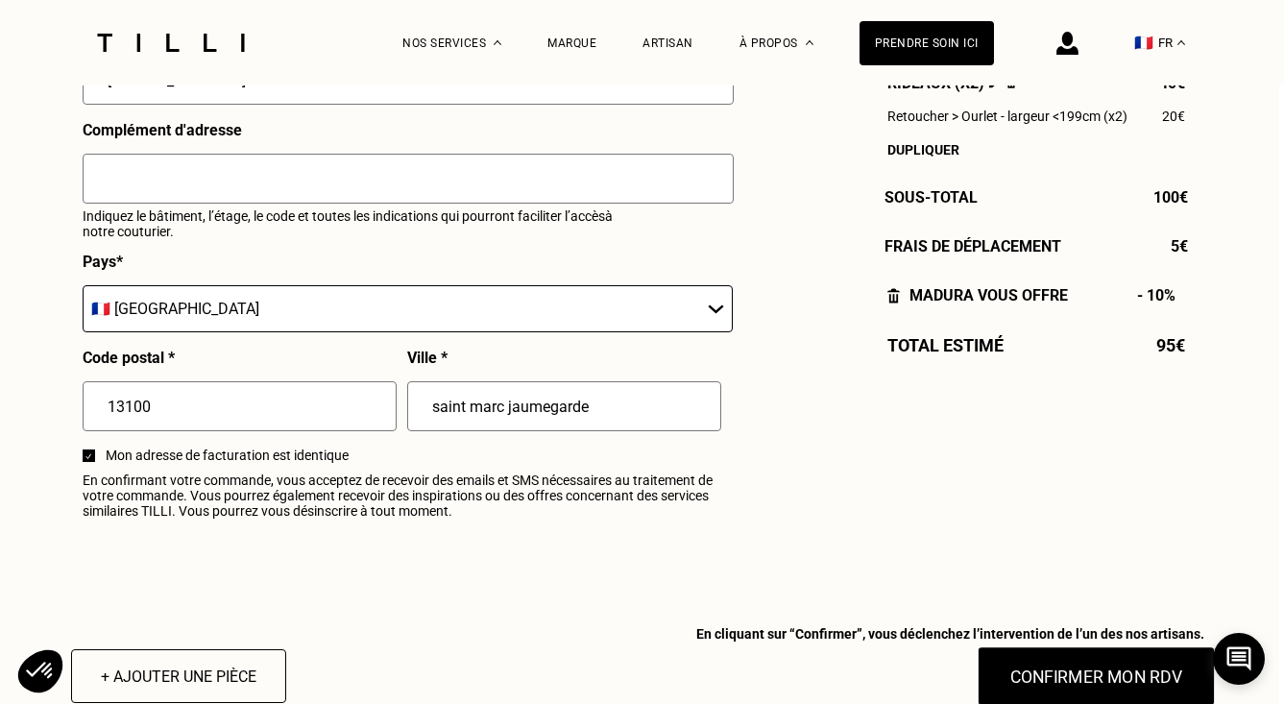
type input "saint marc jaumegarde"
click at [1073, 677] on button "Confirmer mon RDV" at bounding box center [1096, 677] width 238 height 60
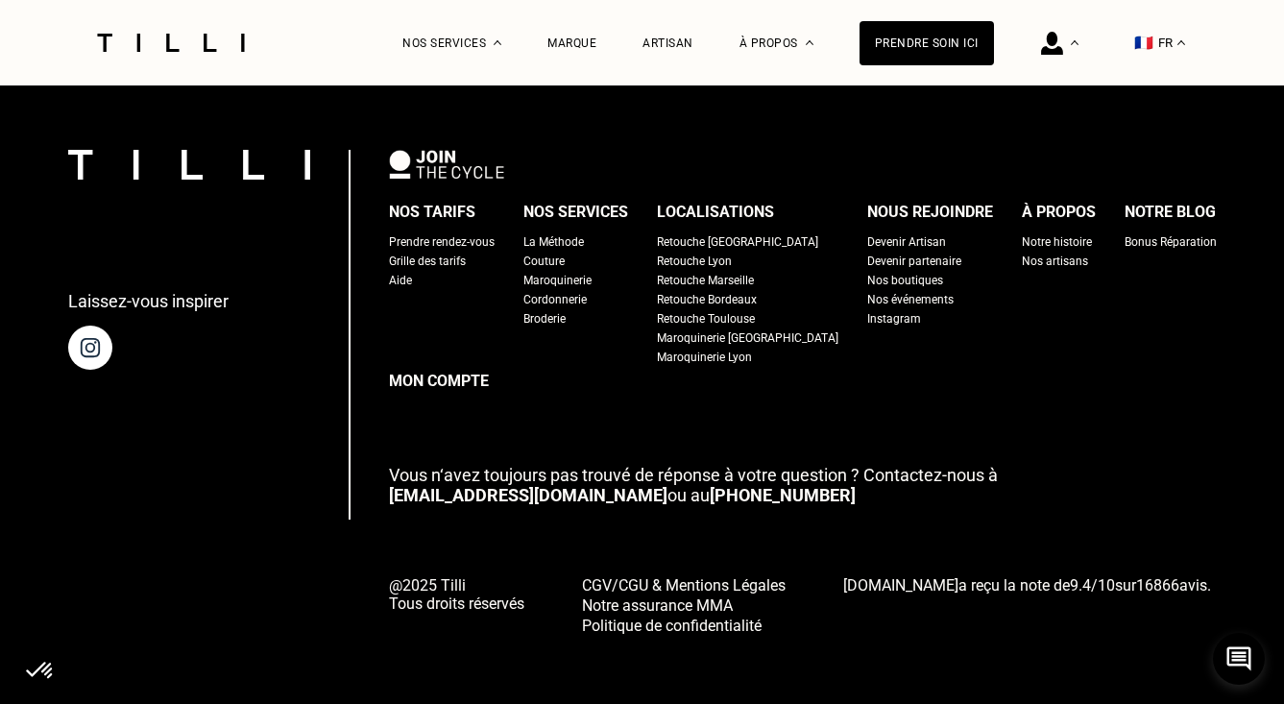
scroll to position [1687, 0]
click at [114, 351] on img at bounding box center [89, 348] width 54 height 54
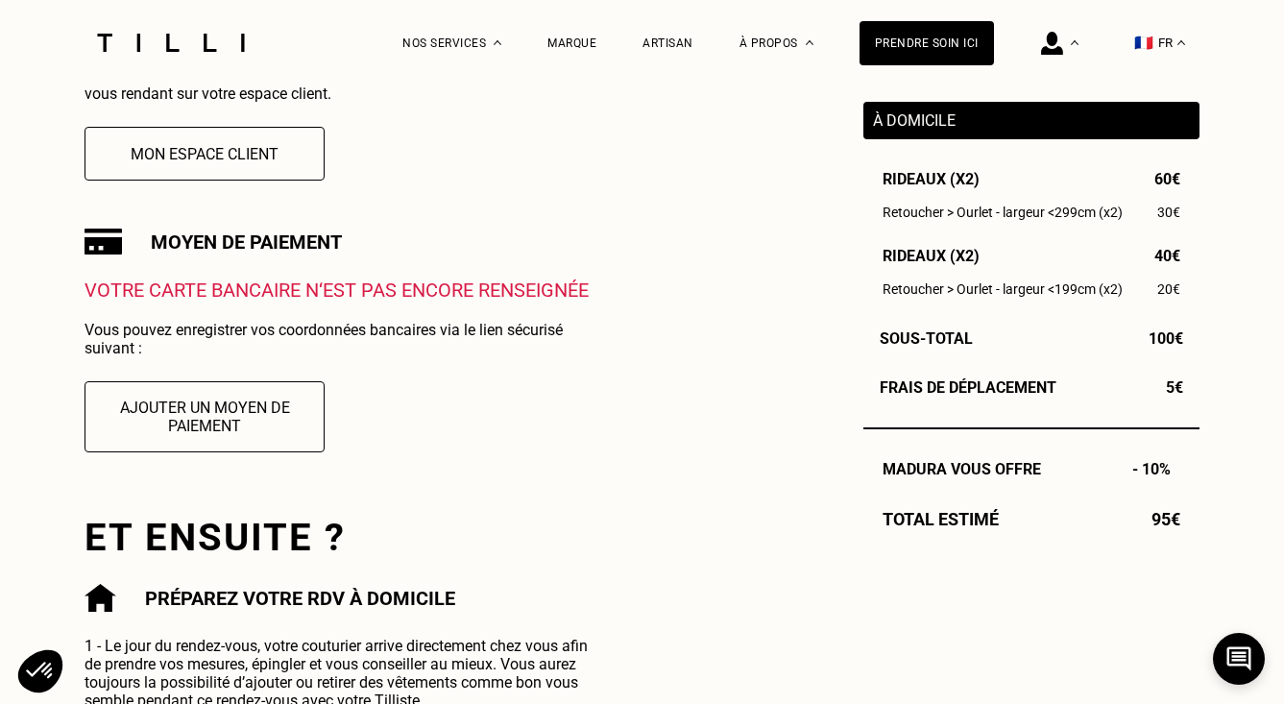
scroll to position [547, 0]
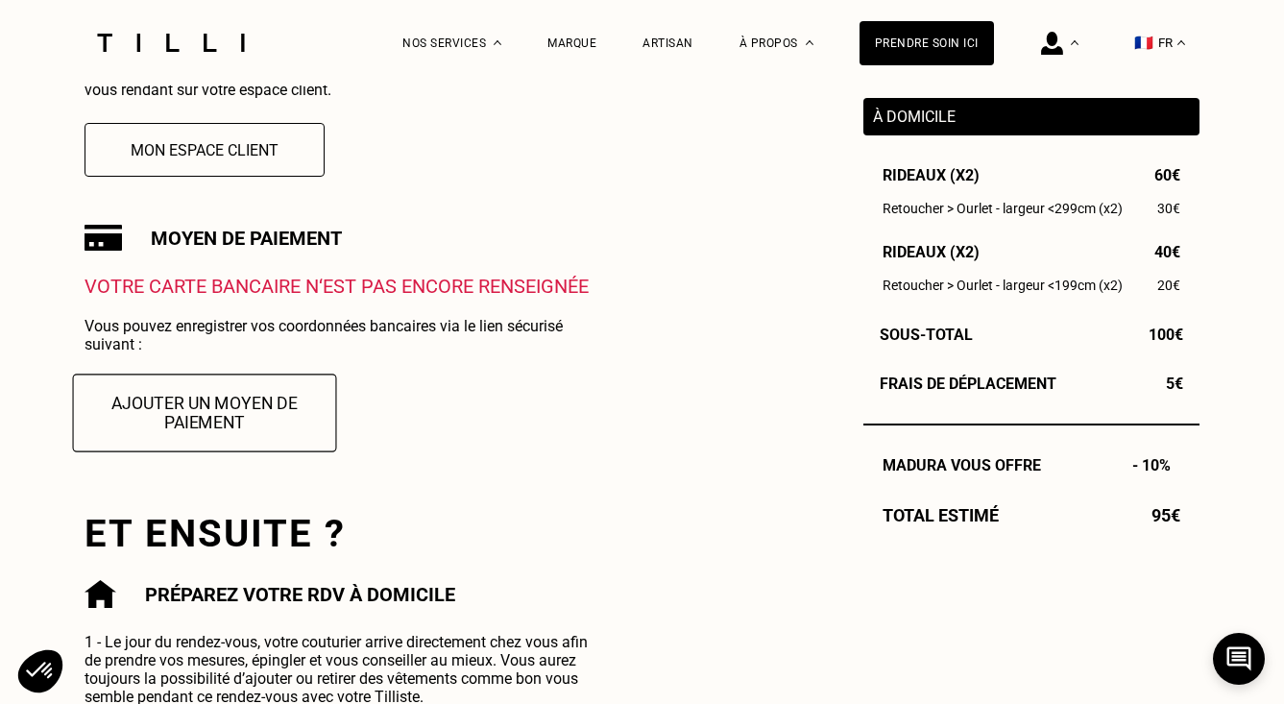
click at [225, 403] on button "Ajouter un moyen de paiement" at bounding box center [205, 413] width 264 height 78
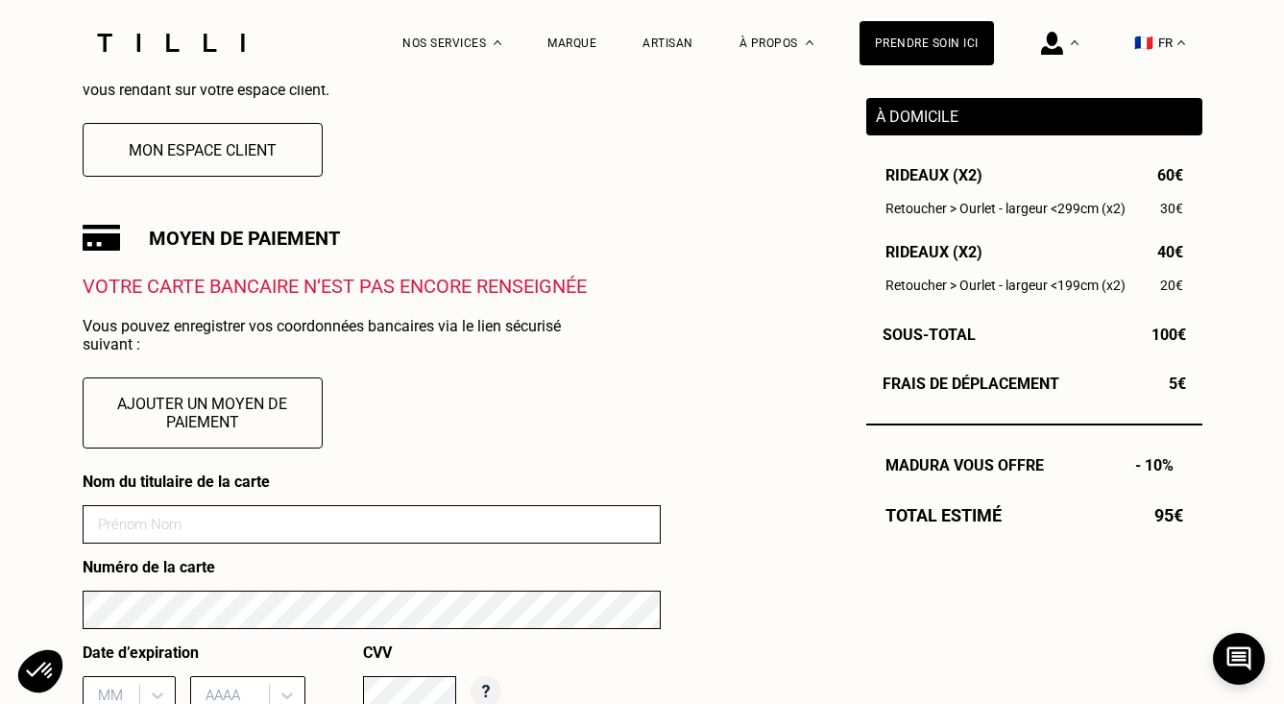
click at [228, 515] on input at bounding box center [372, 524] width 578 height 38
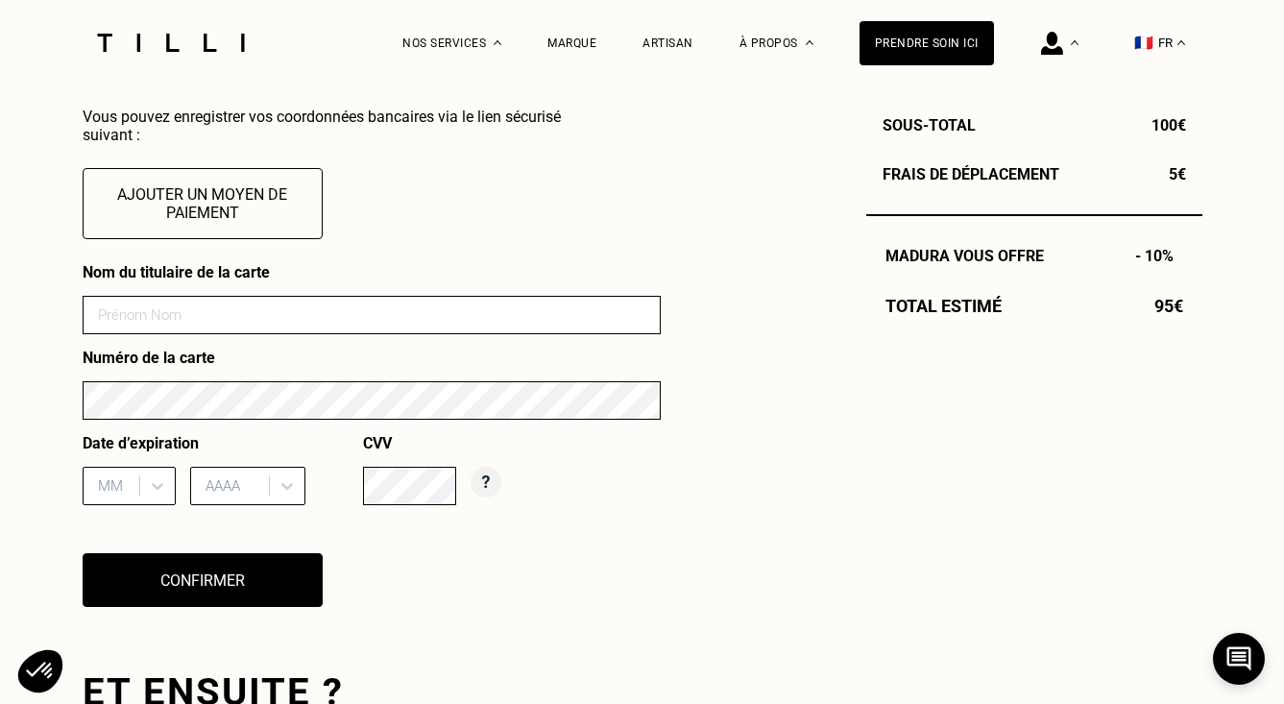
scroll to position [740, 0]
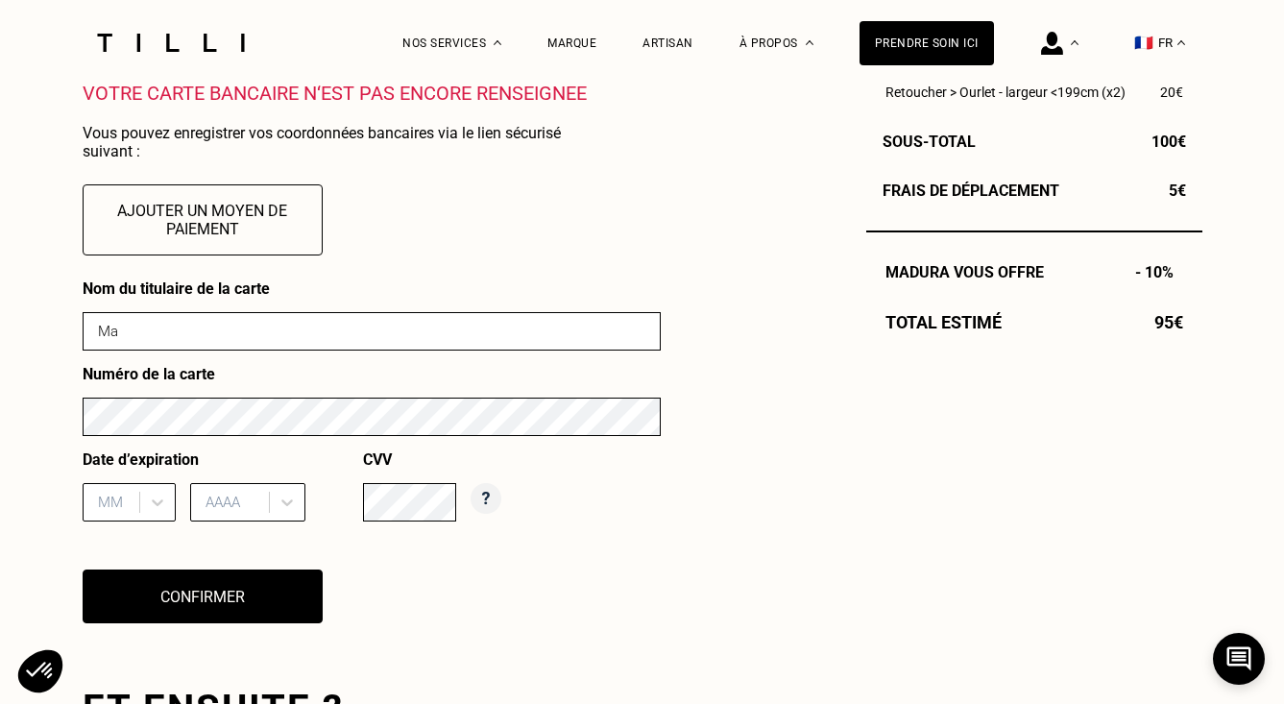
type input "M"
type input "[PERSON_NAME]"
type input "03/28"
click at [159, 505] on icon at bounding box center [157, 502] width 19 height 19
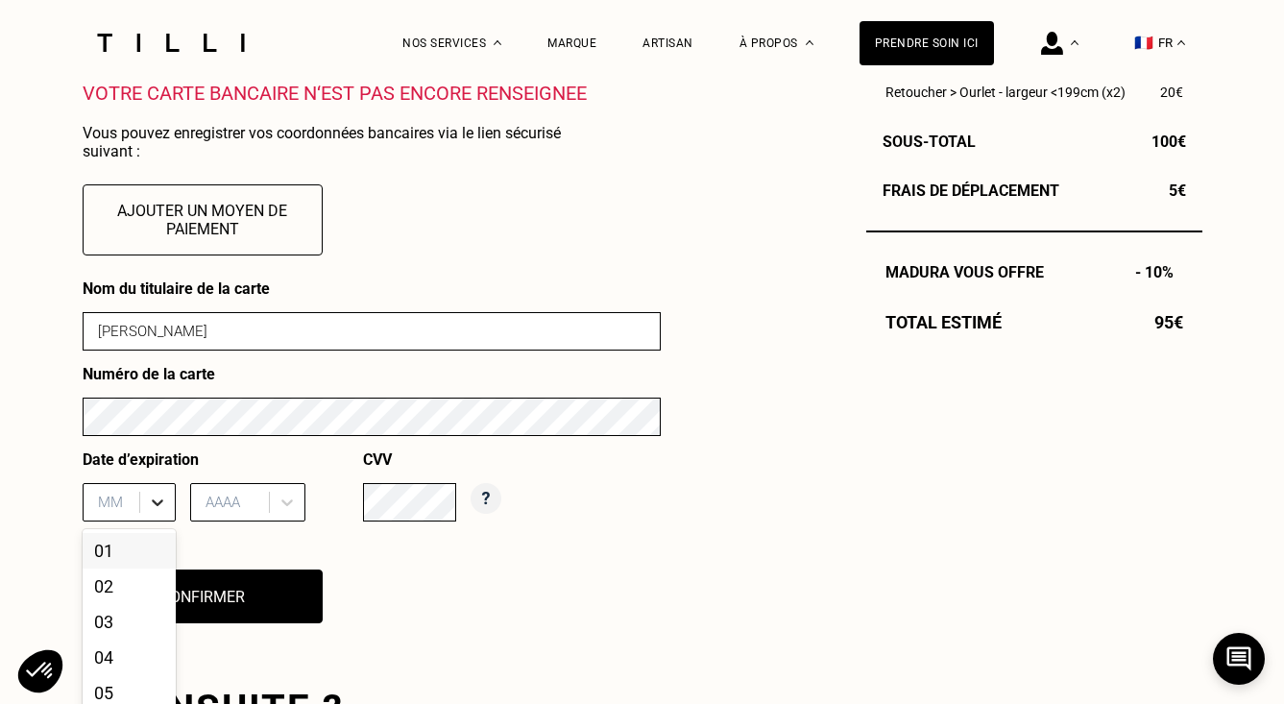
click at [159, 505] on div "01, 1 of 12. 12 results available. Use Up and Down to choose options, press Ent…" at bounding box center [129, 502] width 93 height 38
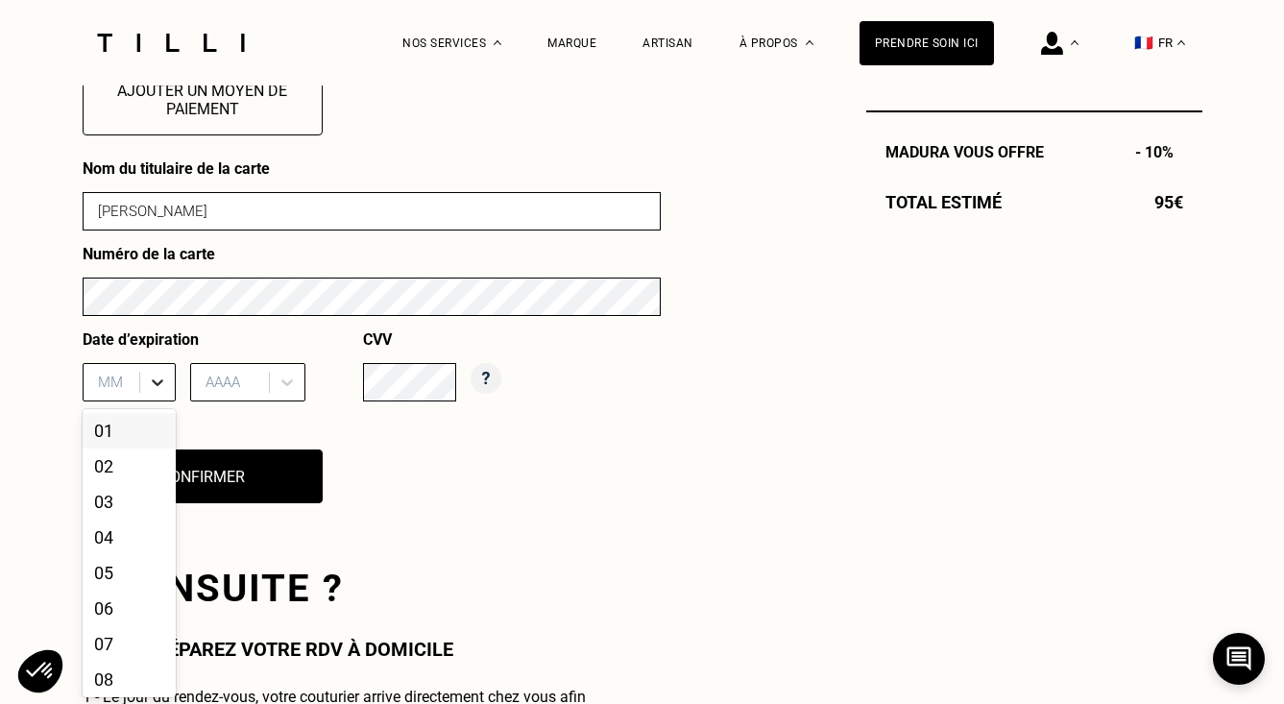
scroll to position [861, 0]
click at [138, 504] on div "03" at bounding box center [129, 501] width 93 height 36
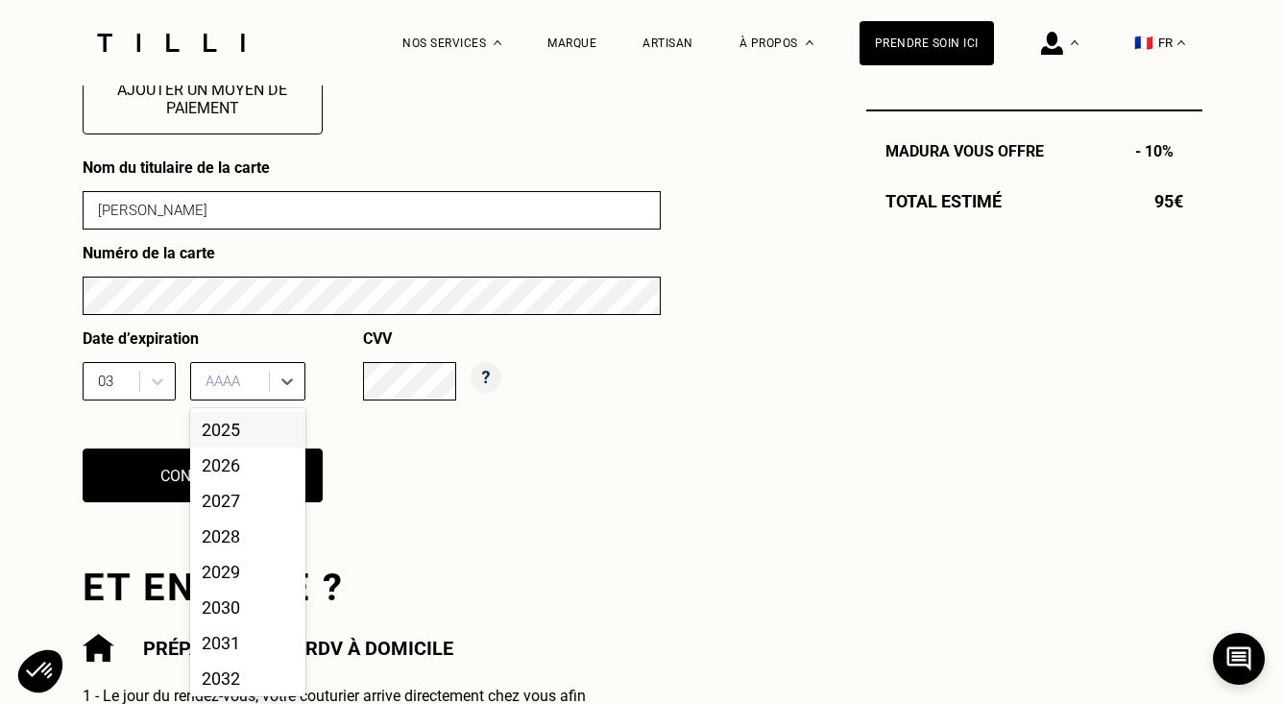
click at [262, 370] on div "AAAA" at bounding box center [232, 381] width 73 height 29
click at [231, 538] on div "2028" at bounding box center [247, 537] width 115 height 36
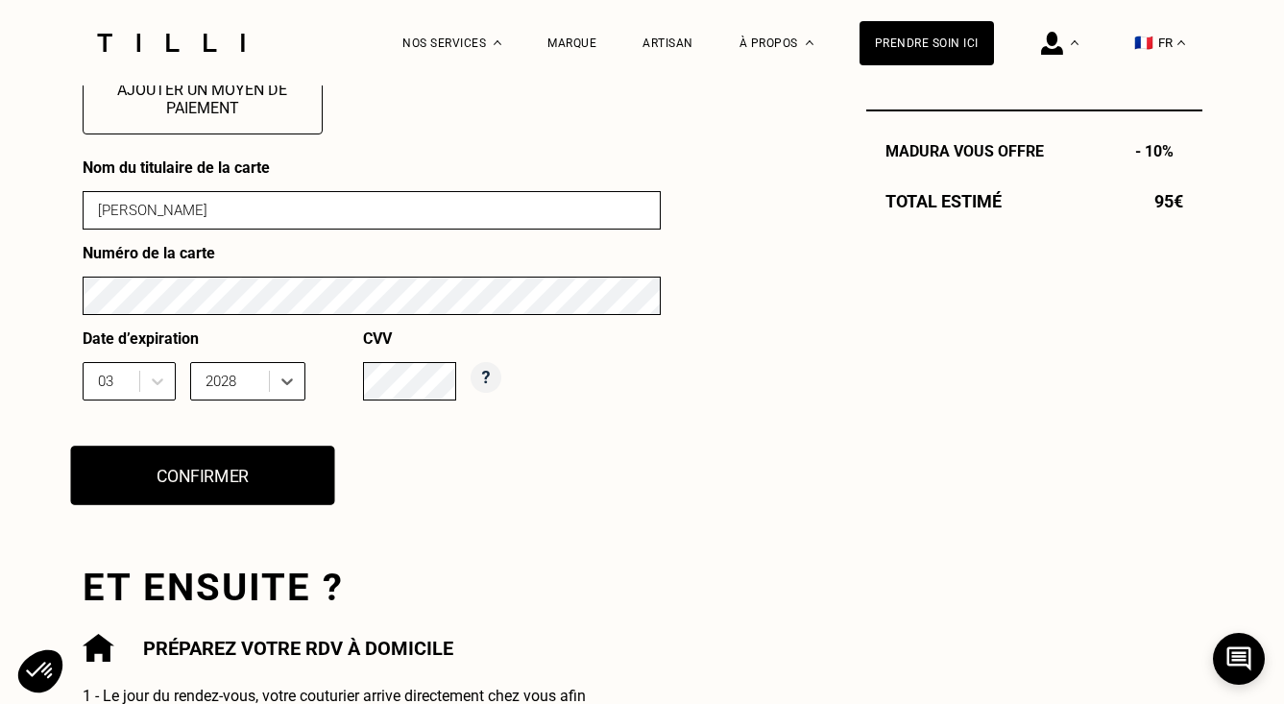
click at [231, 490] on button "Confirmer" at bounding box center [202, 476] width 264 height 60
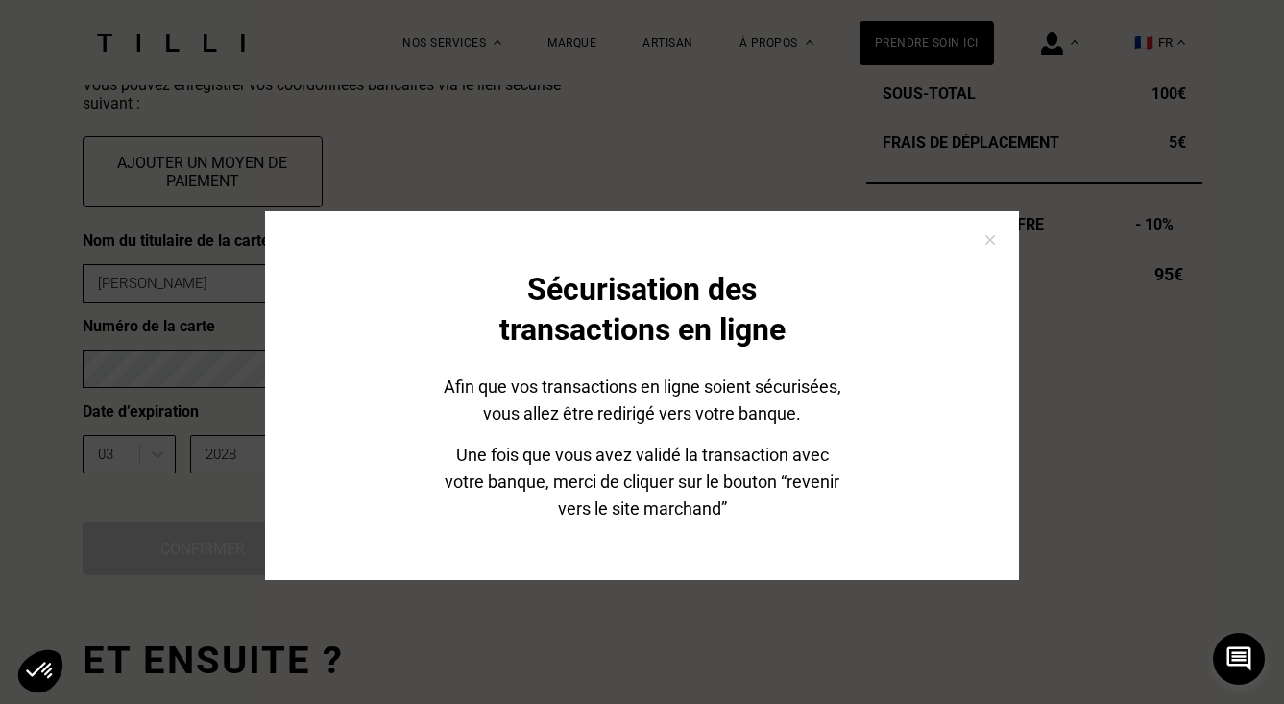
scroll to position [790, 0]
